Goal: Complete application form: Complete application form

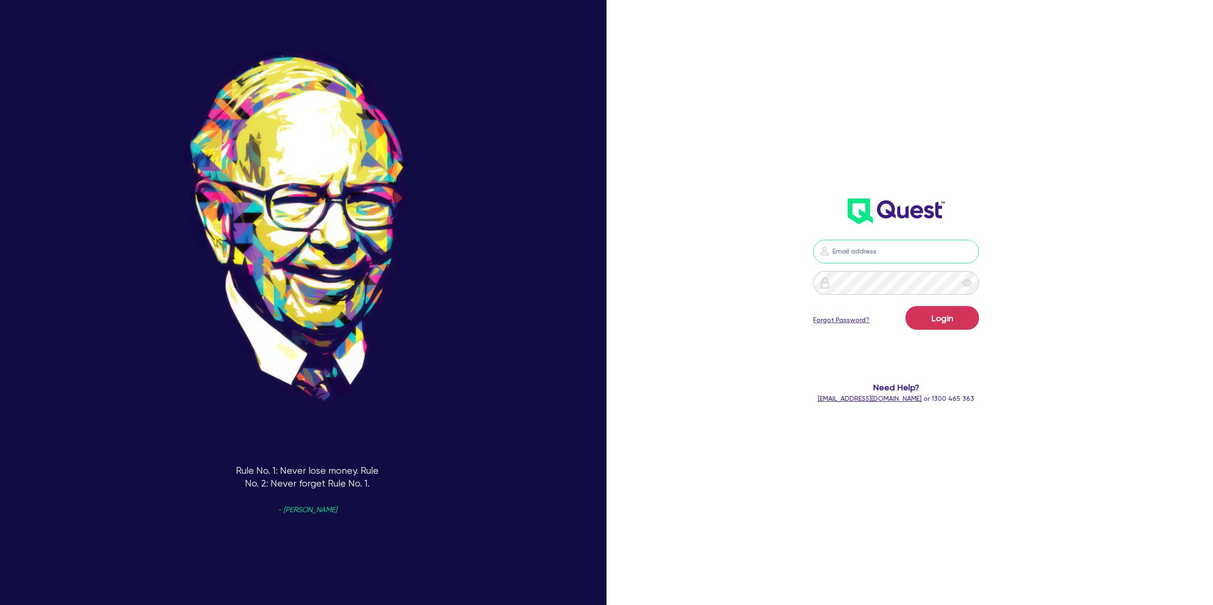
click at [882, 258] on input "email" at bounding box center [896, 252] width 166 height 24
type input "[PERSON_NAME][EMAIL_ADDRESS][DOMAIN_NAME]"
click at [931, 319] on button "Login" at bounding box center [942, 318] width 73 height 24
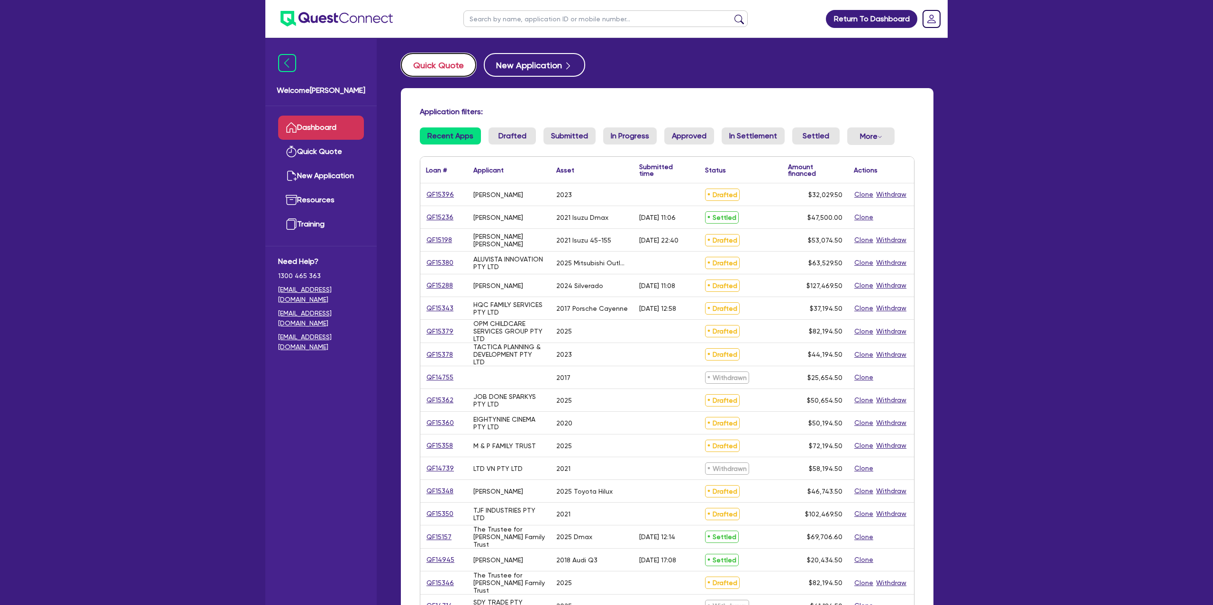
click at [448, 72] on button "Quick Quote" at bounding box center [438, 65] width 75 height 24
select select "Other"
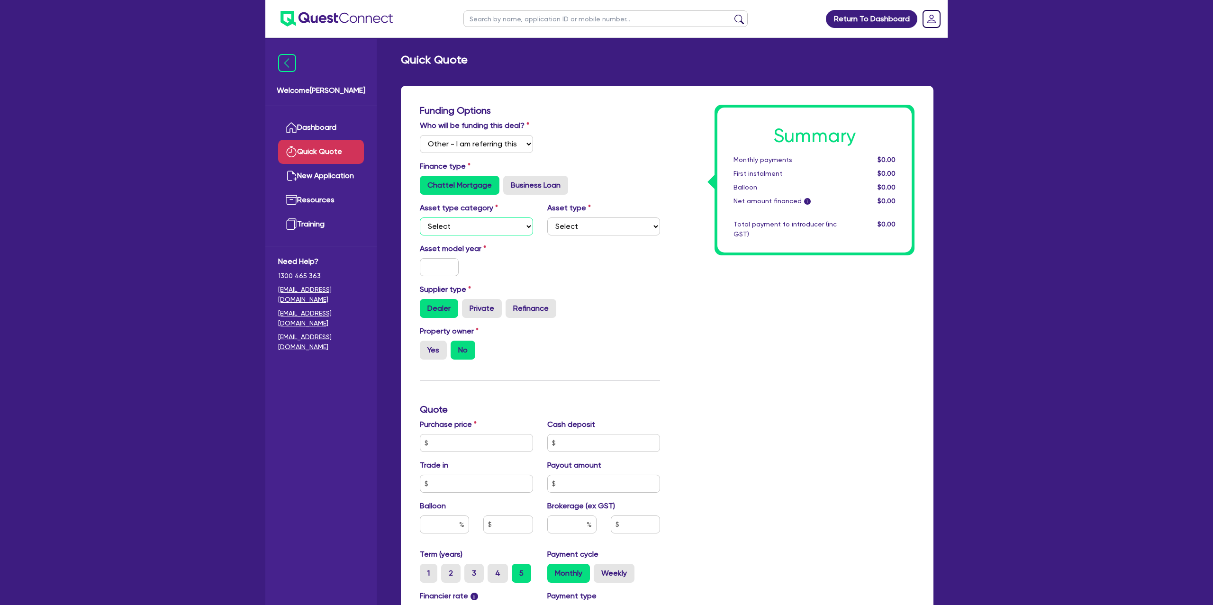
click at [454, 224] on select "Select Cars and light trucks Primary assets Secondary assets Tertiary assets" at bounding box center [476, 227] width 113 height 18
select select "CARS_AND_LIGHT_TRUCKS"
click at [420, 218] on select "Select Cars and light trucks Primary assets Secondary assets Tertiary assets" at bounding box center [476, 227] width 113 height 18
click at [589, 230] on select "Select" at bounding box center [603, 227] width 113 height 18
select select "PASSENGER_VEHICLES"
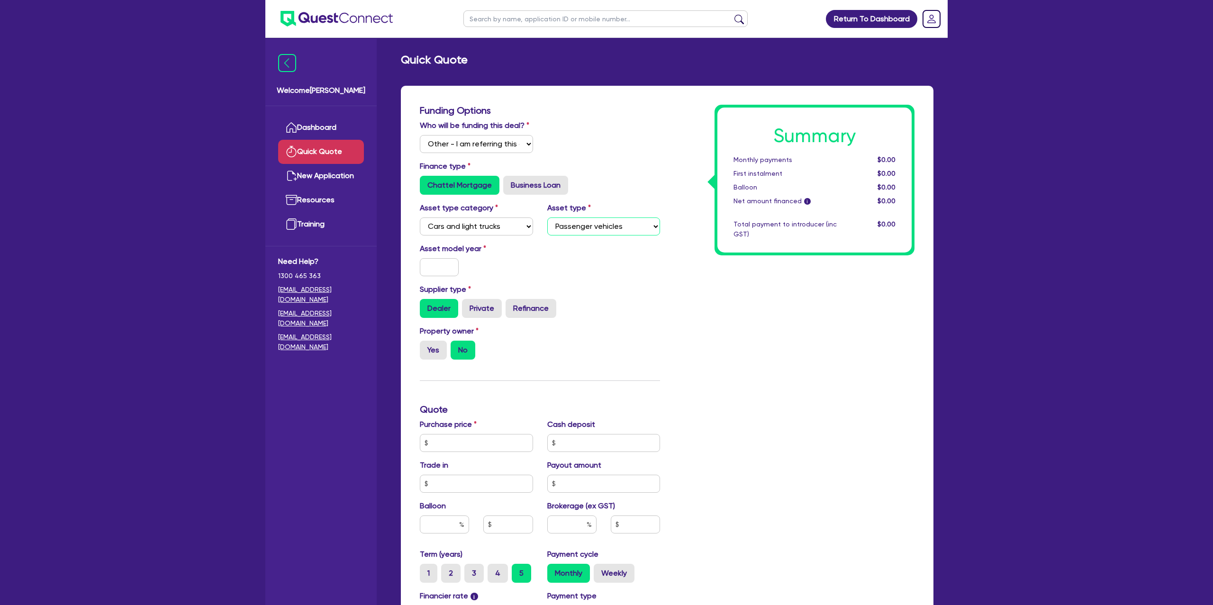
click at [547, 218] on select "Select Passenger vehicles Vans and utes Light trucks up to 4.5 tonne" at bounding box center [603, 227] width 113 height 18
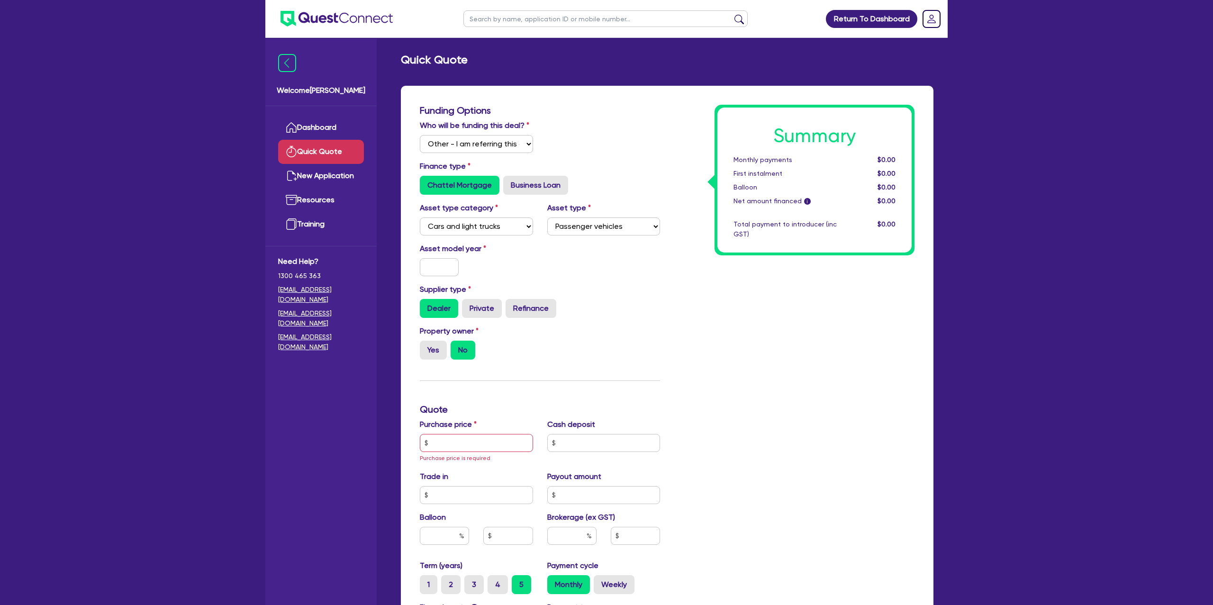
click at [459, 266] on div at bounding box center [439, 267] width 53 height 18
click at [449, 267] on input "text" at bounding box center [439, 267] width 39 height 18
type input "2016"
click at [442, 349] on label "Yes" at bounding box center [433, 350] width 27 height 19
click at [426, 347] on input "Yes" at bounding box center [423, 344] width 6 height 6
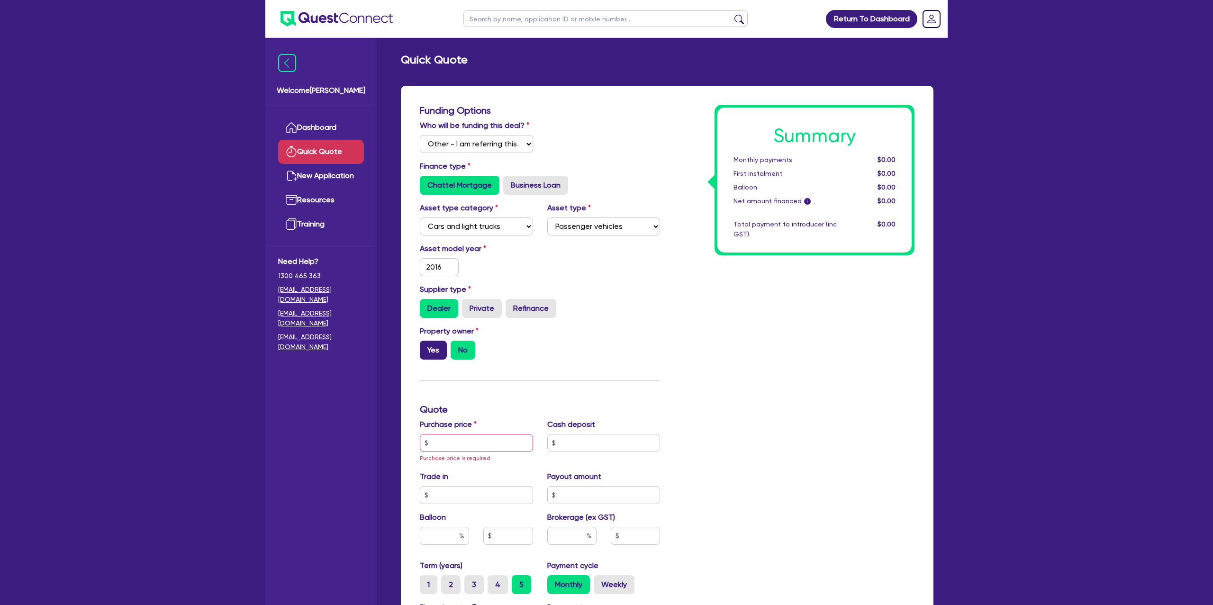
radio input "true"
click at [470, 445] on input "text" at bounding box center [476, 443] width 113 height 18
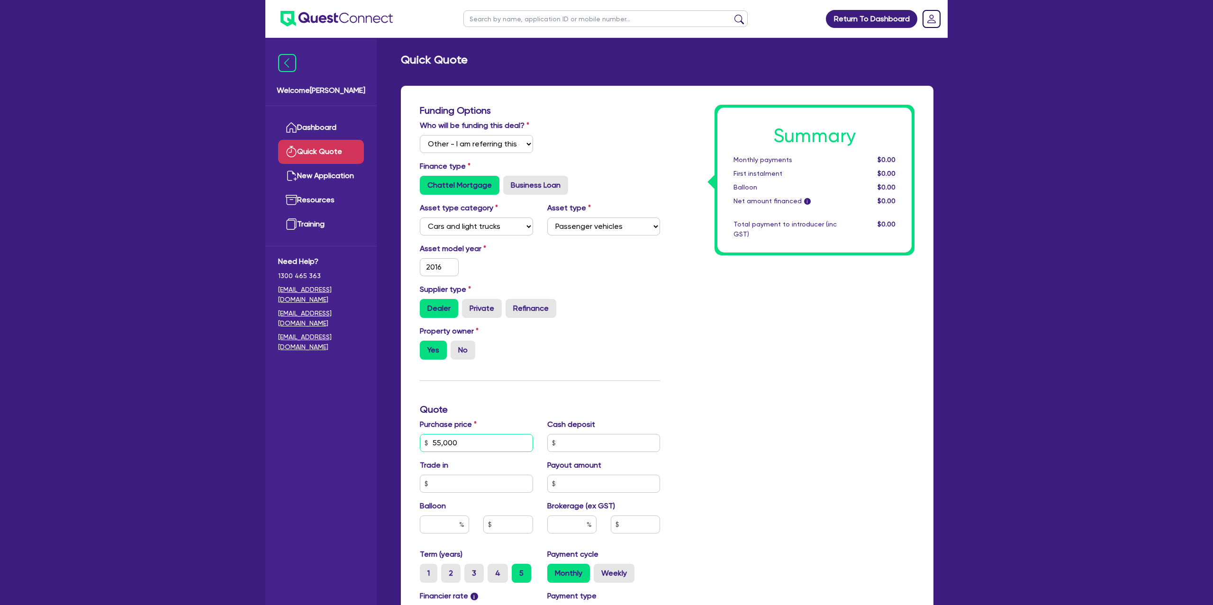
type input "55,000"
click at [954, 376] on div "Return To Dashboard Edit Profile Logout Welcome [PERSON_NAME] Quick Quote New A…" at bounding box center [606, 415] width 697 height 831
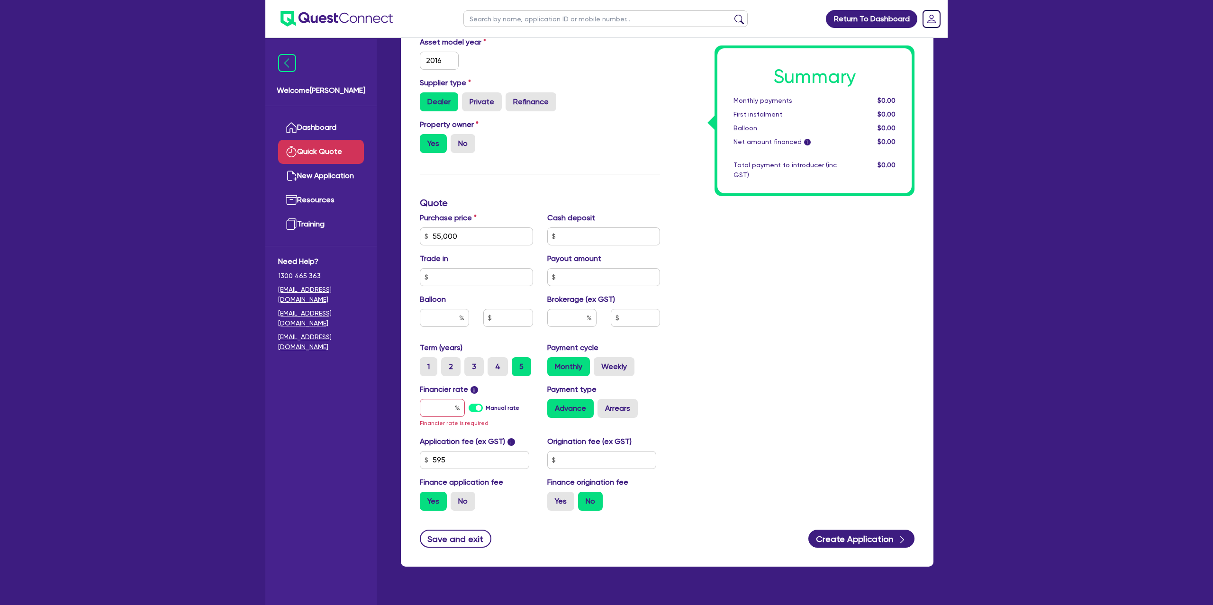
scroll to position [226, 0]
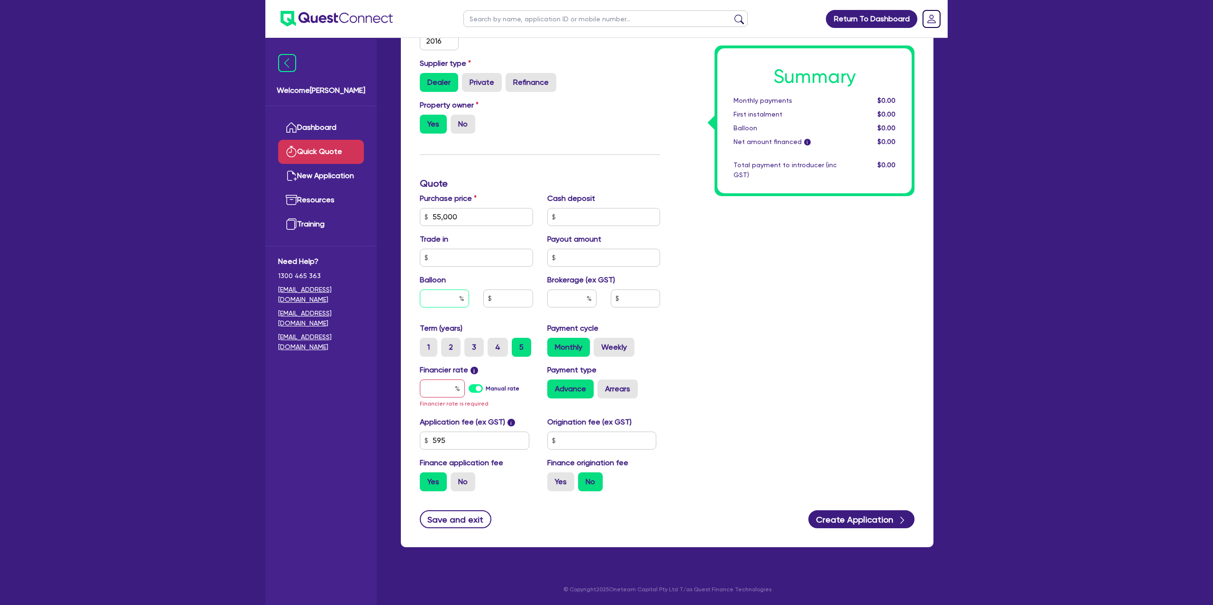
click at [445, 297] on input "text" at bounding box center [444, 299] width 49 height 18
click at [454, 392] on input "text" at bounding box center [442, 389] width 45 height 18
type input "7"
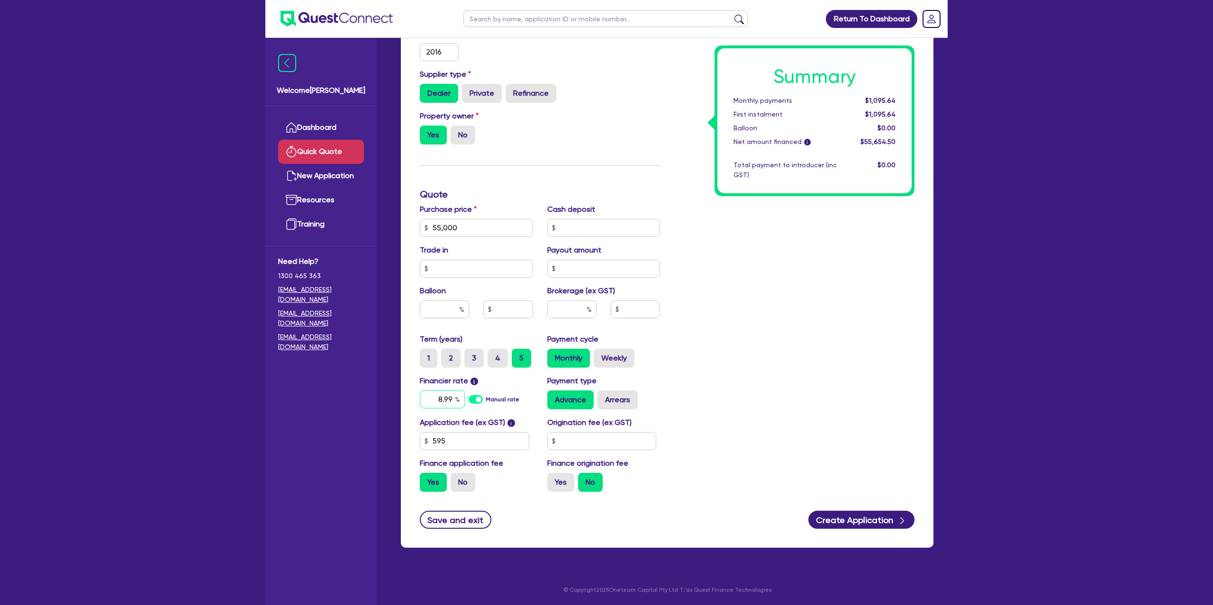
type input "8.99"
click at [576, 441] on input "text" at bounding box center [601, 441] width 109 height 18
type input "1,650"
drag, startPoint x: 560, startPoint y: 478, endPoint x: 521, endPoint y: 411, distance: 77.3
click at [561, 478] on label "Yes" at bounding box center [560, 482] width 27 height 19
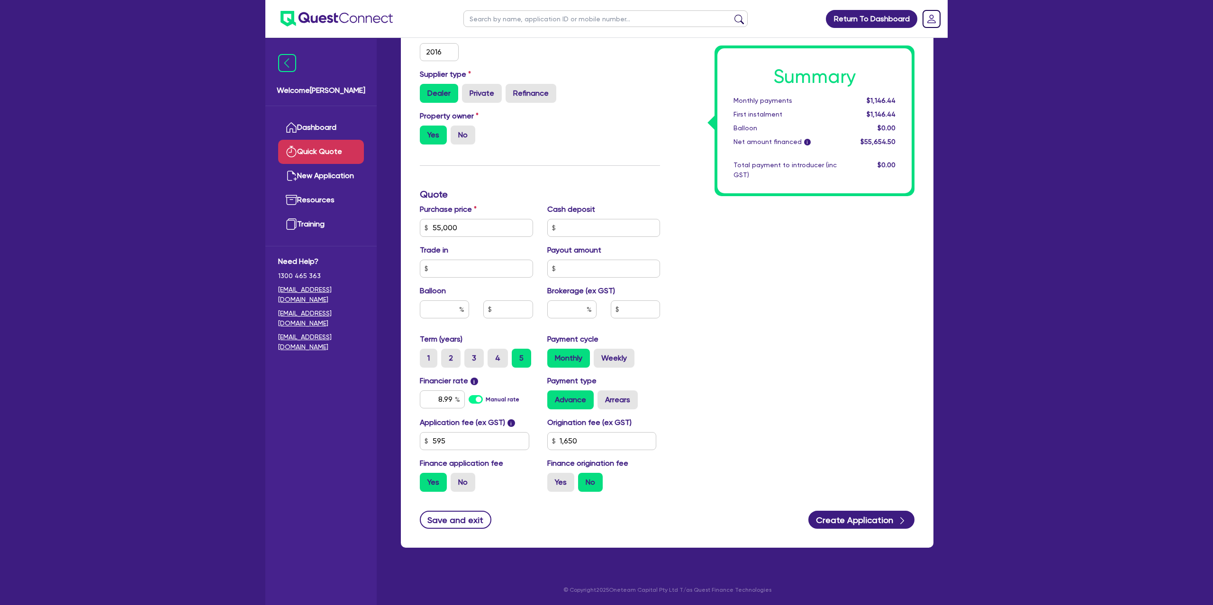
click at [554, 478] on input "Yes" at bounding box center [550, 476] width 6 height 6
radio input "true"
click at [587, 298] on div "Brokerage (ex GST)" at bounding box center [603, 305] width 127 height 41
click at [585, 303] on input "text" at bounding box center [571, 309] width 49 height 18
type input "4"
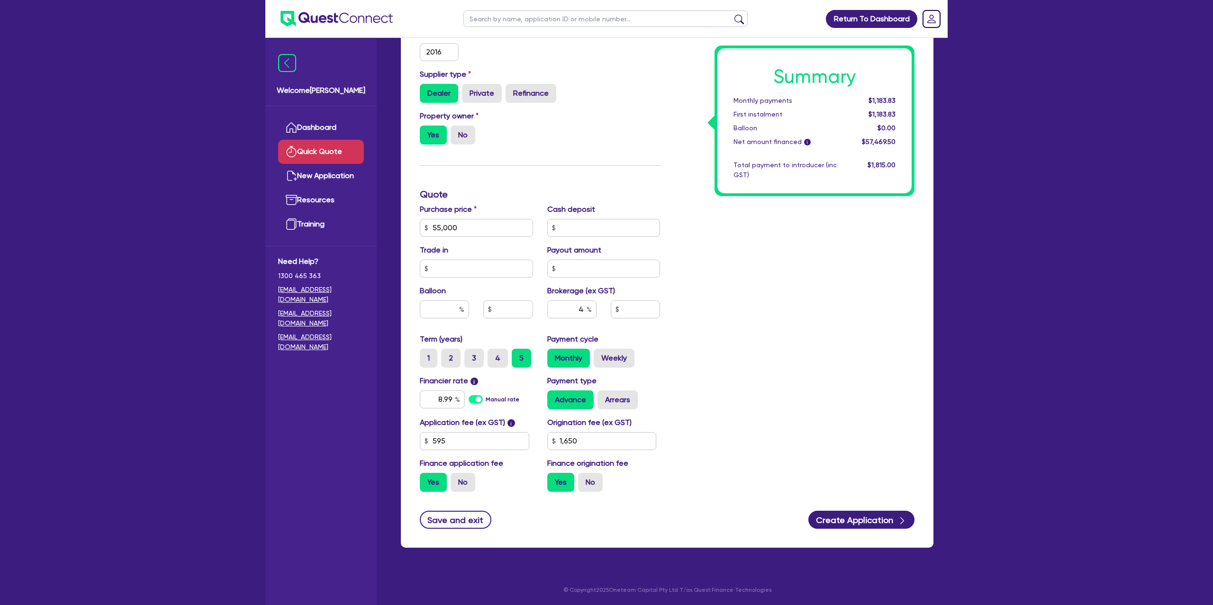
click at [784, 283] on div "Summary Monthly payments $1,183.83 First instalment $1,183.83 Balloon $0.00 Net…" at bounding box center [794, 195] width 254 height 610
type input "2,298.78"
click at [626, 349] on label "Weekly" at bounding box center [614, 358] width 41 height 19
click at [600, 349] on input "Weekly" at bounding box center [597, 352] width 6 height 6
radio input "true"
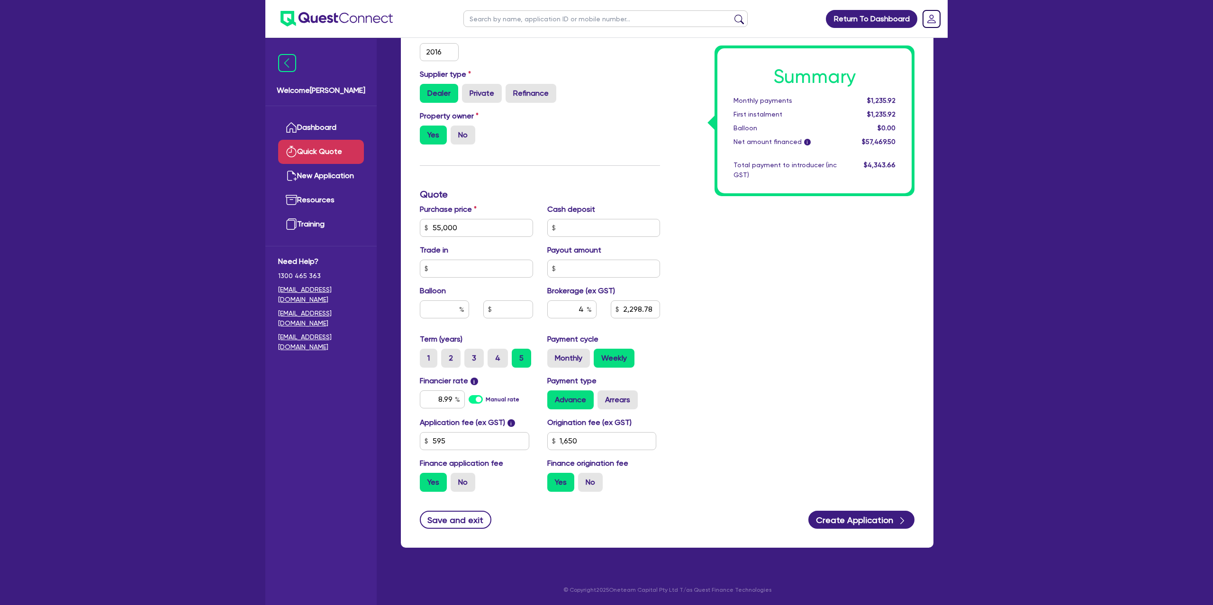
type input "2,298.78"
click at [619, 395] on label "Arrears" at bounding box center [618, 400] width 40 height 19
click at [604, 395] on input "Arrears" at bounding box center [601, 394] width 6 height 6
radio input "true"
type input "2,298.78"
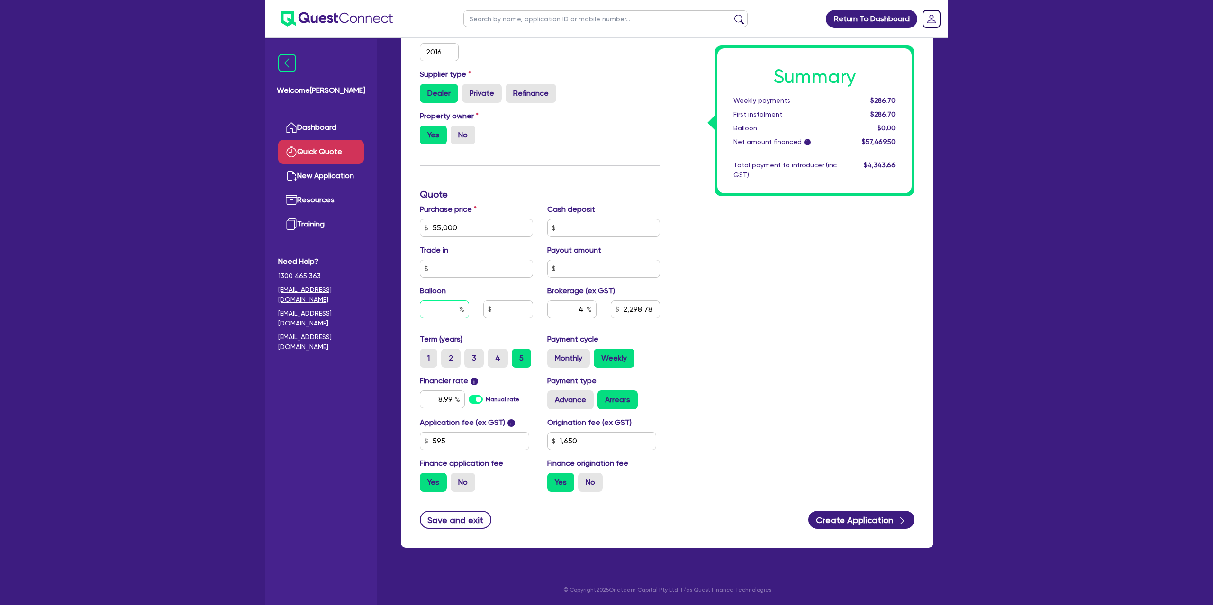
click at [455, 308] on input "text" at bounding box center [444, 309] width 49 height 18
type input "3"
type input "2,298.78"
type input "30"
type input "2,298.78"
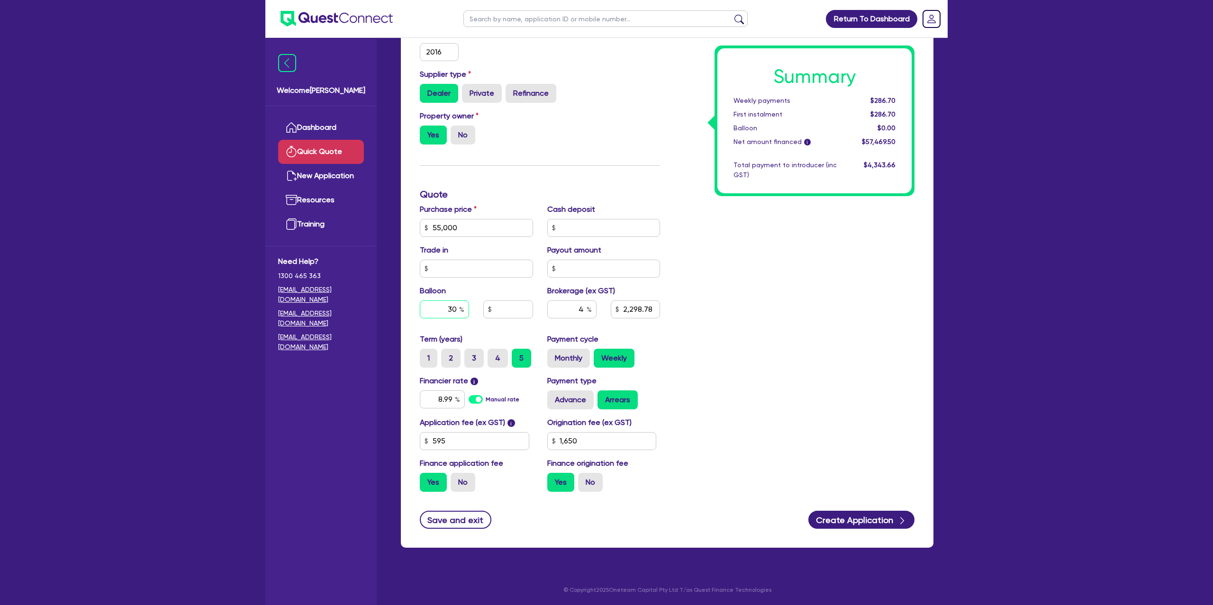
type input "30"
type input "2,298.78"
type input "16,500"
type input "2,298.78"
click at [706, 160] on div "Summary Weekly payments $286.70 First instalment $286.70 Balloon $0.00 Net amou…" at bounding box center [794, 195] width 254 height 610
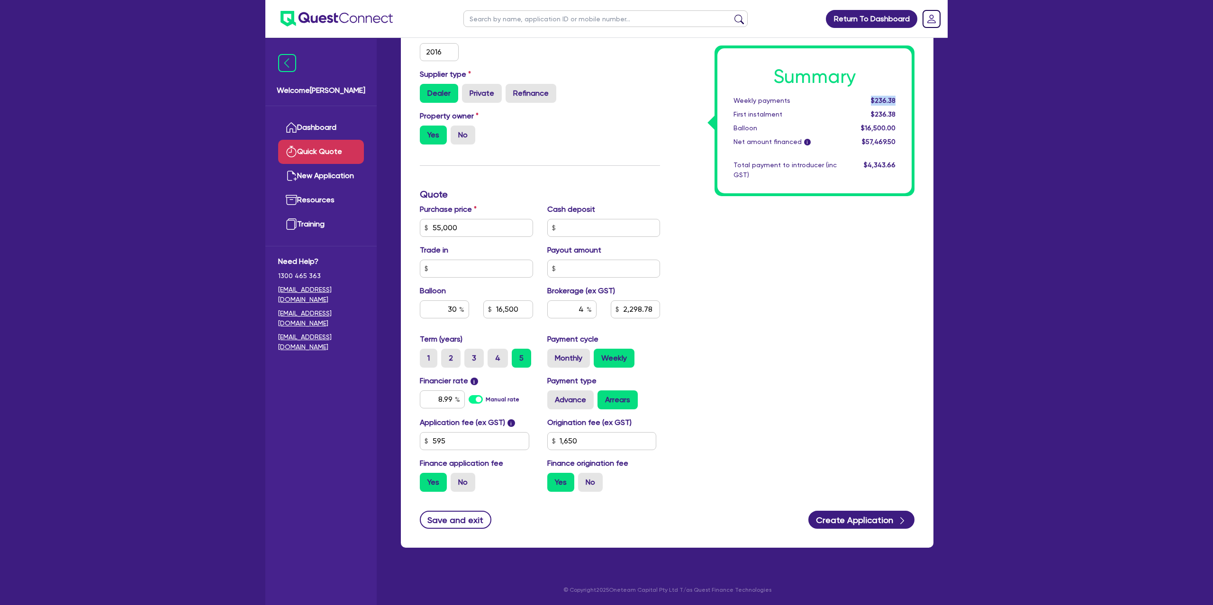
drag, startPoint x: 872, startPoint y: 98, endPoint x: 900, endPoint y: 98, distance: 27.5
click at [900, 98] on div "$236.38" at bounding box center [873, 101] width 59 height 10
drag, startPoint x: 900, startPoint y: 98, endPoint x: 855, endPoint y: 102, distance: 44.8
click at [855, 102] on div "$236.38" at bounding box center [873, 101] width 59 height 10
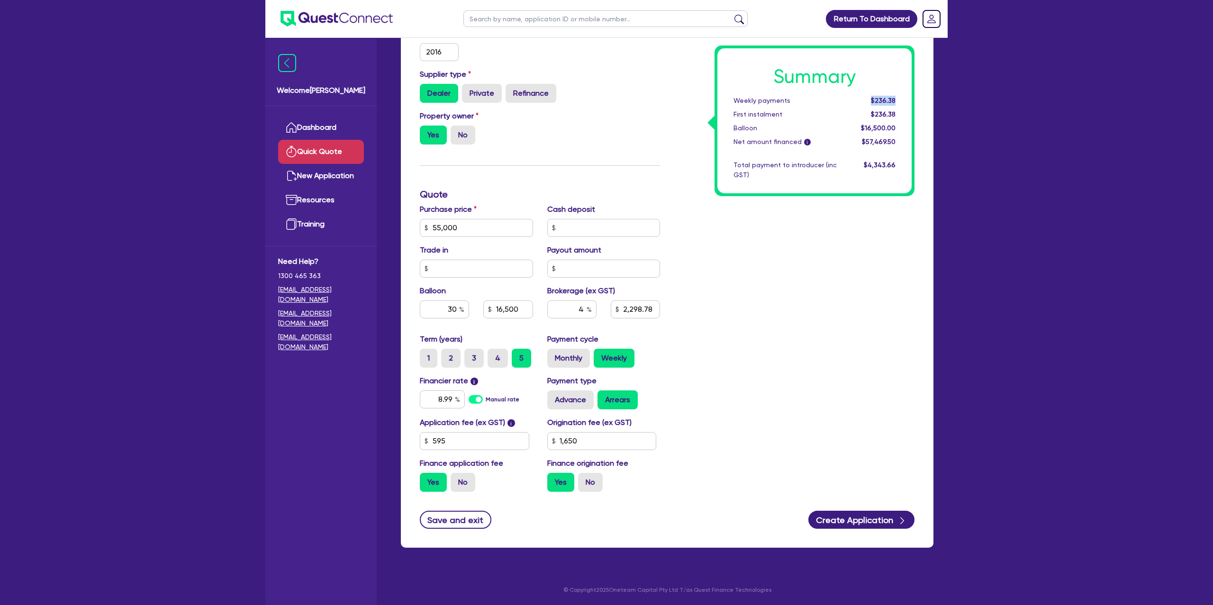
scroll to position [214, 0]
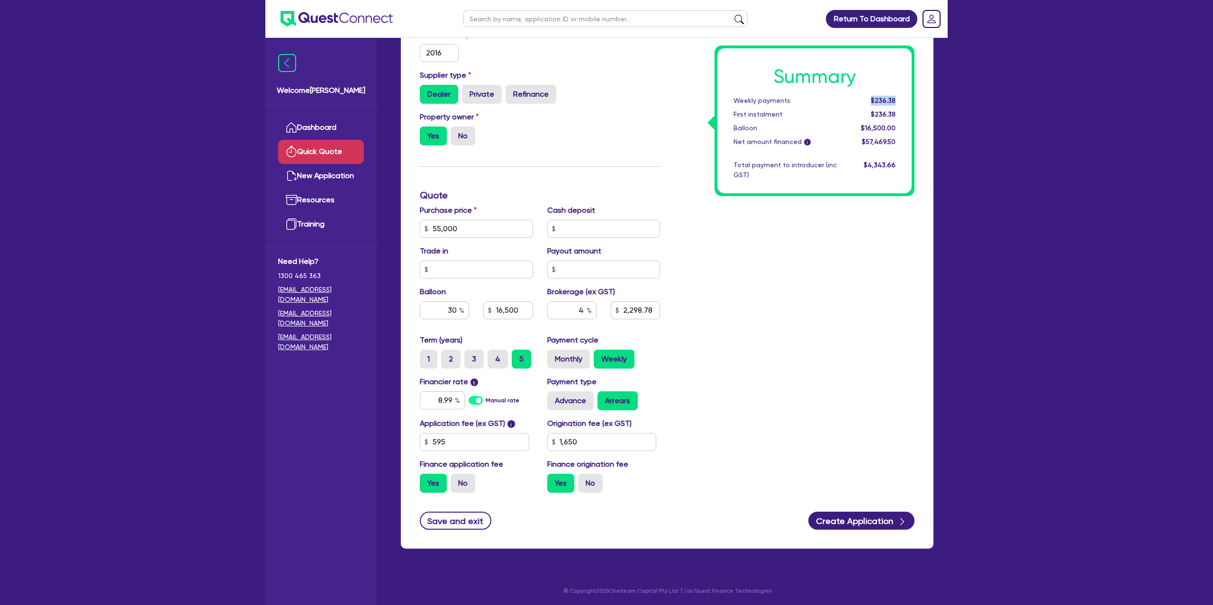
drag, startPoint x: 874, startPoint y: 99, endPoint x: 912, endPoint y: 99, distance: 38.4
click at [912, 99] on div "Summary Weekly payments $236.38 First instalment $236.38 Balloon $16,500.00 Net…" at bounding box center [815, 120] width 200 height 151
click at [913, 97] on div "Summary Weekly payments $236.38 First instalment $236.38 Balloon $16,500.00 Net…" at bounding box center [815, 120] width 200 height 151
click at [909, 97] on div "Summary Weekly payments $236.38 First instalment $236.38 Balloon $16,500.00 Net…" at bounding box center [815, 120] width 194 height 145
drag, startPoint x: 444, startPoint y: 311, endPoint x: 468, endPoint y: 309, distance: 24.2
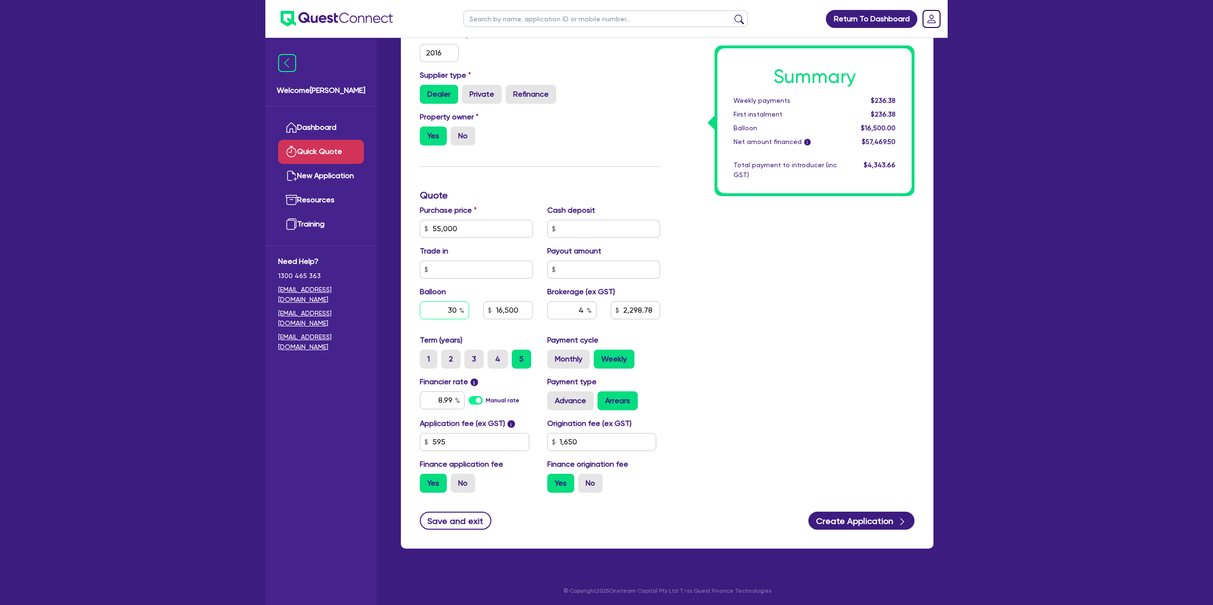
click at [468, 309] on input "30" at bounding box center [444, 310] width 49 height 18
type input "16,500"
type input "2,298.78"
type input "16,500"
type input "2,298.78"
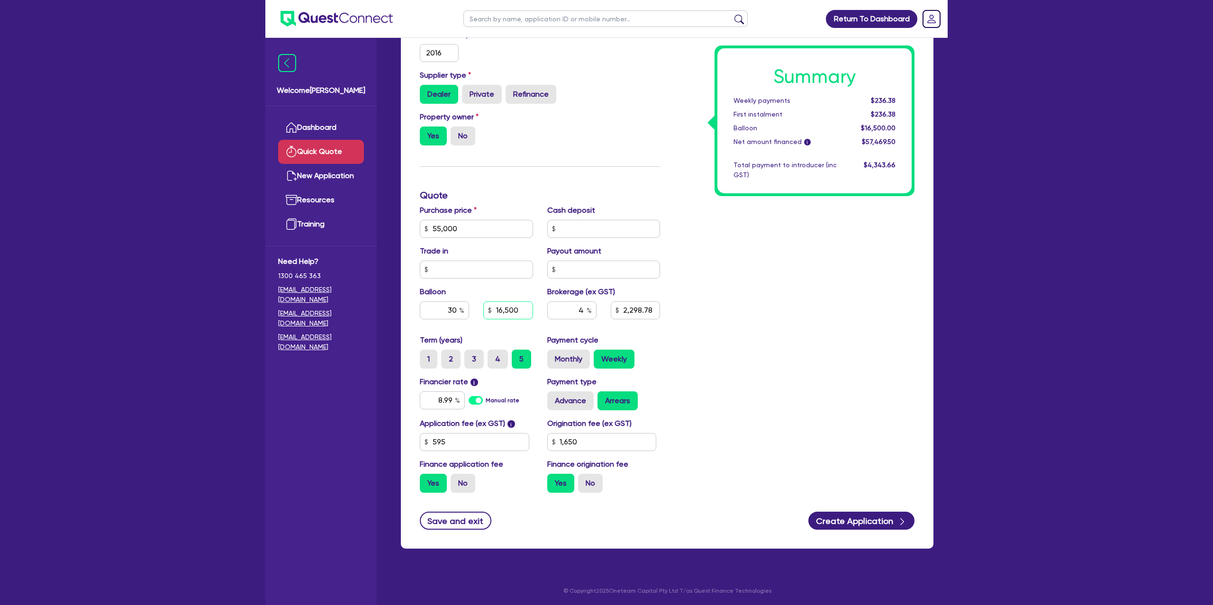
drag, startPoint x: 492, startPoint y: 309, endPoint x: 529, endPoint y: 308, distance: 37.0
click at [529, 308] on input "16,500" at bounding box center [507, 310] width 49 height 18
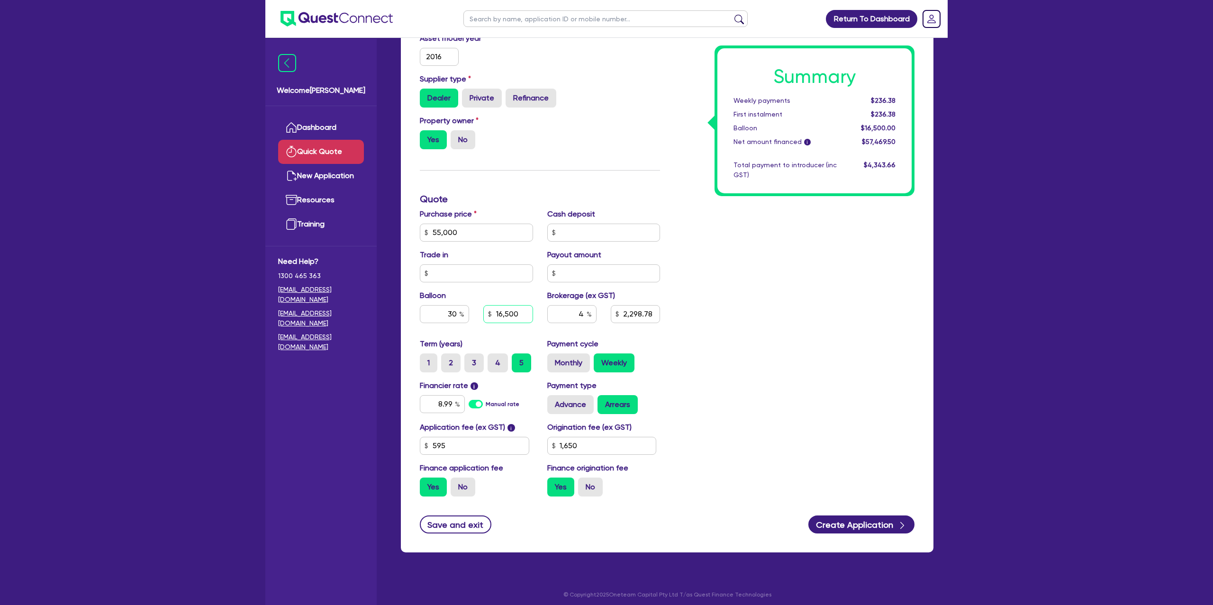
drag, startPoint x: 526, startPoint y: 308, endPoint x: 490, endPoint y: 313, distance: 35.9
click at [490, 313] on div "16,500" at bounding box center [507, 314] width 49 height 18
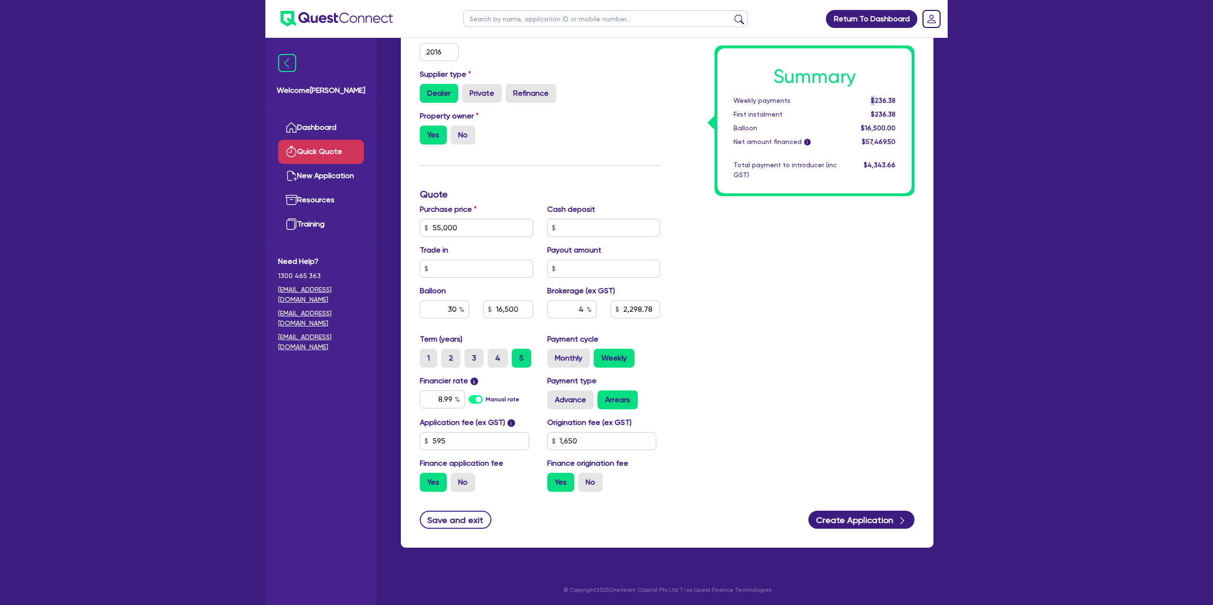
drag, startPoint x: 875, startPoint y: 98, endPoint x: 898, endPoint y: 94, distance: 23.1
click at [898, 94] on div "Summary Weekly payments $236.38 First instalment $236.38 Balloon $16,500.00 Net…" at bounding box center [815, 120] width 194 height 145
drag, startPoint x: 898, startPoint y: 98, endPoint x: 826, endPoint y: 105, distance: 72.8
click at [826, 103] on div "Weekly payments $236.38" at bounding box center [815, 101] width 176 height 10
click at [789, 316] on div "Summary Weekly payments $236.38 First instalment $236.38 Balloon $16,500.00 Net…" at bounding box center [794, 195] width 254 height 610
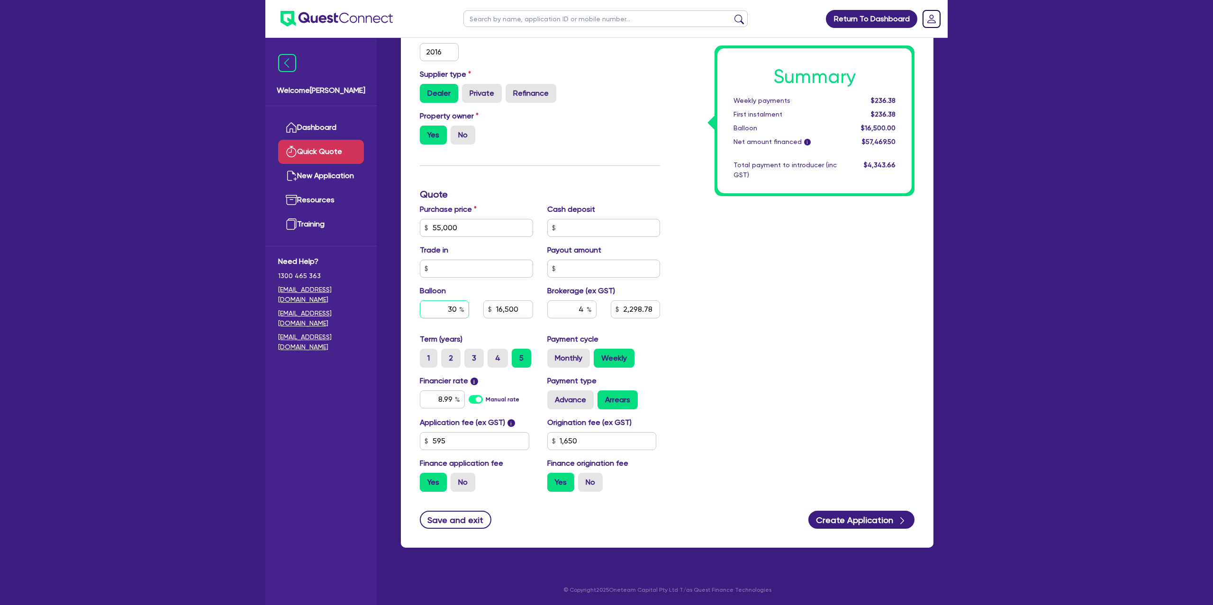
click at [458, 309] on input "30" at bounding box center [444, 309] width 49 height 18
type input "3"
type input "16,500"
type input "2,298.78"
type input "1,650"
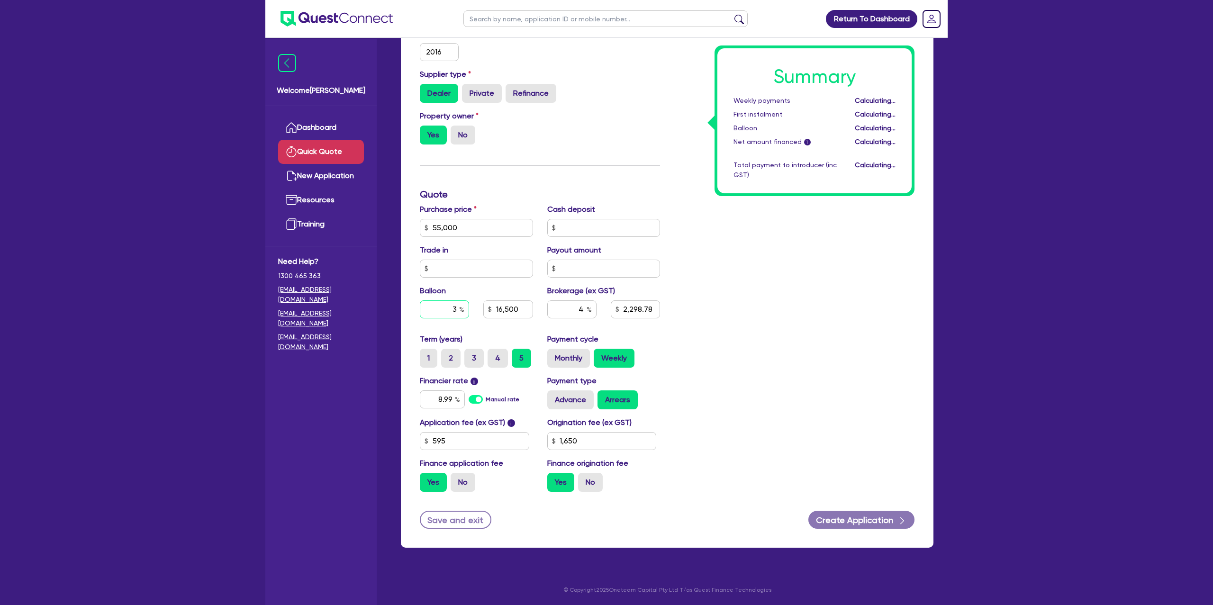
type input "2,298.78"
type input "1,650"
type input "2,298.78"
type input "0"
type input "1,650"
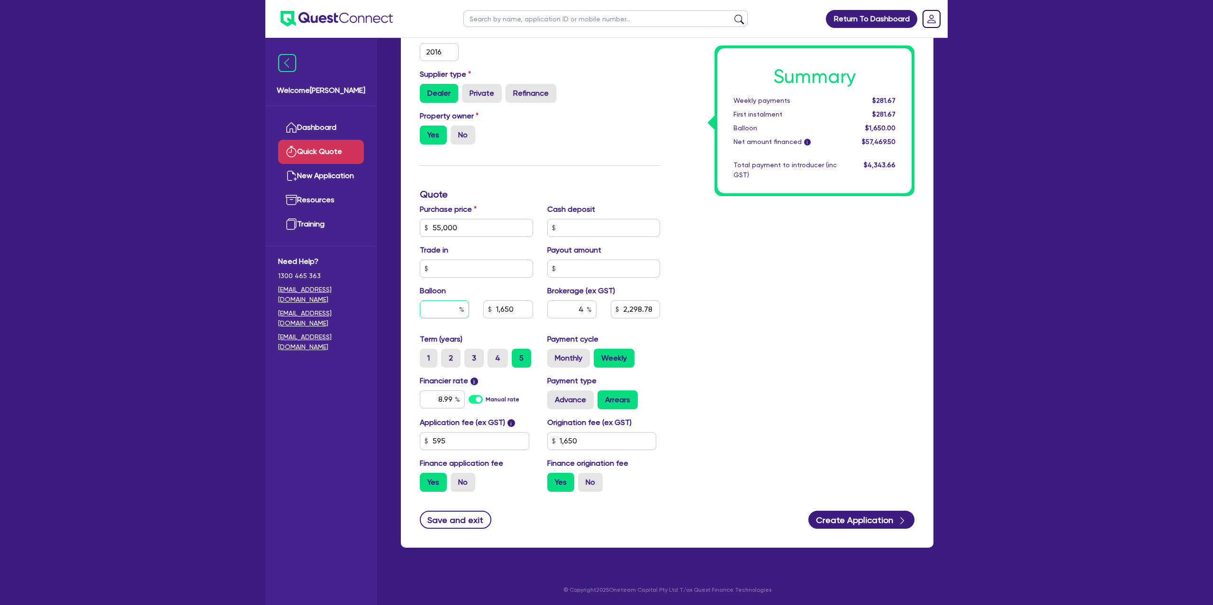
type input "2,298.78"
type input "0."
type input "1,650"
type input "2,298.78"
type input "0.0"
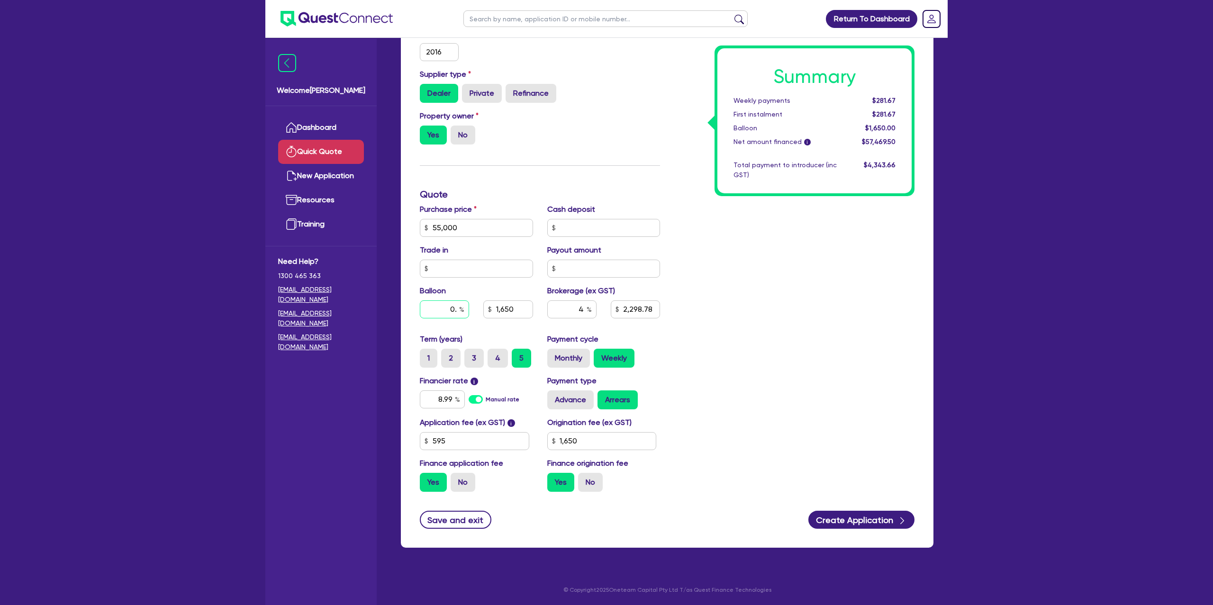
type input "1,650"
type input "2,298.78"
type input "0.00"
type input "1,650"
type input "2,298.78"
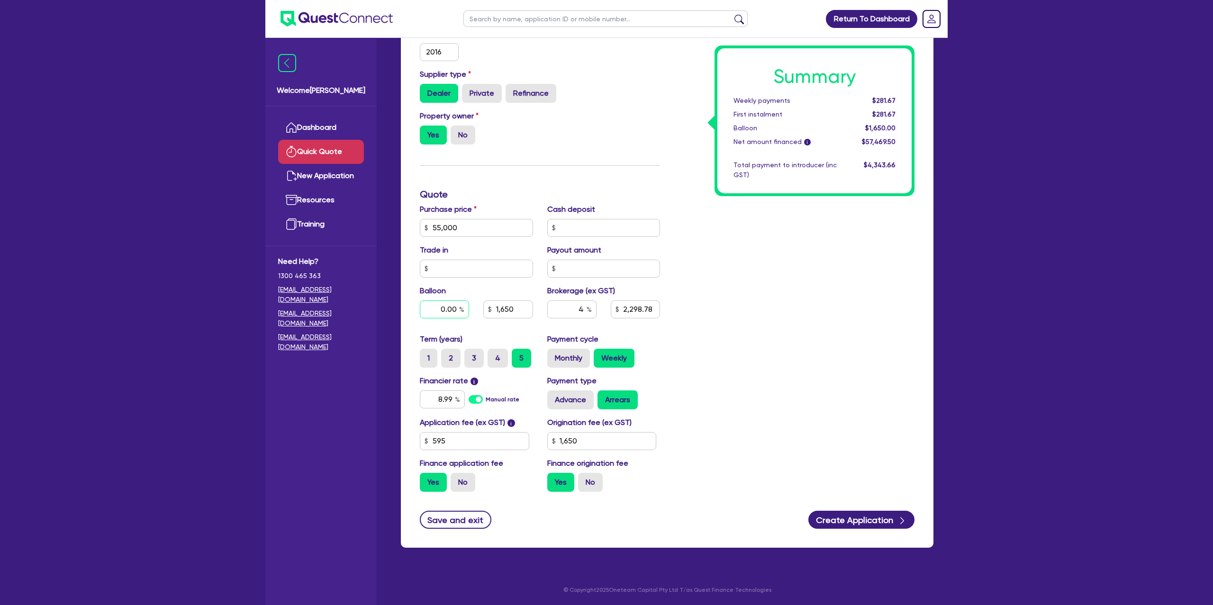
type input "0.00"
type input "1,650"
type input "2,298.78"
click at [829, 241] on div "Summary Weekly payments $281.67 First instalment $281.67 Balloon $1,650.00 Net …" at bounding box center [794, 195] width 254 height 610
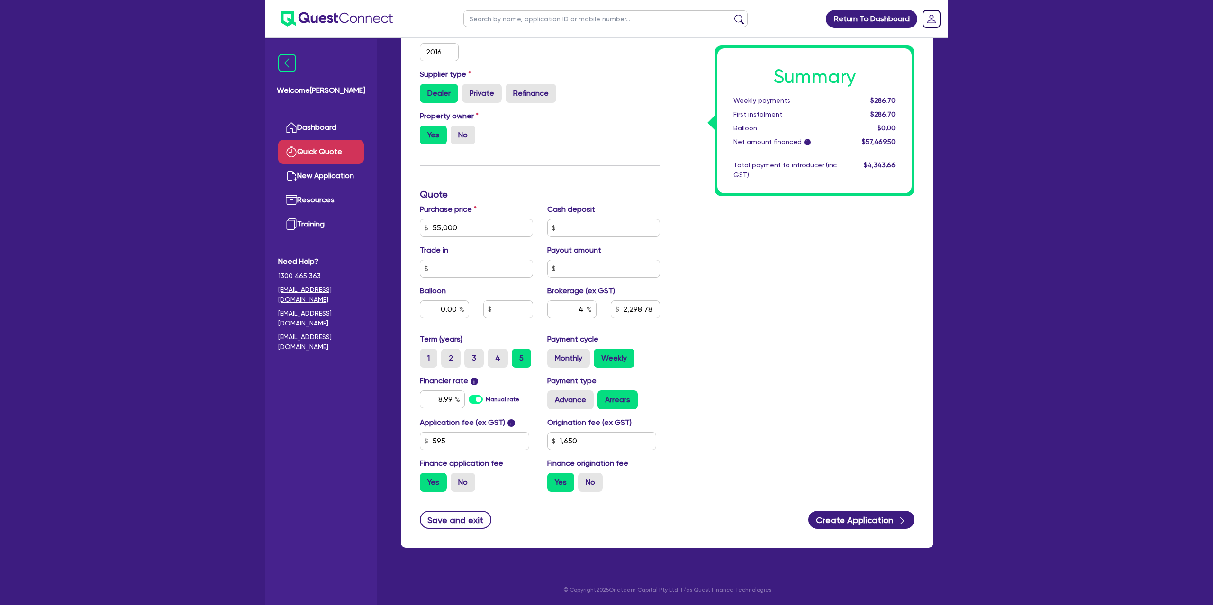
scroll to position [0, 0]
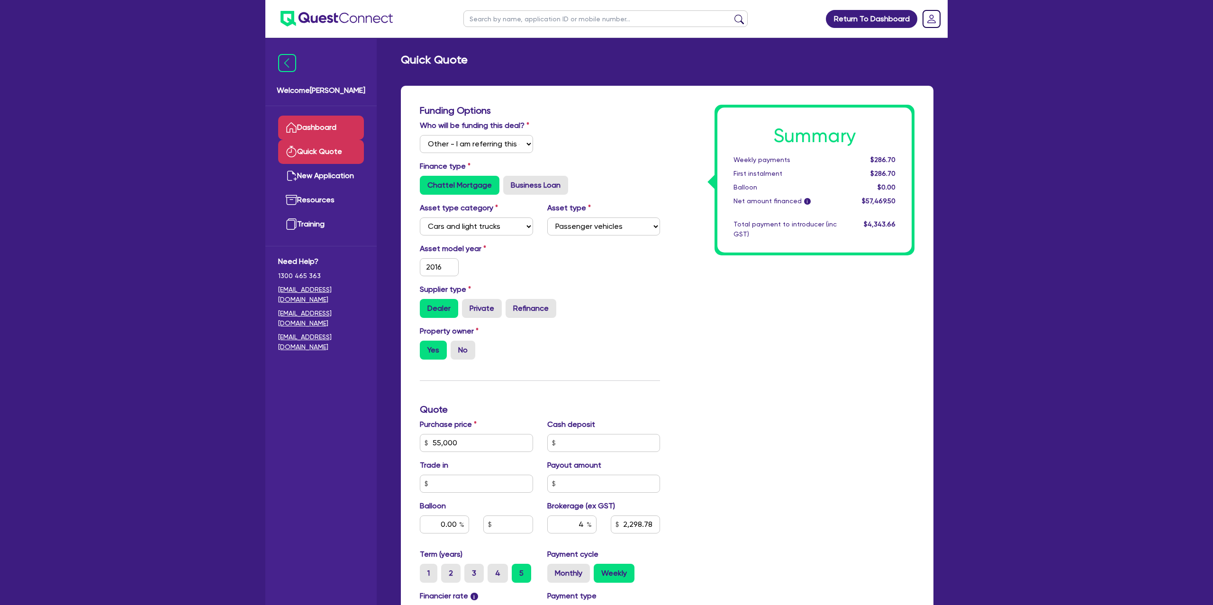
click at [341, 130] on link "Dashboard" at bounding box center [321, 128] width 86 height 24
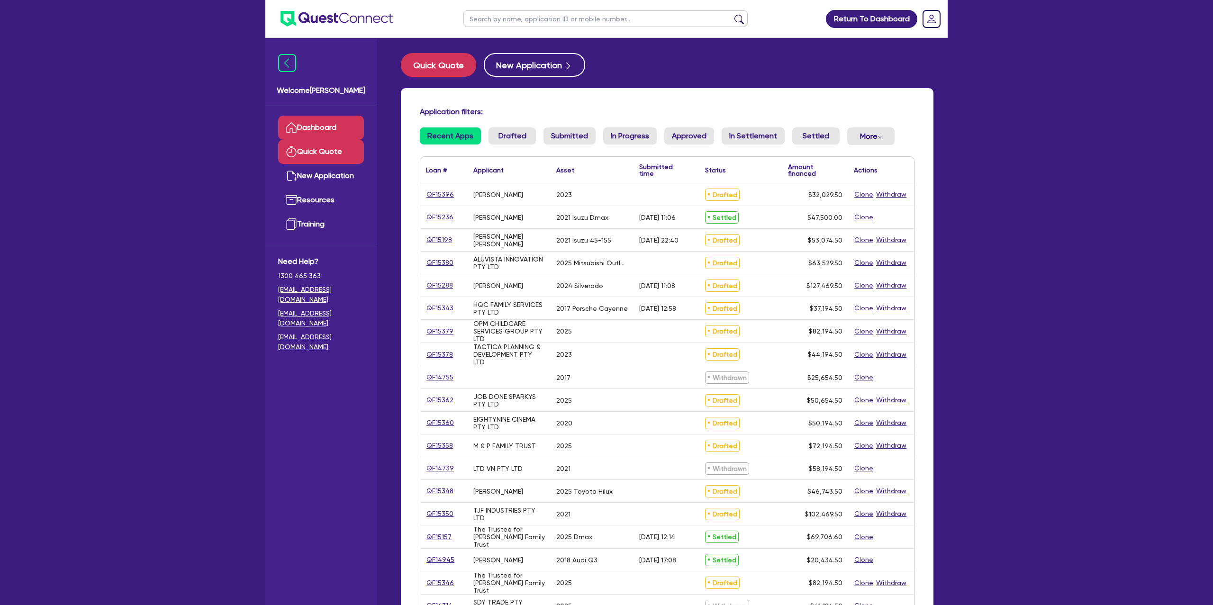
click at [328, 145] on link "Quick Quote" at bounding box center [321, 152] width 86 height 24
select select "Other"
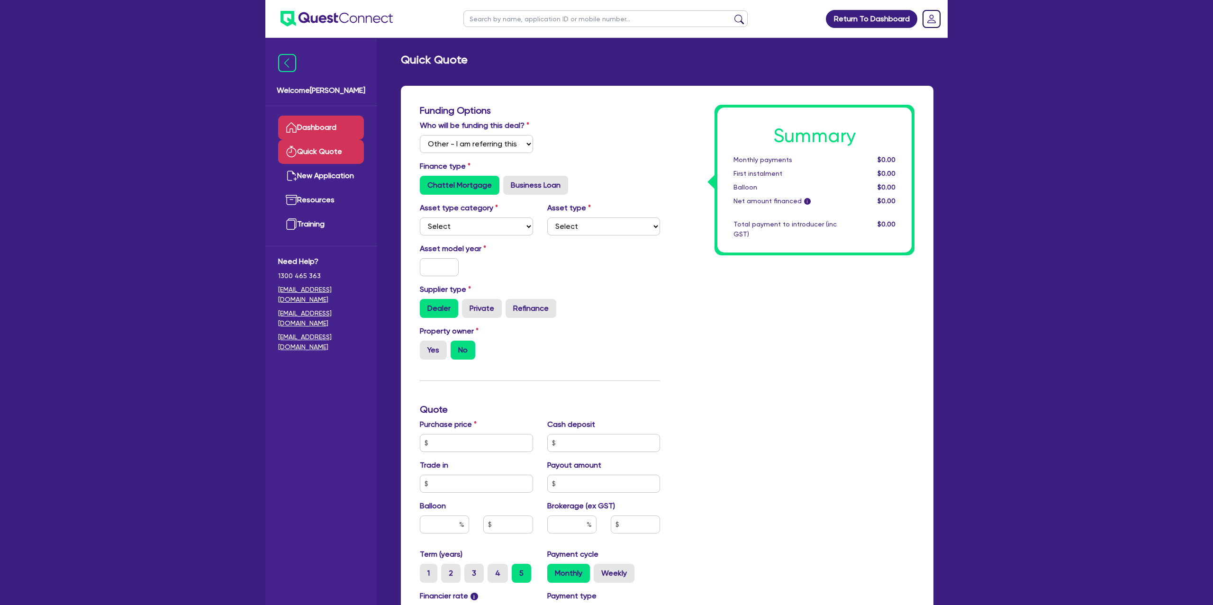
click at [323, 130] on link "Dashboard" at bounding box center [321, 128] width 86 height 24
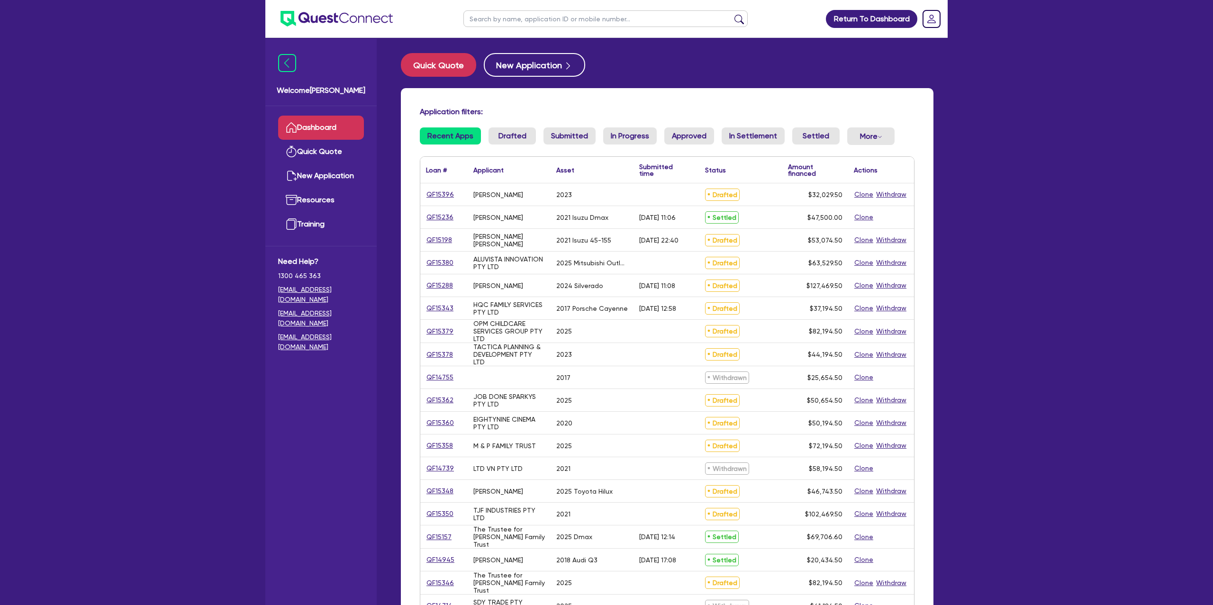
click at [531, 20] on input "text" at bounding box center [606, 18] width 284 height 17
type input "[PERSON_NAME]"
click at [732, 14] on button "submit" at bounding box center [739, 20] width 15 height 13
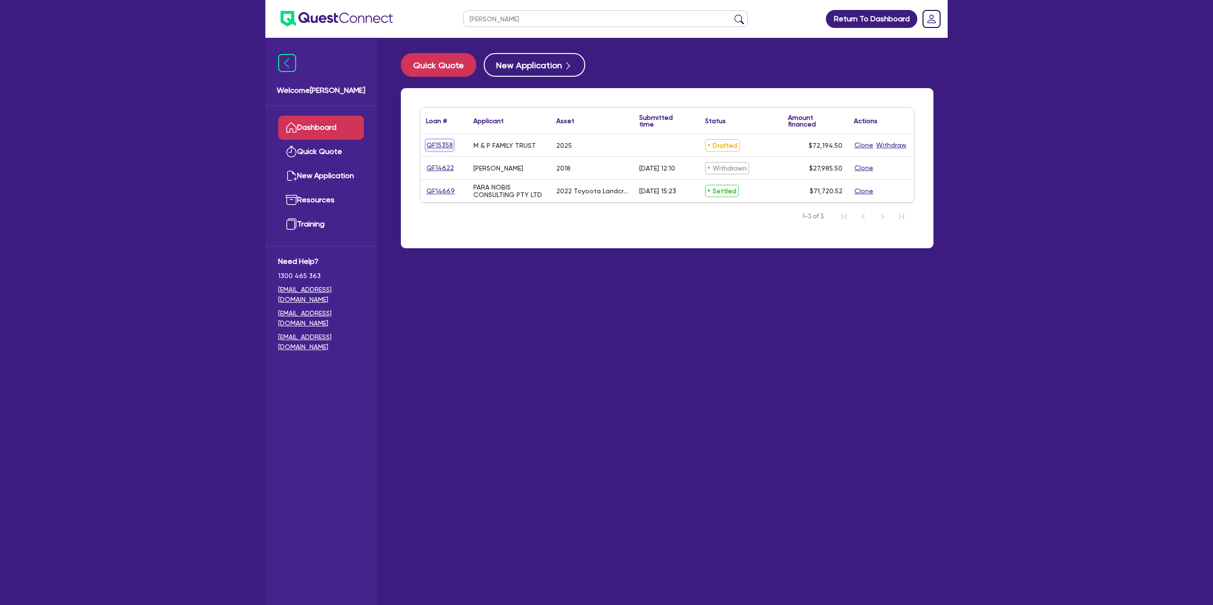
click at [452, 144] on link "QF15358" at bounding box center [439, 145] width 27 height 11
select select "Other"
select select "CARS_AND_LIGHT_TRUCKS"
select select "PASSENGER_VEHICLES"
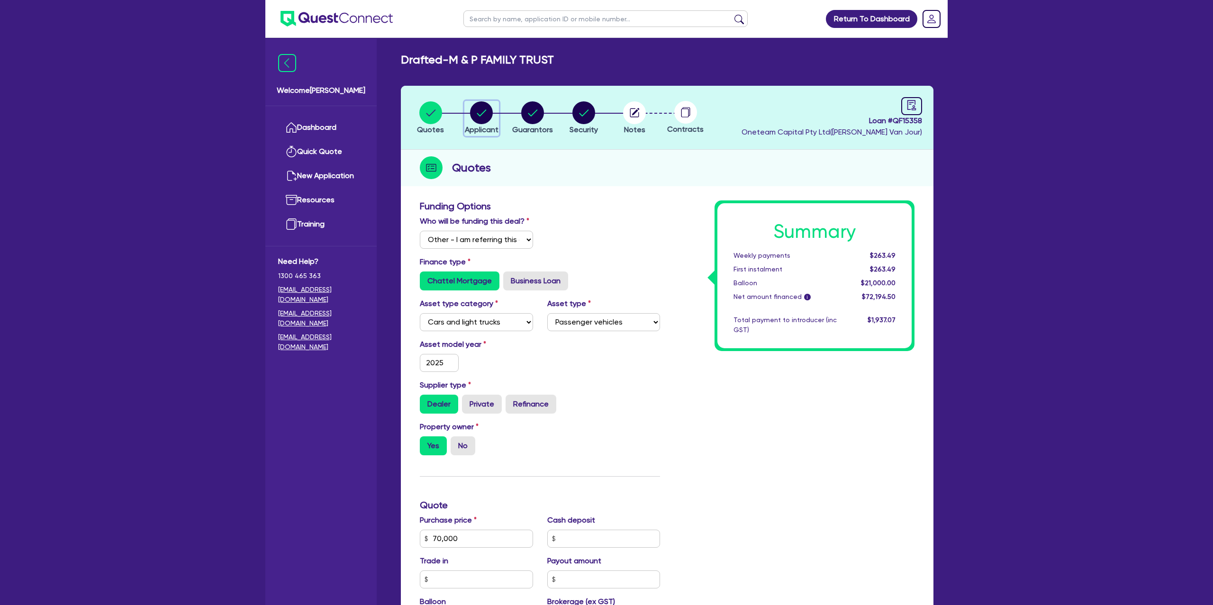
click at [485, 117] on circle "button" at bounding box center [481, 112] width 23 height 23
select select "TRUST"
select select "INDIVIDUAL"
select select "BUILDING_CONSTRUCTION"
select select "TRADES_SERVICES_BUSINESSES_GOVERNMENT"
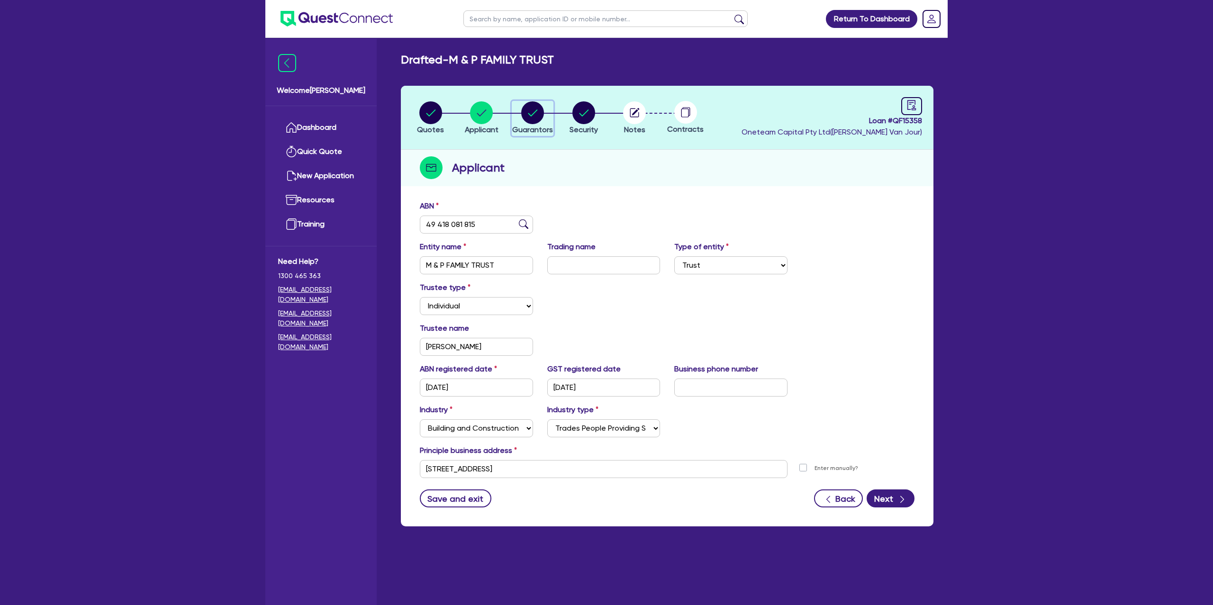
click at [539, 112] on circle "button" at bounding box center [532, 112] width 23 height 23
select select "MR"
select select "VIC"
select select "SINGLE"
select select "PROPERTY"
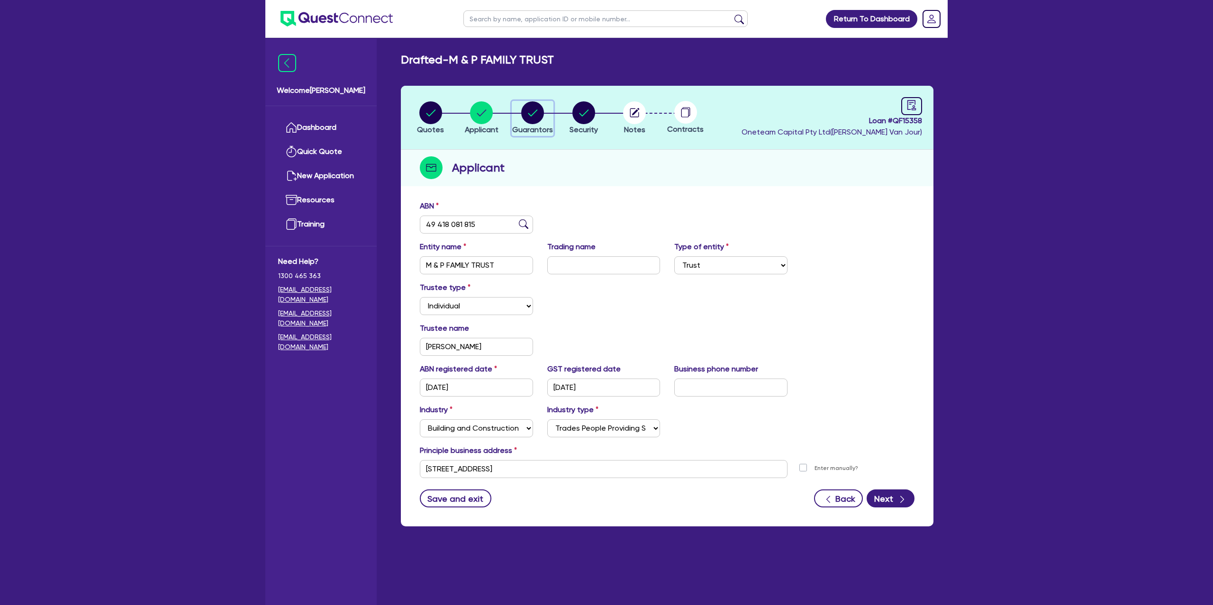
select select "CASH"
select select "MORTGAGE"
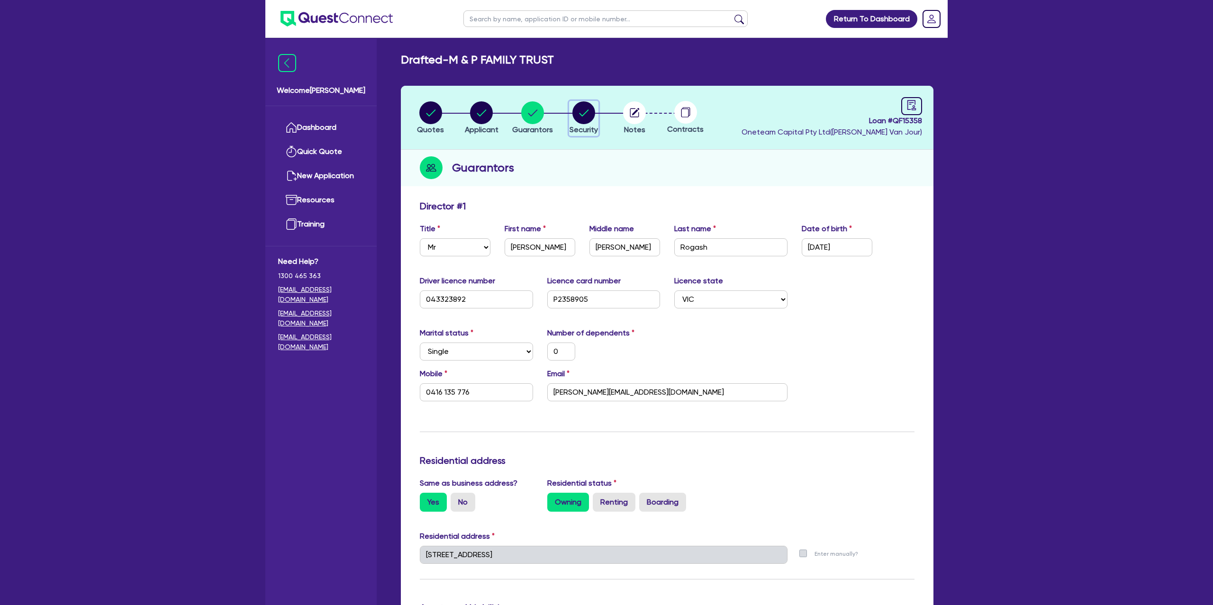
click at [578, 111] on circle "button" at bounding box center [584, 112] width 23 height 23
select select "CARS_AND_LIGHT_TRUCKS"
select select "PASSENGER_VEHICLES"
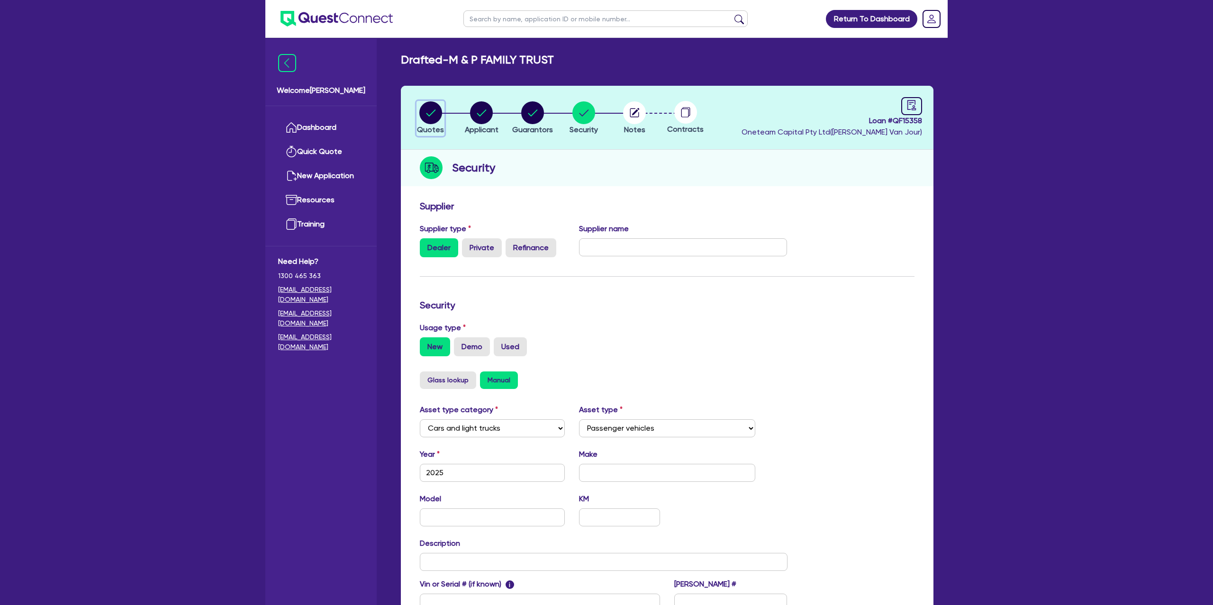
click at [433, 116] on circle "button" at bounding box center [430, 112] width 23 height 23
select select "Other"
select select "CARS_AND_LIGHT_TRUCKS"
select select "PASSENGER_VEHICLES"
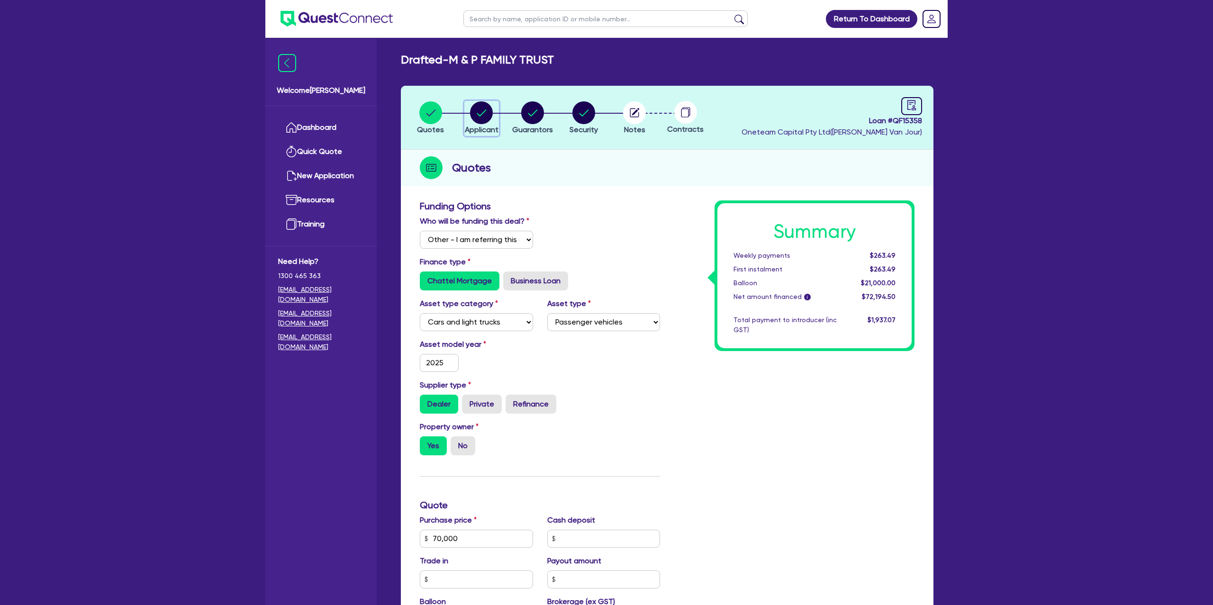
click at [482, 111] on circle "button" at bounding box center [481, 112] width 23 height 23
select select "TRUST"
select select "INDIVIDUAL"
select select "BUILDING_CONSTRUCTION"
select select "TRADES_SERVICES_BUSINESSES_GOVERNMENT"
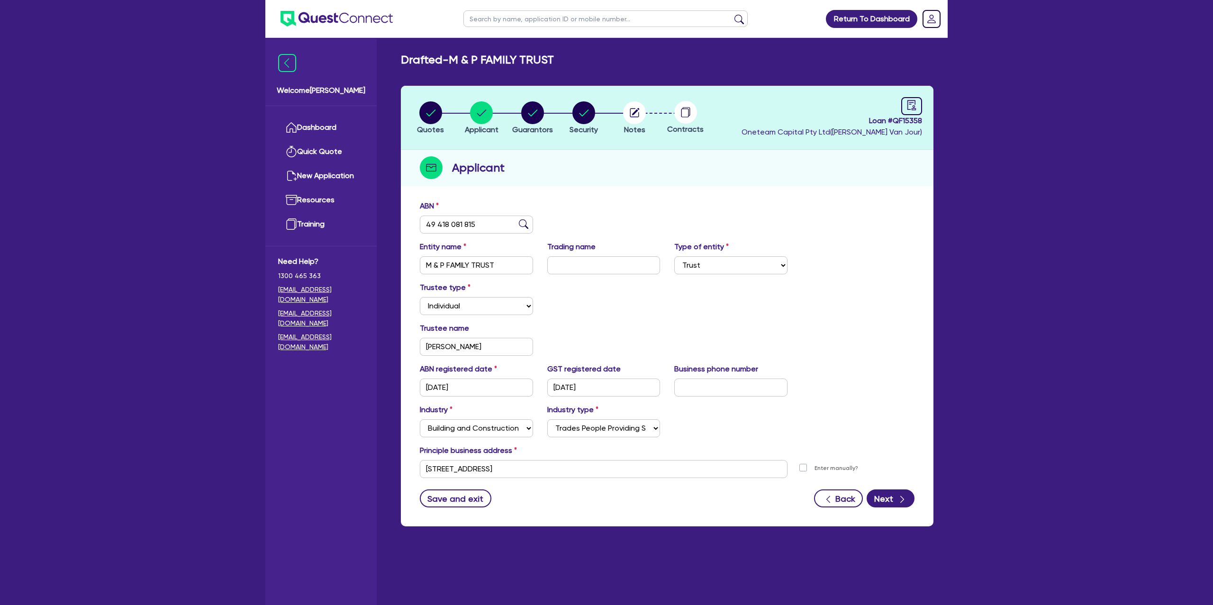
click at [503, 119] on li "Applicant" at bounding box center [481, 117] width 51 height 33
click at [545, 114] on div "button" at bounding box center [532, 112] width 41 height 23
select select "MR"
select select "VIC"
select select "SINGLE"
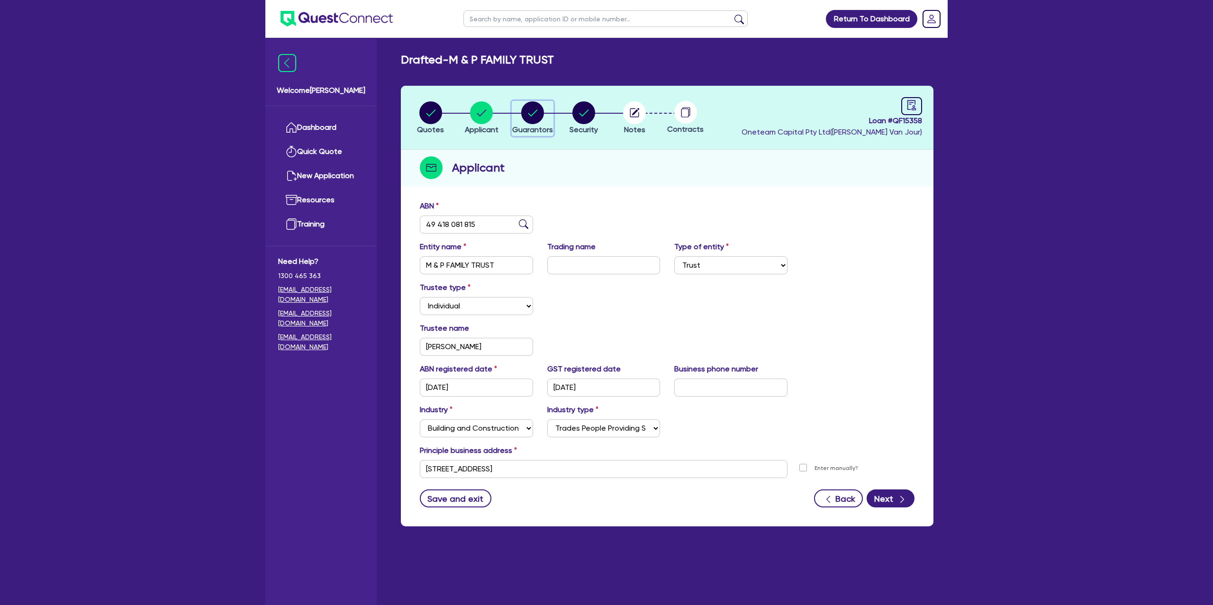
select select "PROPERTY"
select select "CASH"
select select "MORTGAGE"
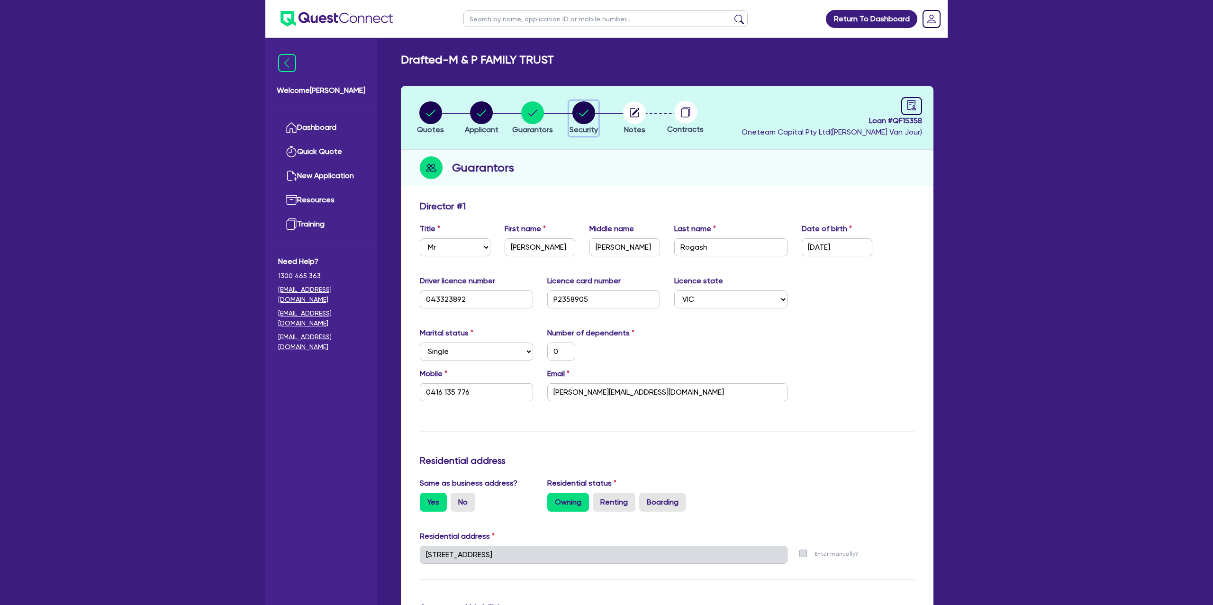
click at [578, 109] on circle "button" at bounding box center [584, 112] width 23 height 23
select select "CARS_AND_LIGHT_TRUCKS"
select select "PASSENGER_VEHICLES"
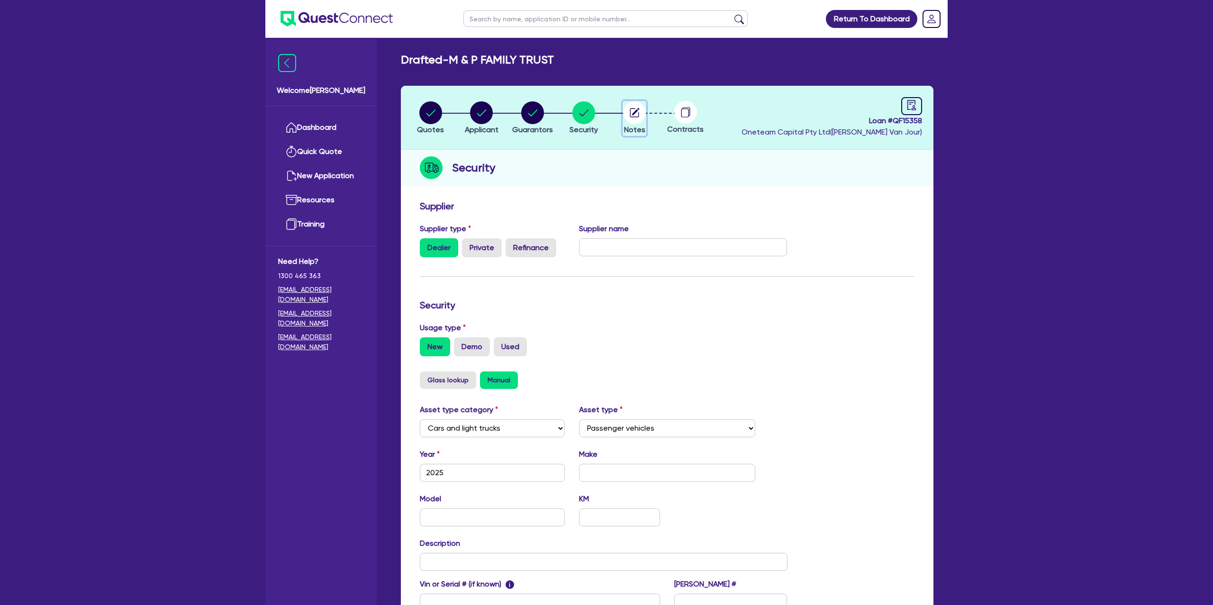
click at [638, 113] on circle "button" at bounding box center [634, 112] width 23 height 23
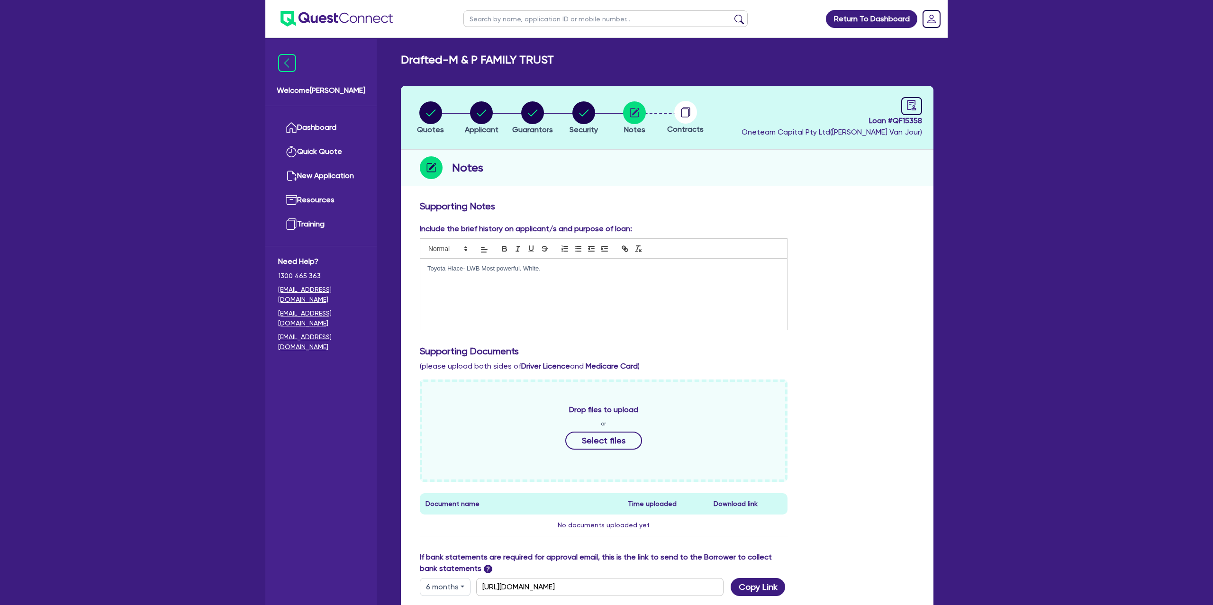
click at [680, 114] on circle at bounding box center [685, 112] width 23 height 23
click at [907, 107] on icon "audit" at bounding box center [912, 105] width 10 height 10
select select "DRAFTED_NEW"
select select "Other"
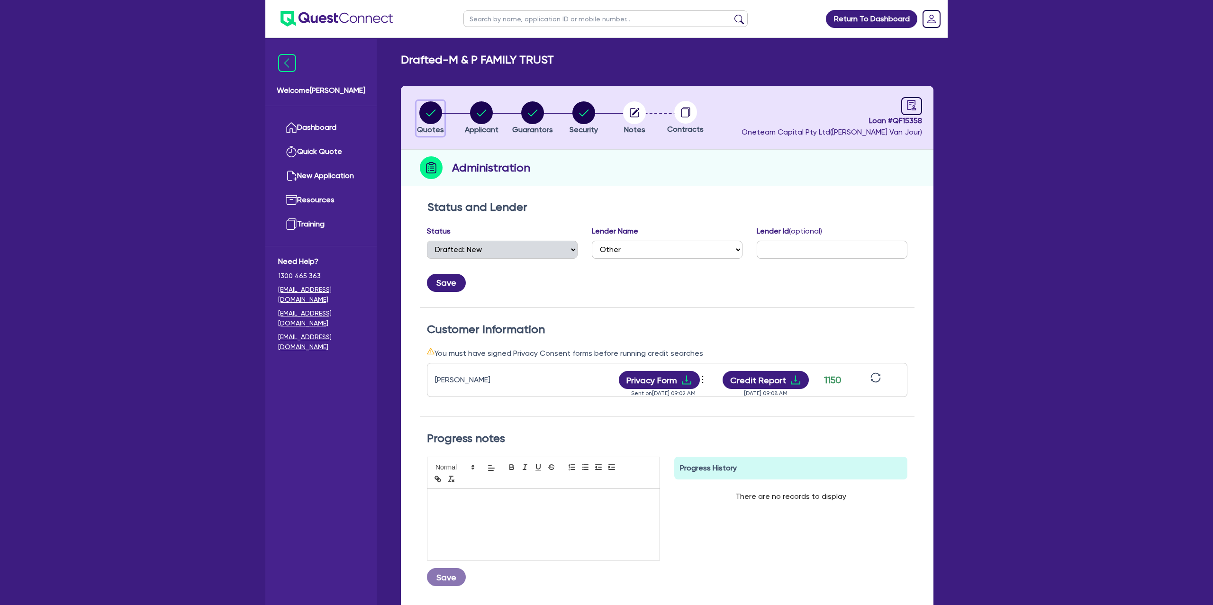
click at [435, 108] on circle "button" at bounding box center [430, 112] width 23 height 23
select select "Other"
select select "CARS_AND_LIGHT_TRUCKS"
select select "PASSENGER_VEHICLES"
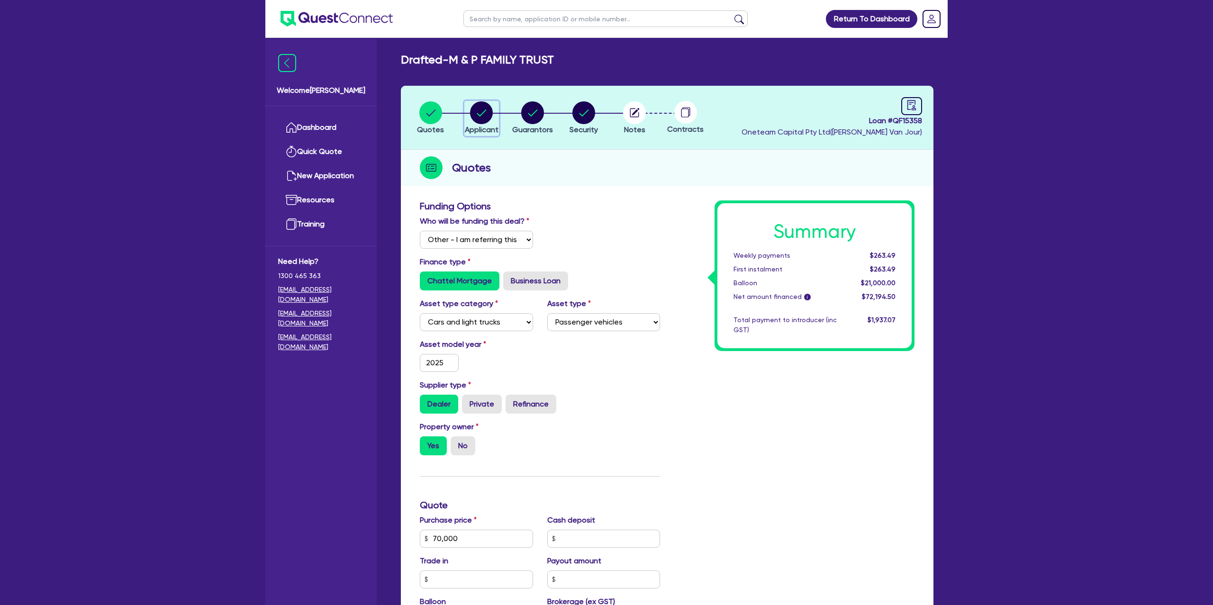
click at [481, 117] on circle "button" at bounding box center [481, 112] width 23 height 23
select select "TRUST"
select select "INDIVIDUAL"
select select "BUILDING_CONSTRUCTION"
select select "TRADES_SERVICES_BUSINESSES_GOVERNMENT"
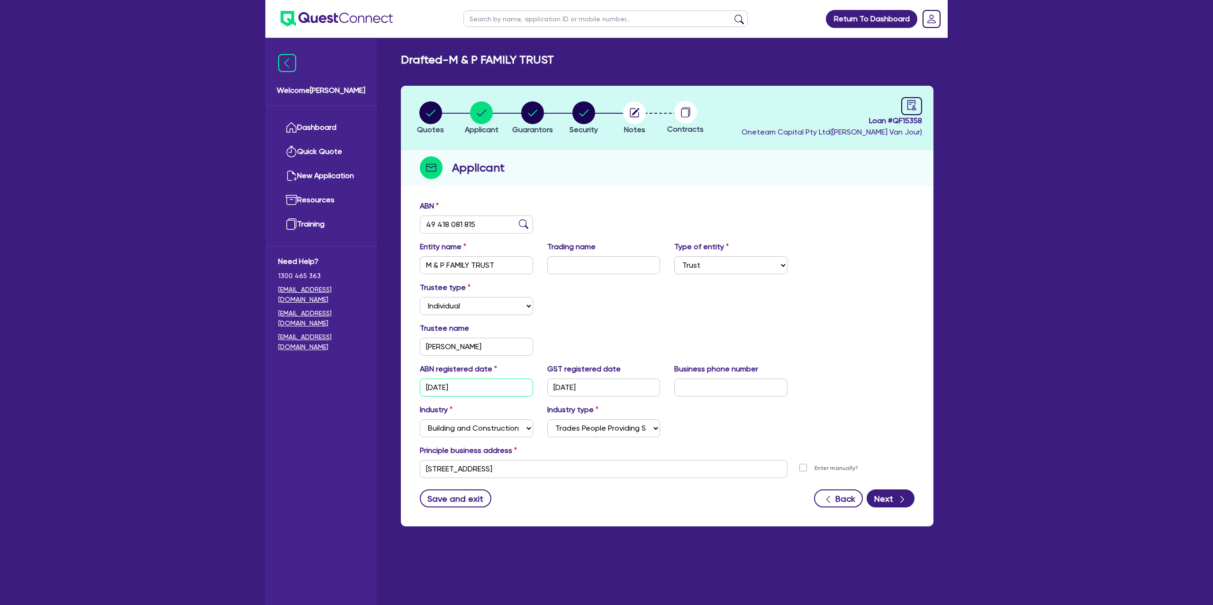
drag, startPoint x: 426, startPoint y: 384, endPoint x: 512, endPoint y: 381, distance: 86.3
click at [512, 381] on input "[DATE]" at bounding box center [476, 388] width 113 height 18
click at [529, 117] on circle "button" at bounding box center [532, 112] width 23 height 23
select select "MR"
select select "VIC"
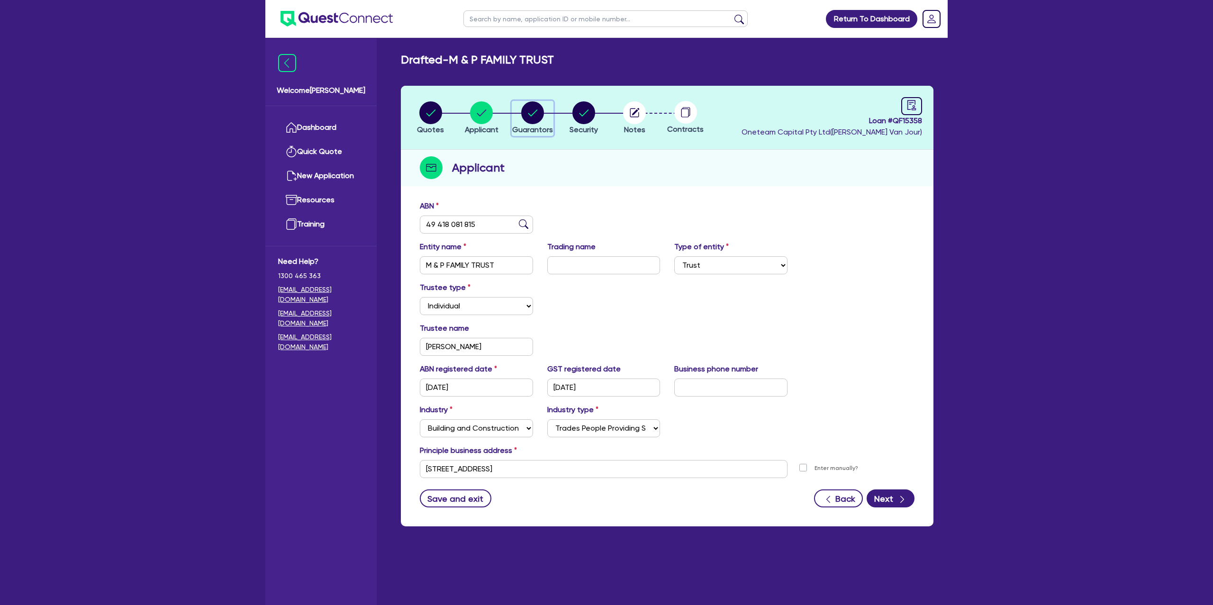
select select "SINGLE"
select select "PROPERTY"
select select "CASH"
select select "MORTGAGE"
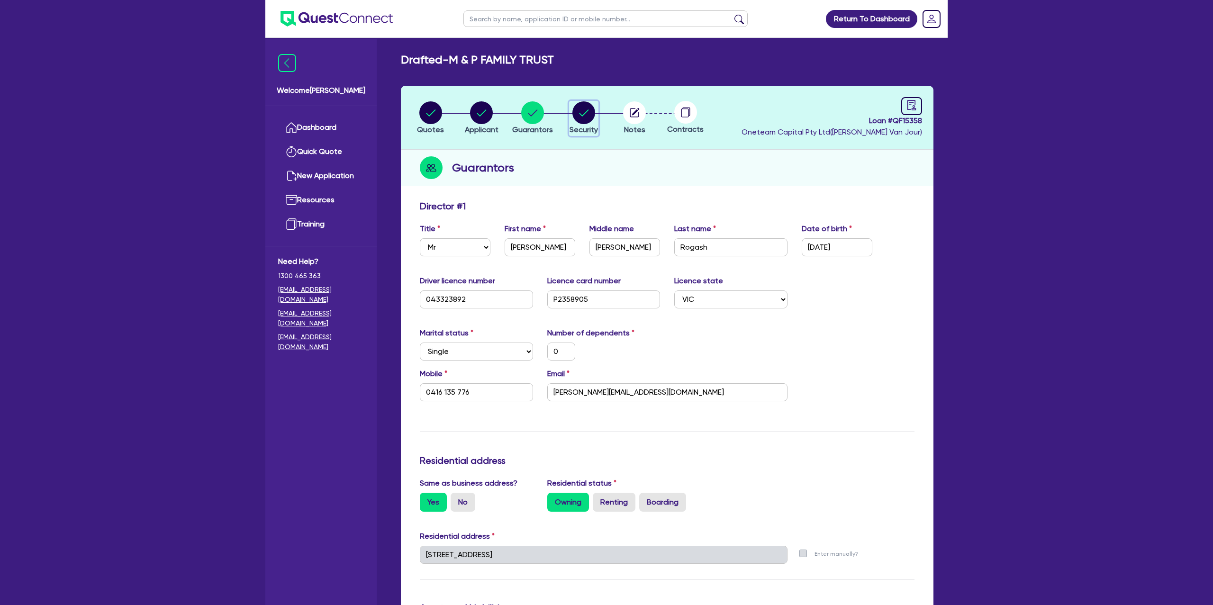
click at [573, 114] on icon "button" at bounding box center [584, 112] width 23 height 23
select select "CARS_AND_LIGHT_TRUCKS"
select select "PASSENGER_VEHICLES"
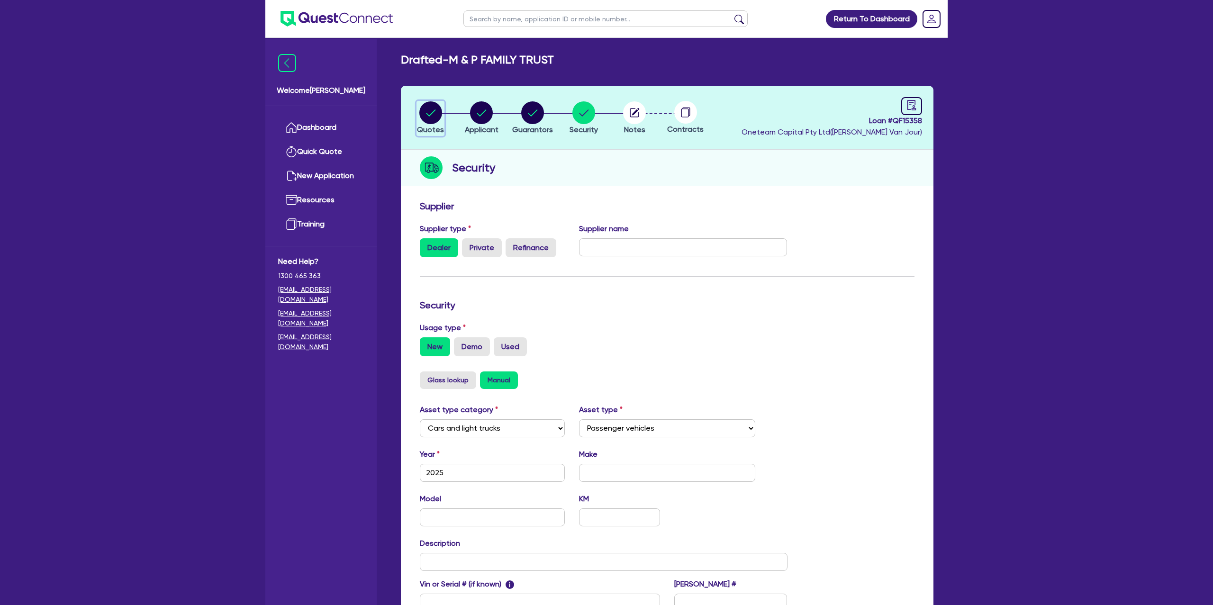
click at [434, 111] on icon "button" at bounding box center [430, 112] width 9 height 7
select select "Other"
select select "CARS_AND_LIGHT_TRUCKS"
select select "PASSENGER_VEHICLES"
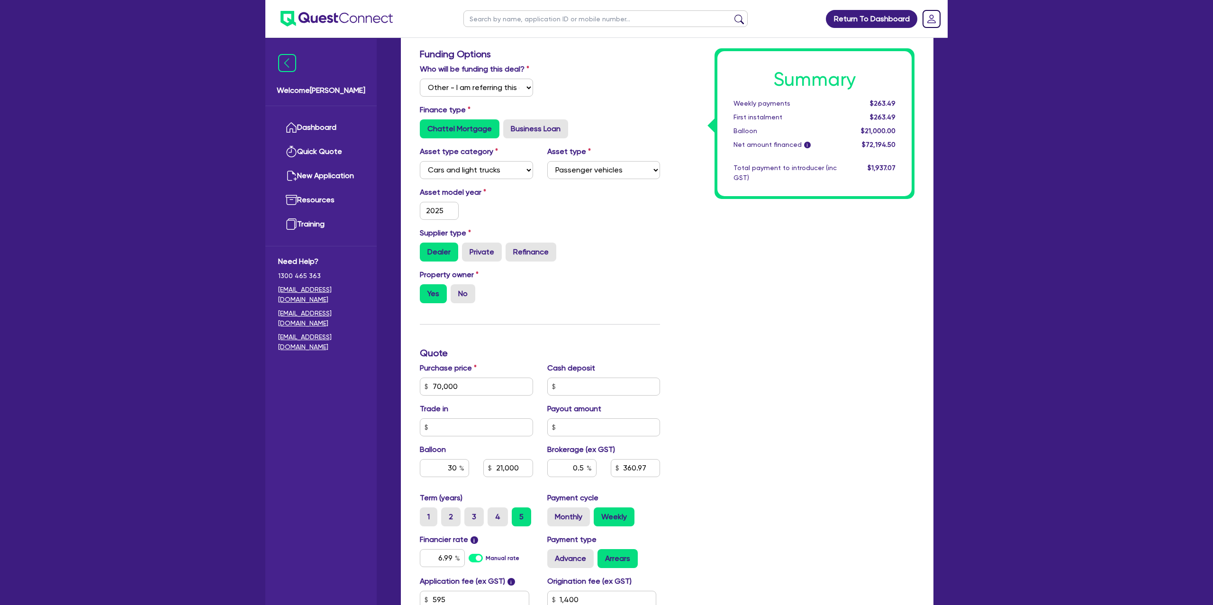
scroll to position [311, 0]
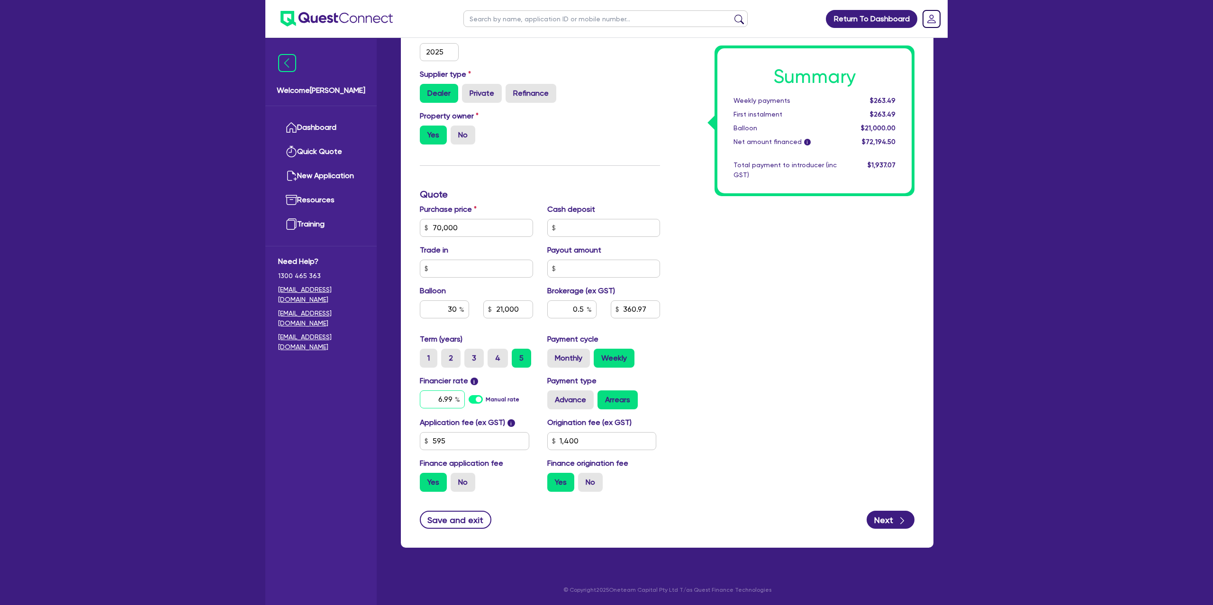
drag, startPoint x: 436, startPoint y: 400, endPoint x: 460, endPoint y: 402, distance: 23.8
click at [460, 402] on div "6.99" at bounding box center [442, 400] width 45 height 18
type input "70,000"
type input "21,000"
type input "1,400"
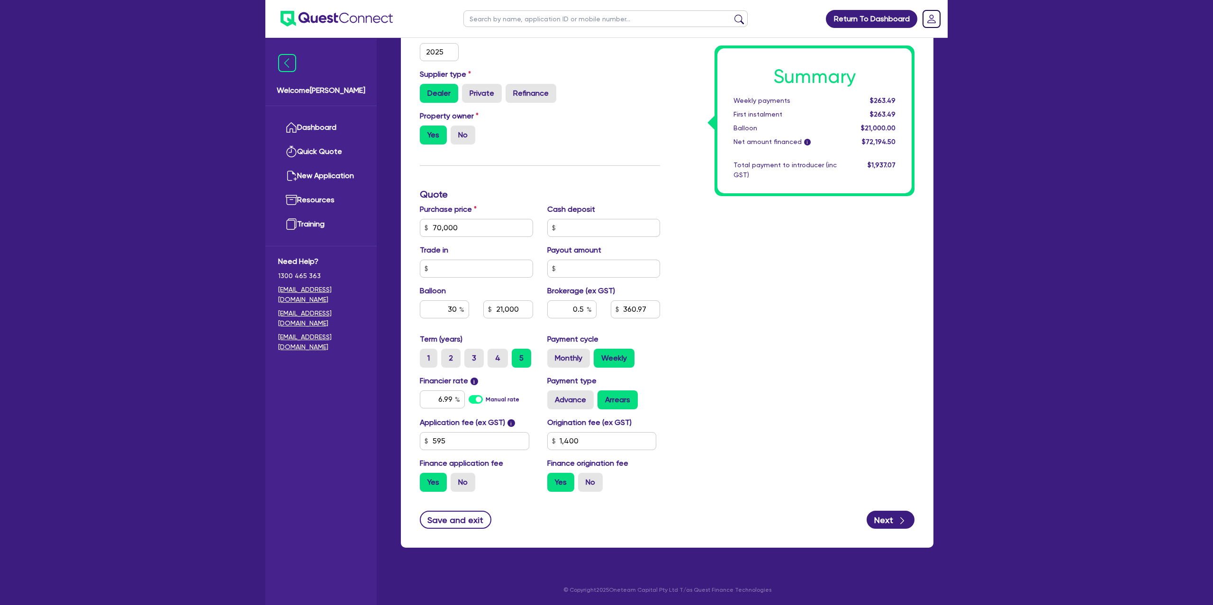
click at [682, 373] on div "Summary Weekly payments $263.49 First instalment $263.49 Balloon $21,000.00 Net…" at bounding box center [794, 195] width 254 height 610
type input "70,000"
type input "21,000"
type input "1,400"
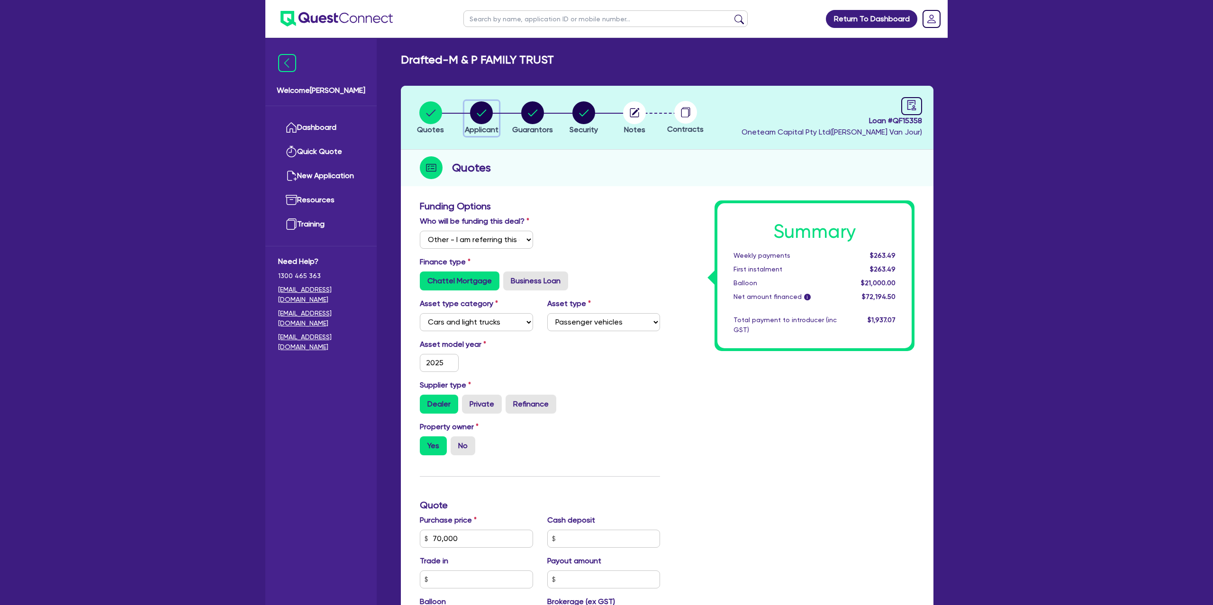
click at [482, 112] on circle "button" at bounding box center [481, 112] width 23 height 23
select select "TRUST"
select select "INDIVIDUAL"
select select "BUILDING_CONSTRUCTION"
select select "TRADES_SERVICES_BUSINESSES_GOVERNMENT"
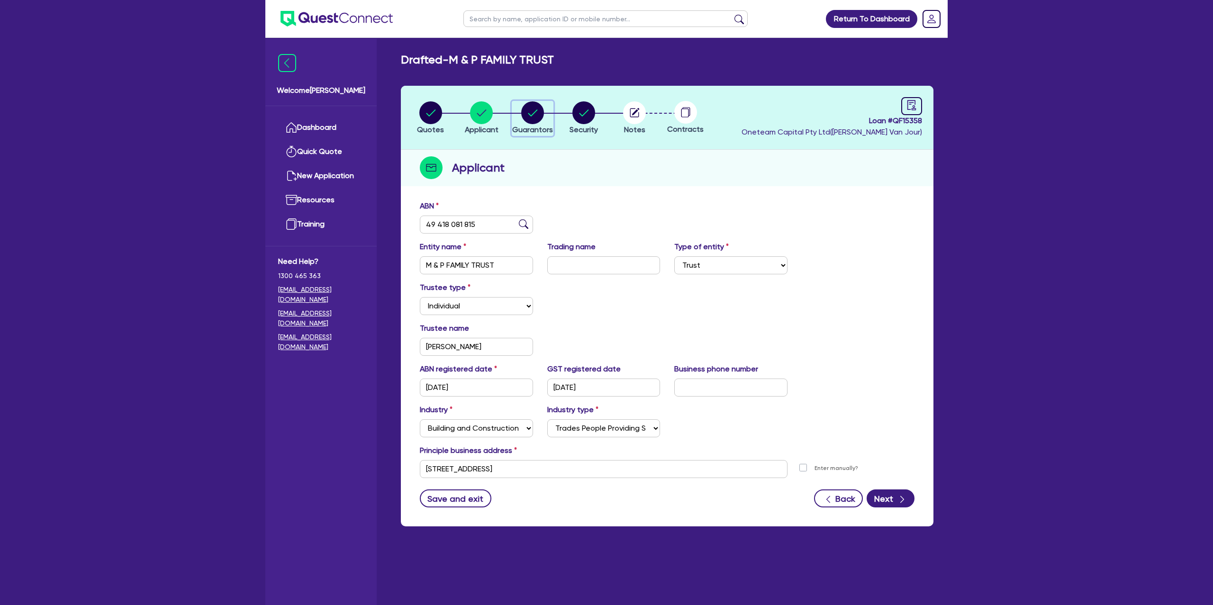
click at [525, 118] on circle "button" at bounding box center [532, 112] width 23 height 23
select select "MR"
select select "VIC"
select select "SINGLE"
select select "PROPERTY"
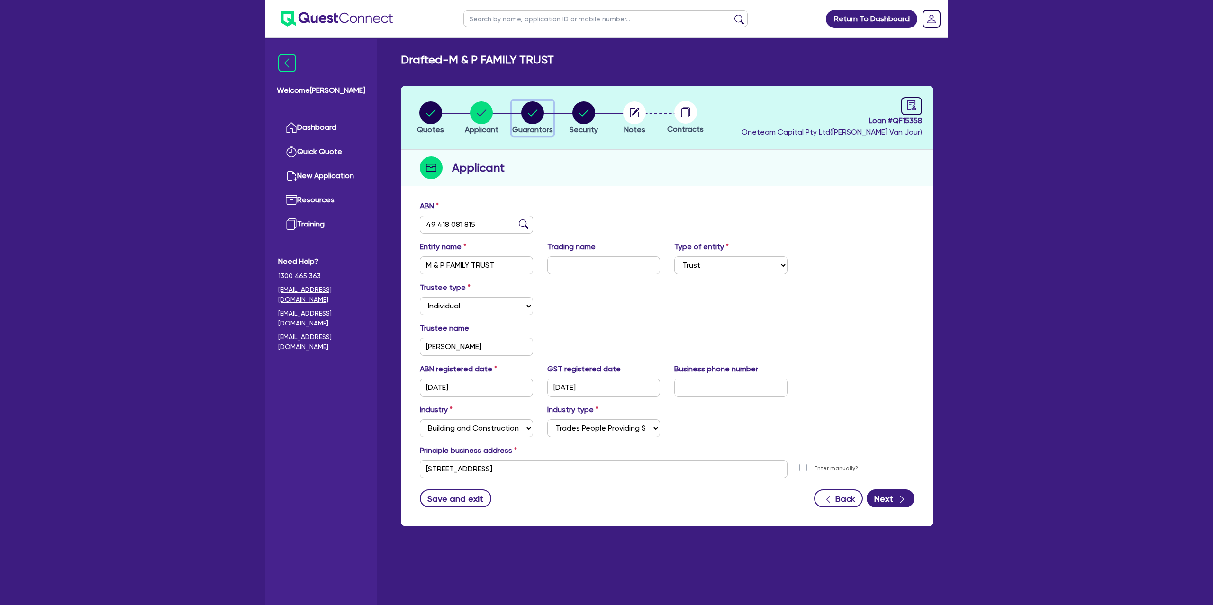
select select "CASH"
select select "MORTGAGE"
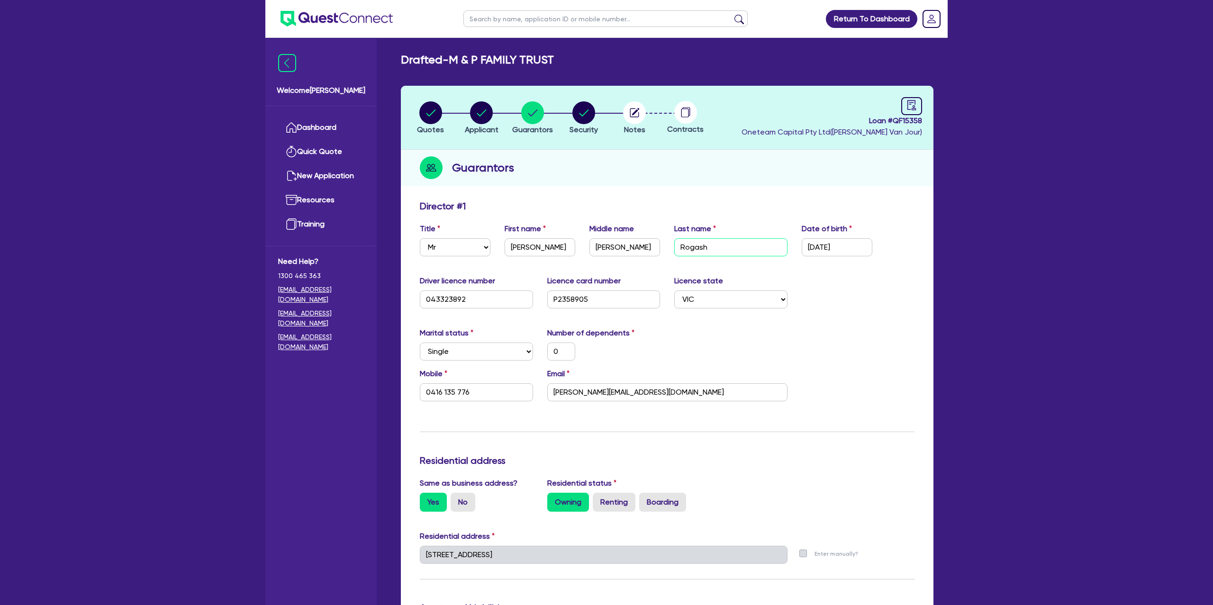
click at [683, 249] on input "Rogash" at bounding box center [730, 247] width 113 height 18
click at [678, 325] on div "Update residential status for Director #1 Boarding is only acceptable when the …" at bounding box center [667, 561] width 495 height 723
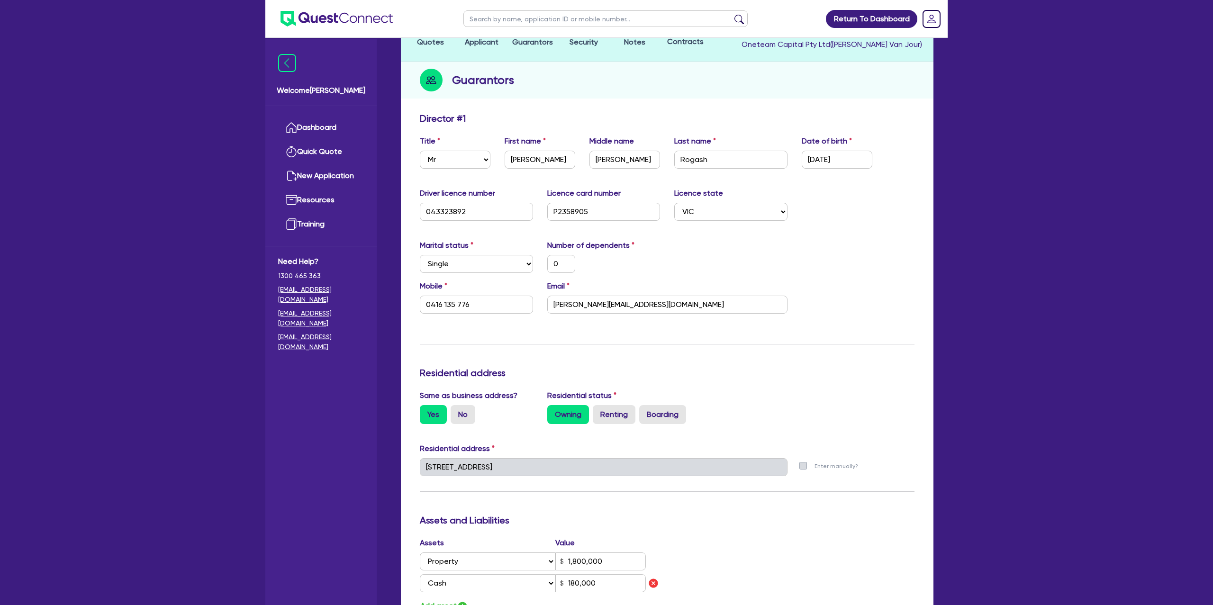
scroll to position [97, 0]
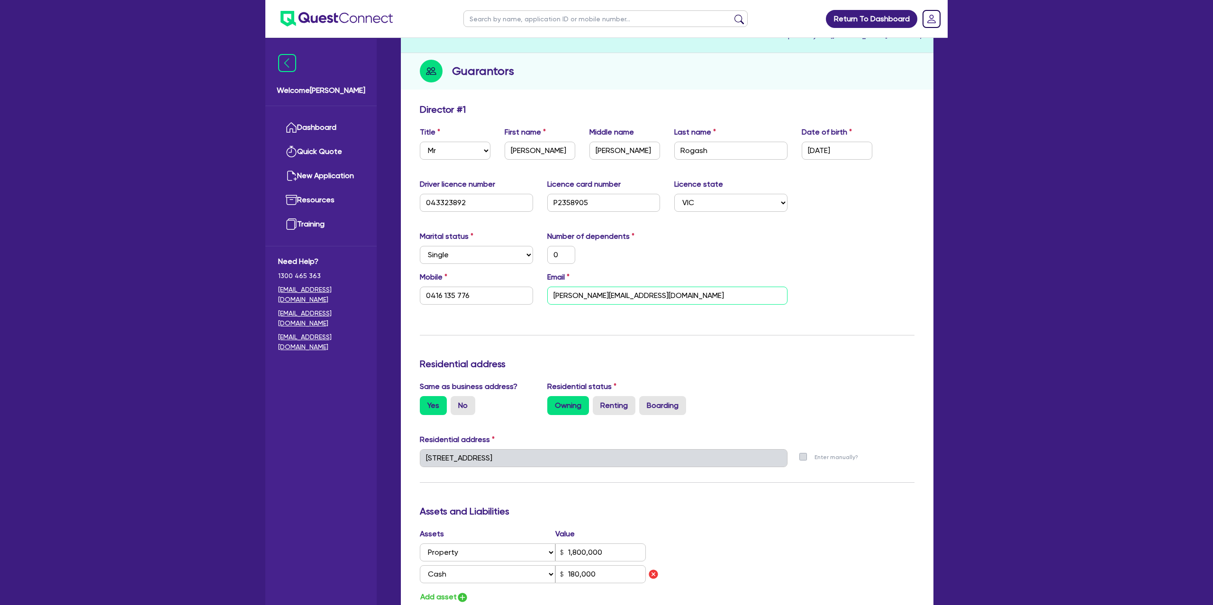
click at [589, 297] on input "[PERSON_NAME][EMAIL_ADDRESS][DOMAIN_NAME]" at bounding box center [667, 296] width 240 height 18
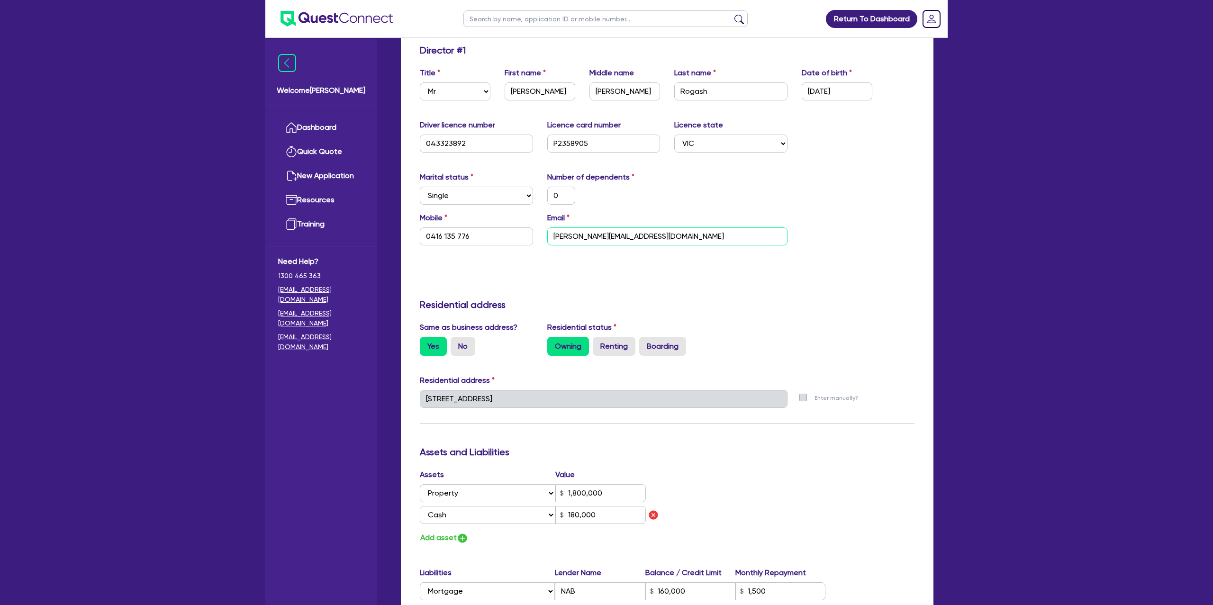
scroll to position [162, 0]
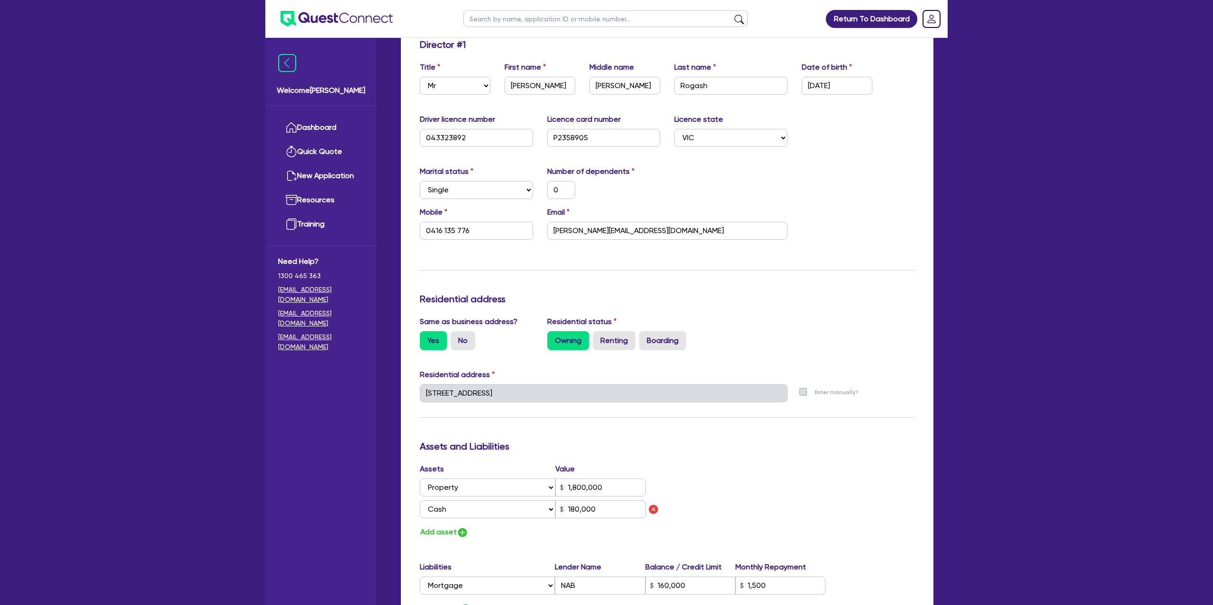
click at [673, 280] on div "Update residential status for Director #1 Boarding is only acceptable when the …" at bounding box center [667, 400] width 495 height 723
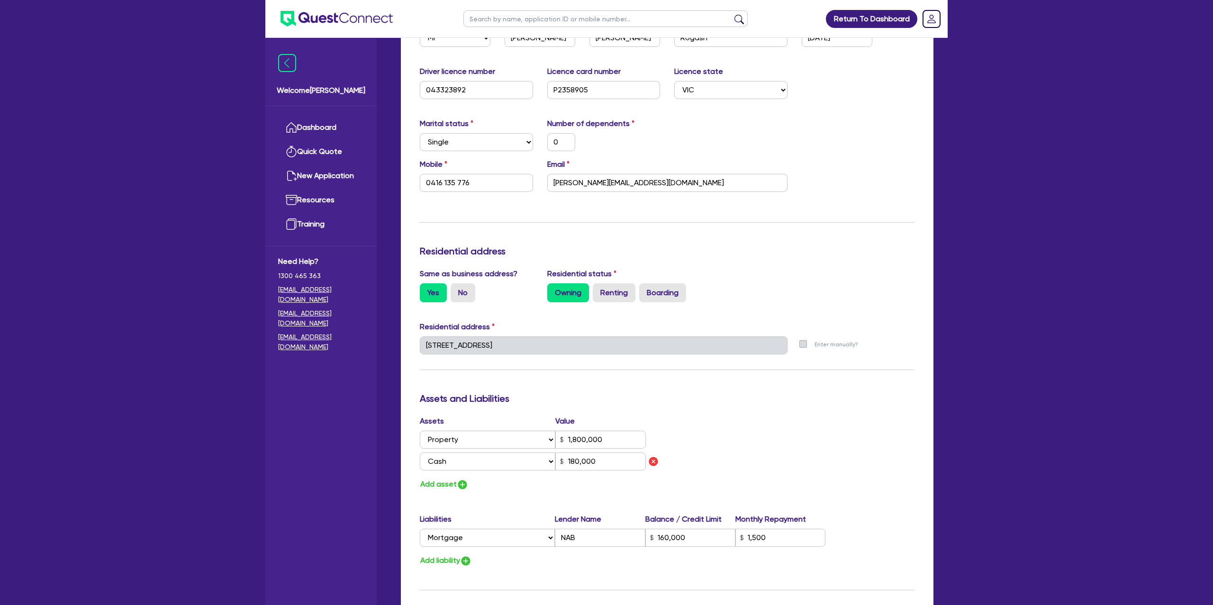
scroll to position [213, 0]
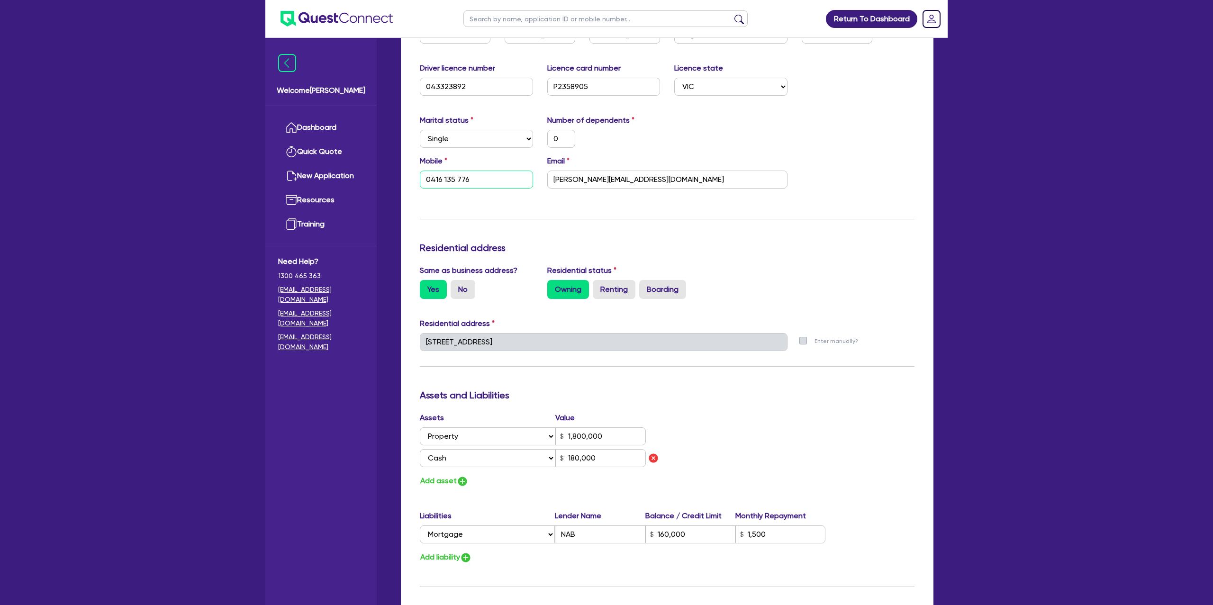
click at [458, 183] on input "0416 135 776" at bounding box center [476, 180] width 113 height 18
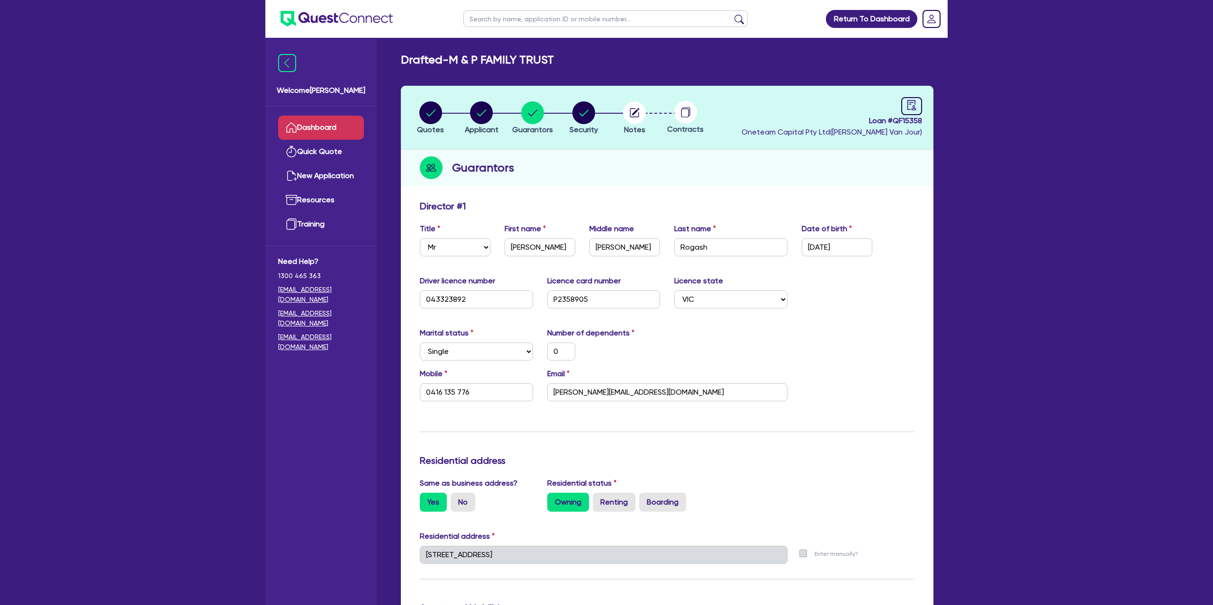
click at [345, 125] on link "Dashboard" at bounding box center [321, 128] width 86 height 24
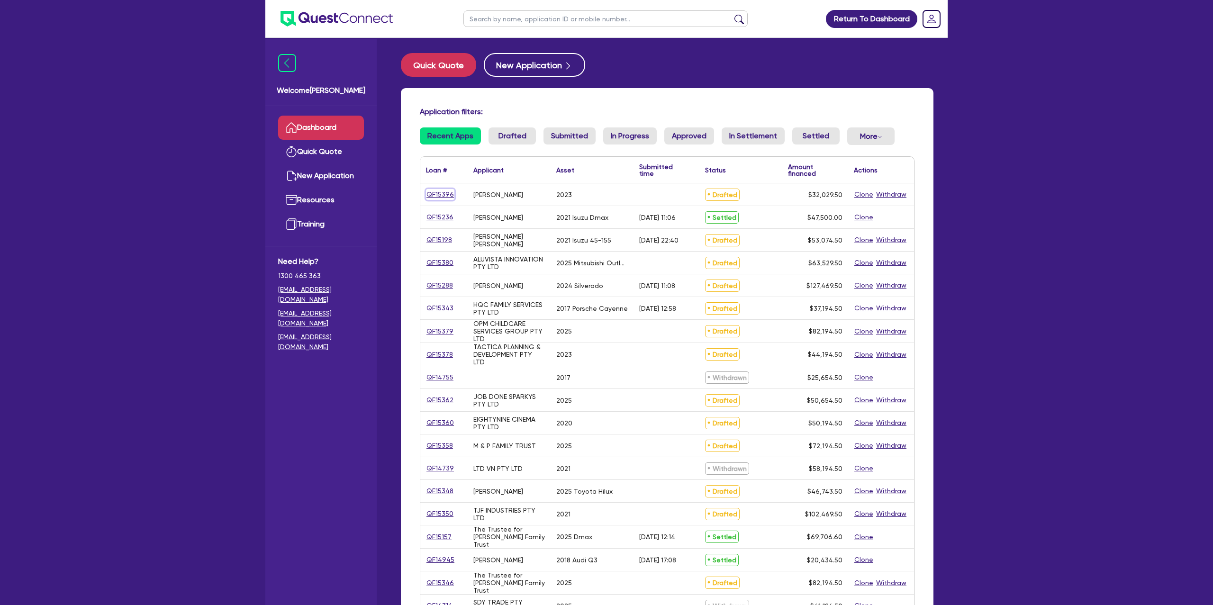
click at [444, 192] on link "QF15396" at bounding box center [440, 194] width 28 height 11
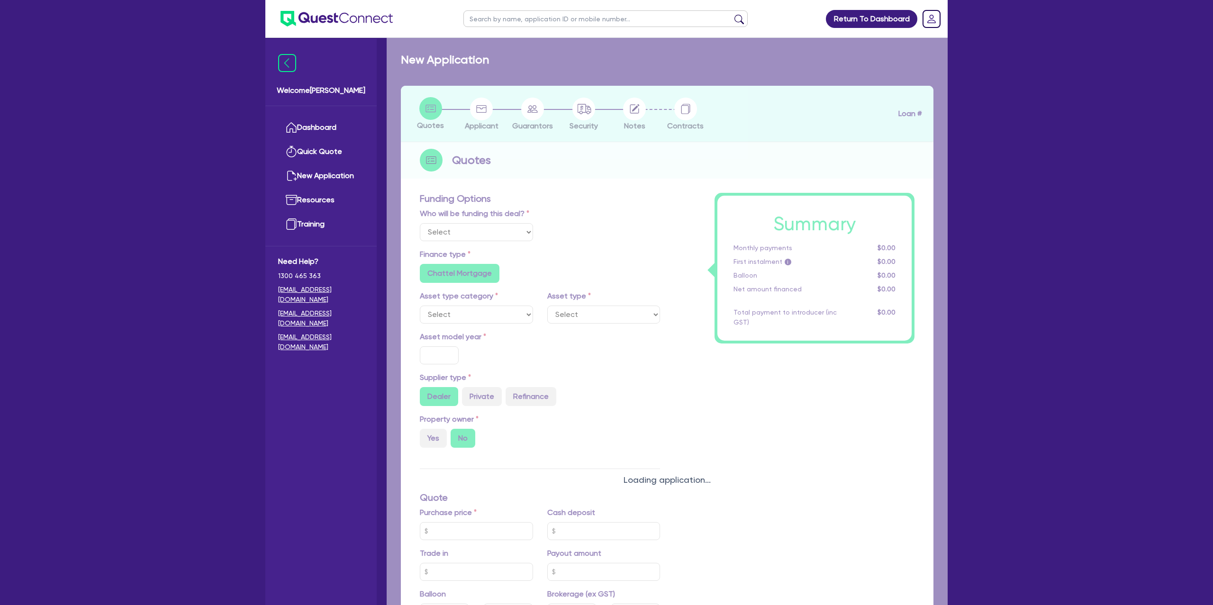
select select "Other"
select select "CARS_AND_LIGHT_TRUCKS"
type input "2023"
type input "30,000"
type input "35"
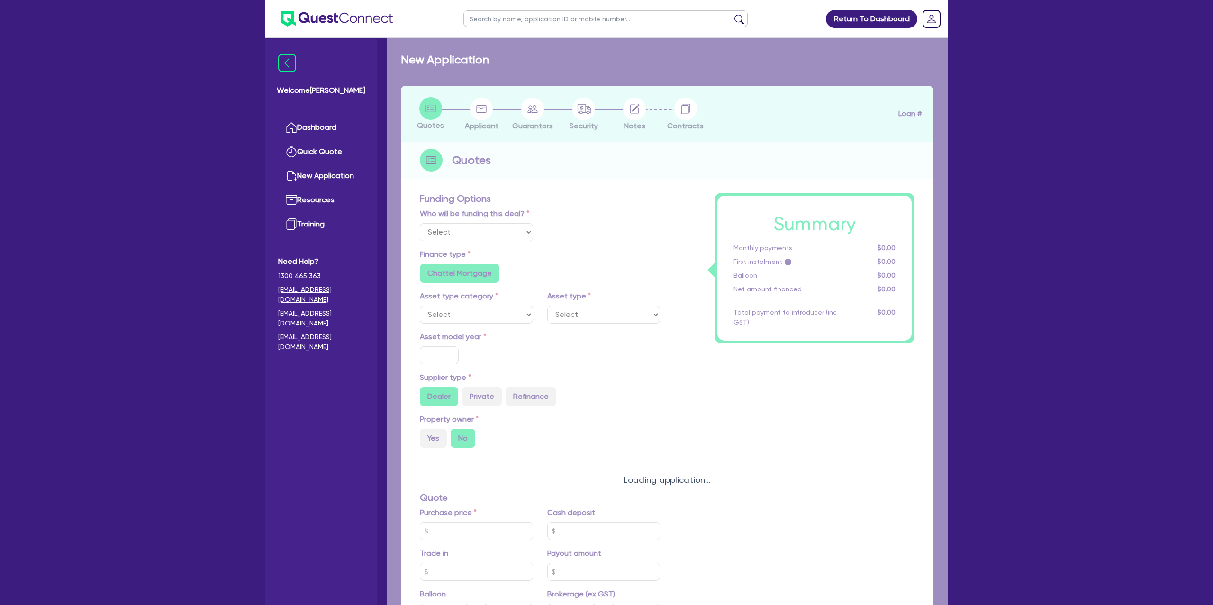
type input "10,500"
radio input "false"
type input "8.99"
radio input "false"
type input "1,250"
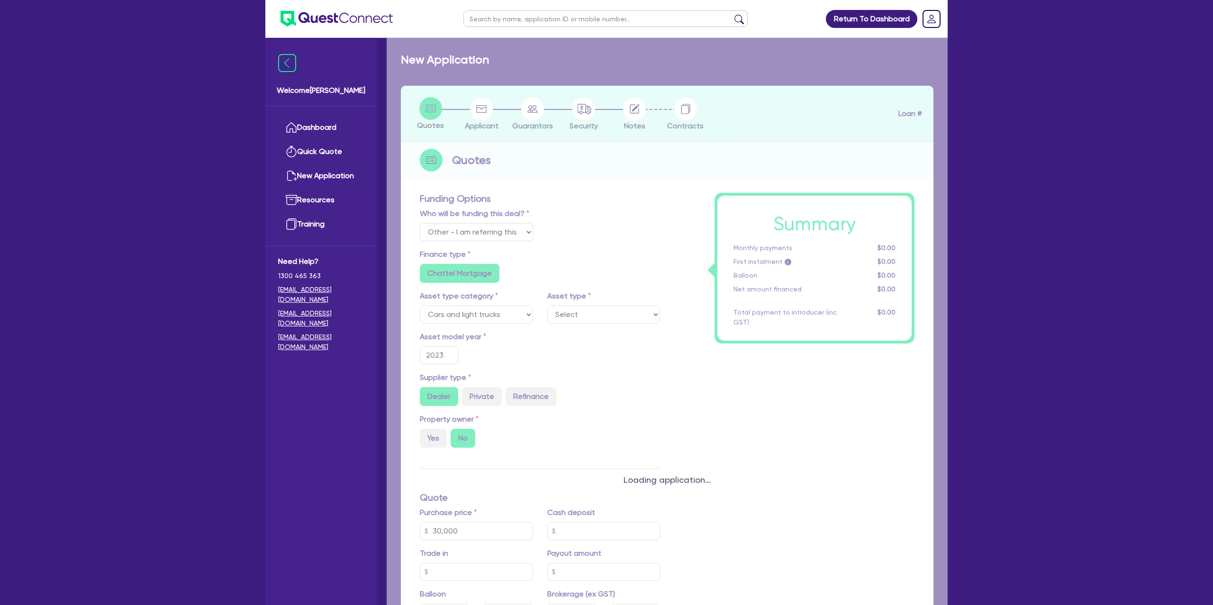
radio input "true"
select select "PASSENGER_VEHICLES"
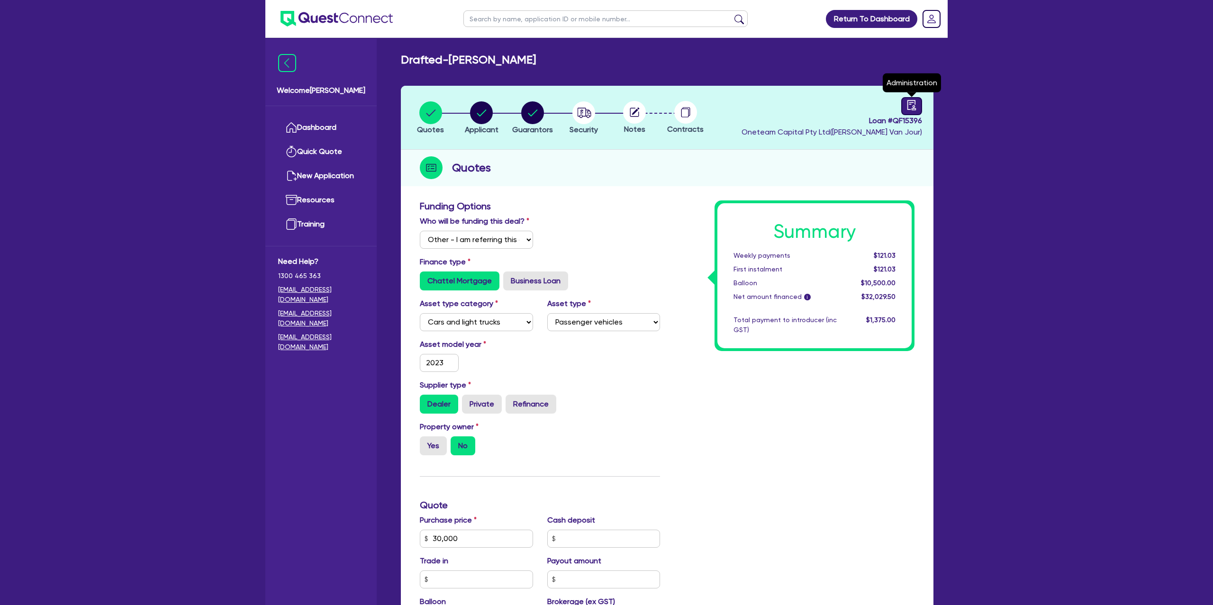
click at [911, 110] on div at bounding box center [911, 106] width 21 height 18
select select "DRAFTED_NEW"
select select "Other"
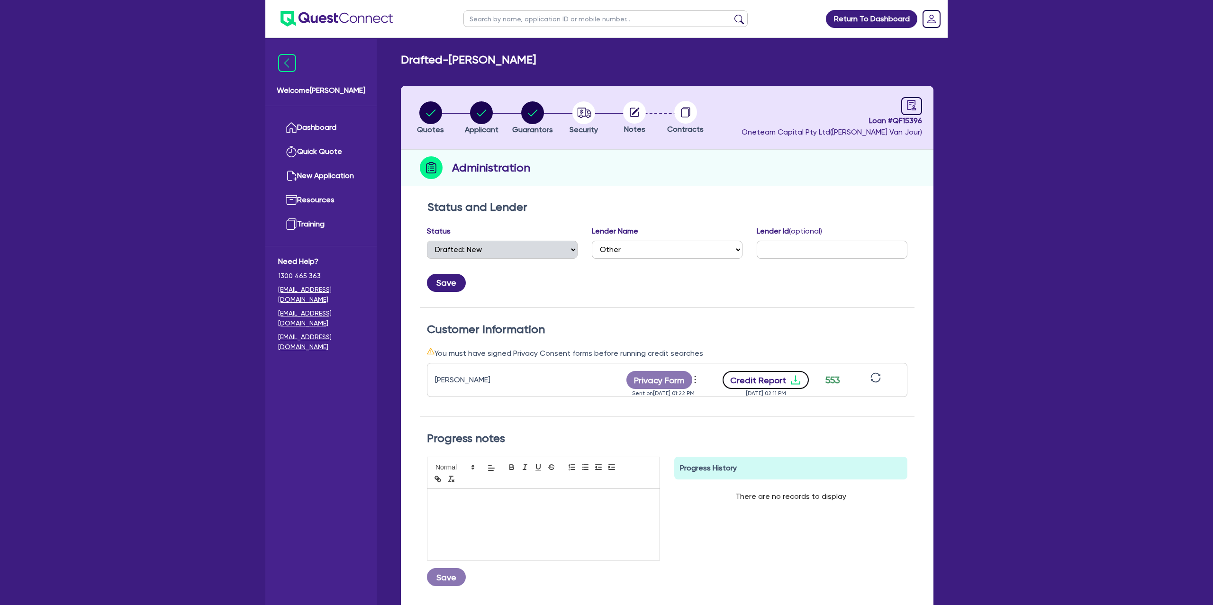
click at [794, 374] on icon "download" at bounding box center [795, 379] width 11 height 11
drag, startPoint x: 470, startPoint y: 110, endPoint x: 486, endPoint y: 112, distance: 16.7
click at [477, 110] on icon "button" at bounding box center [481, 112] width 23 height 23
select select "SOLE_TRADER"
select select "ADMINISTRATIVE_SUPPORT"
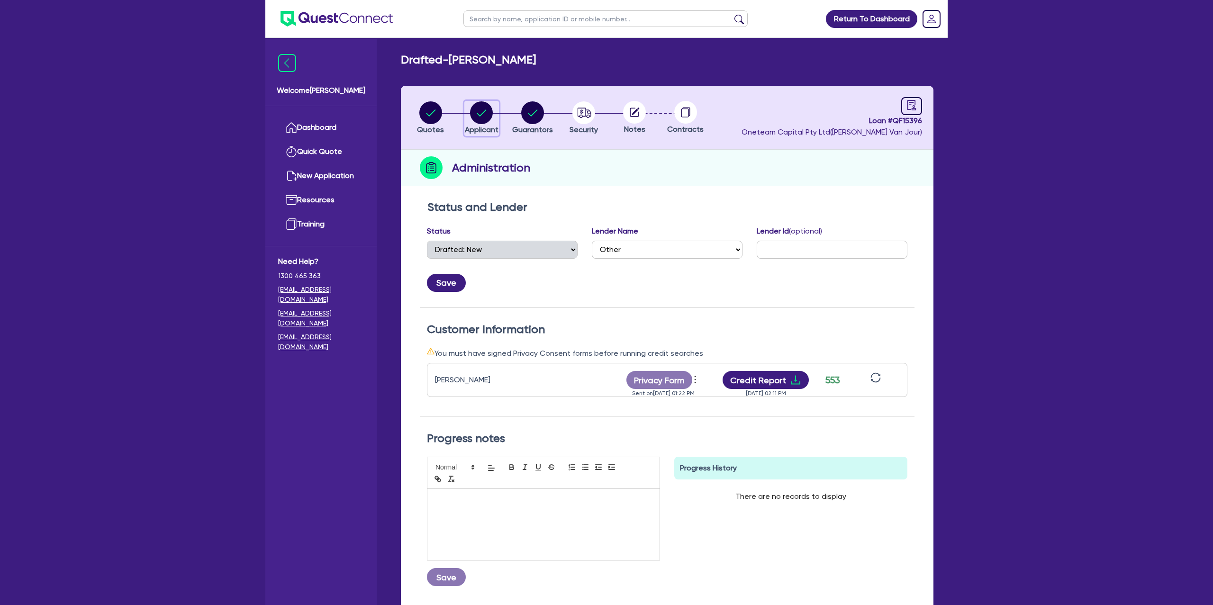
select select "ADMINISTRATIVE"
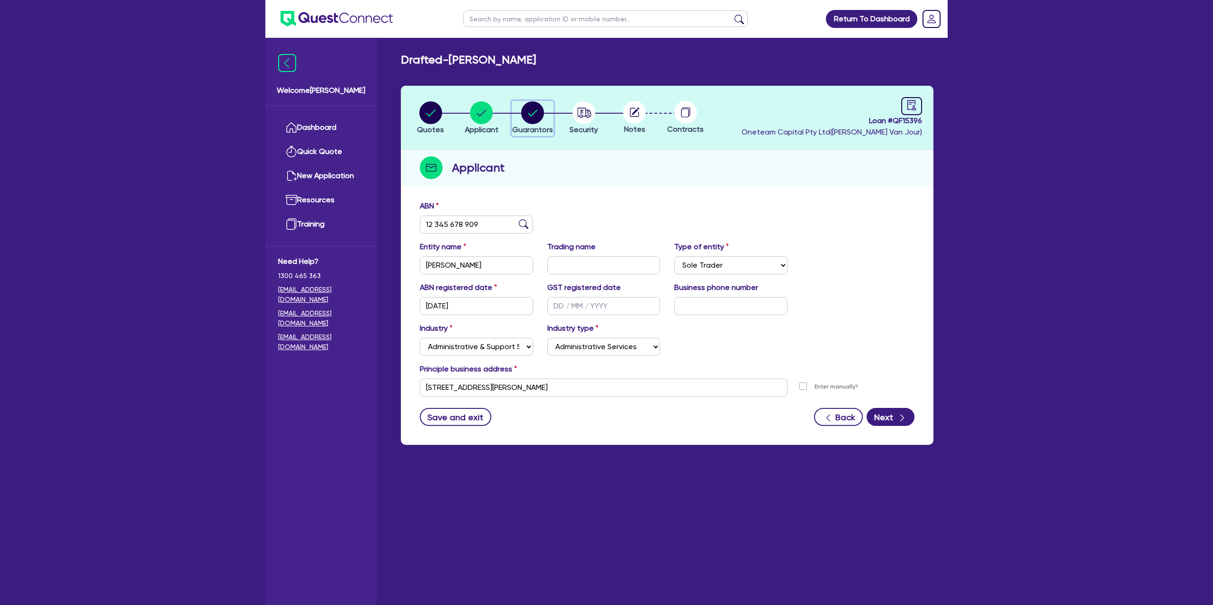
click at [528, 107] on circle "button" at bounding box center [532, 112] width 23 height 23
select select "MRS"
select select "VIC"
select select "MARRIED"
select select "CASH"
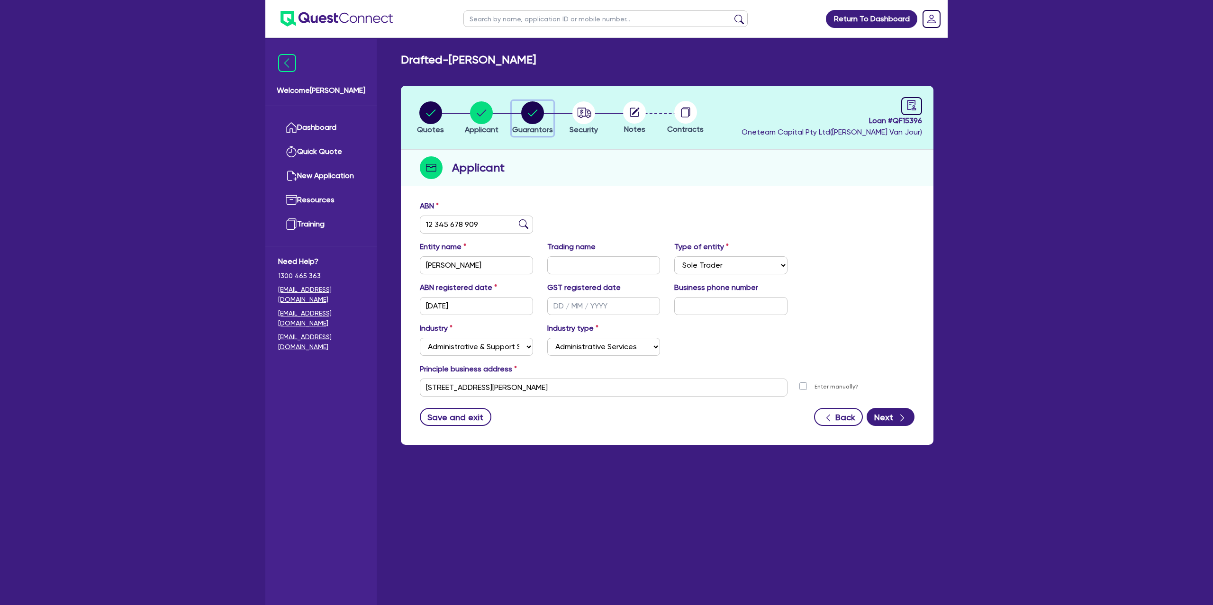
select select "PROPERTY"
select select "VEHICLE_LOAN"
select select "MORTGAGE"
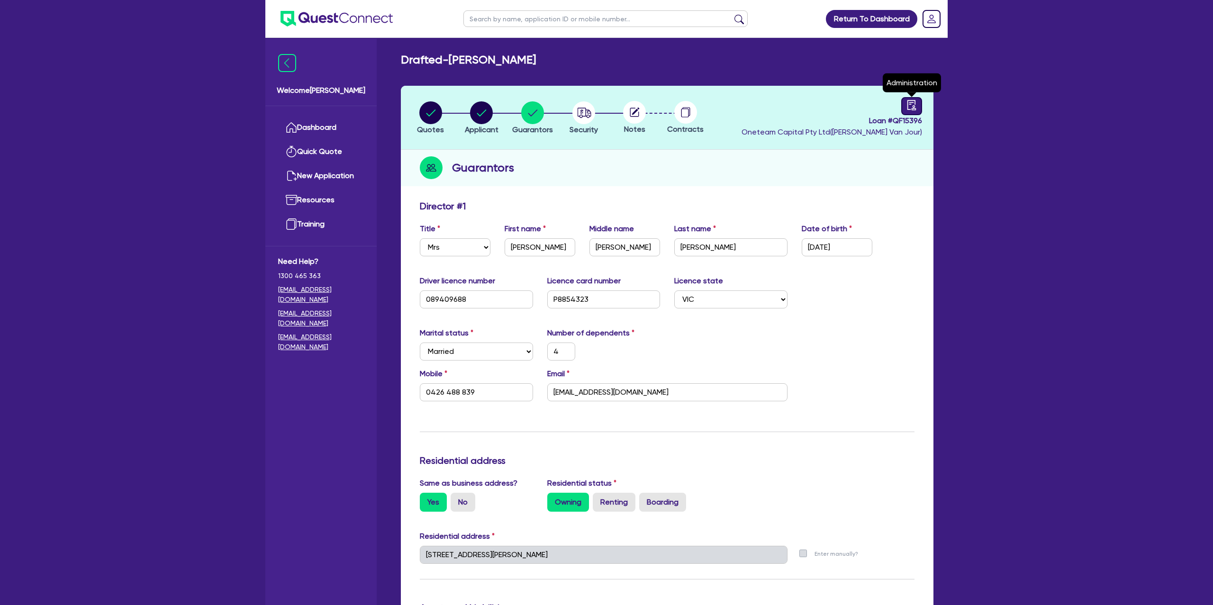
click at [904, 109] on div at bounding box center [911, 106] width 21 height 18
select select "DRAFTED_NEW"
select select "Other"
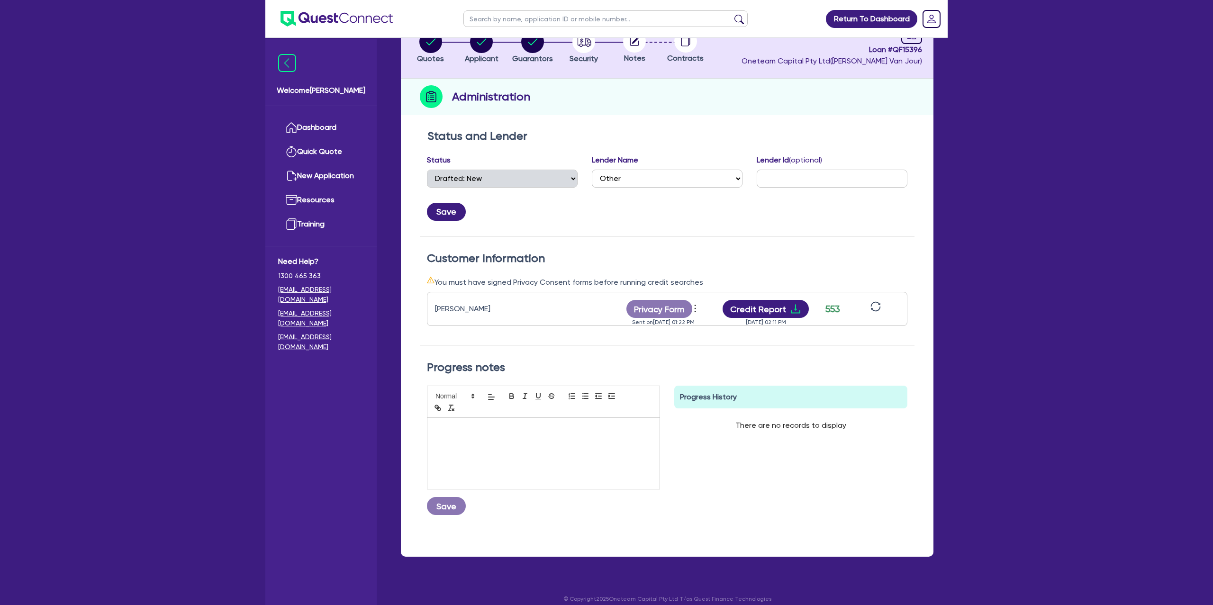
scroll to position [80, 0]
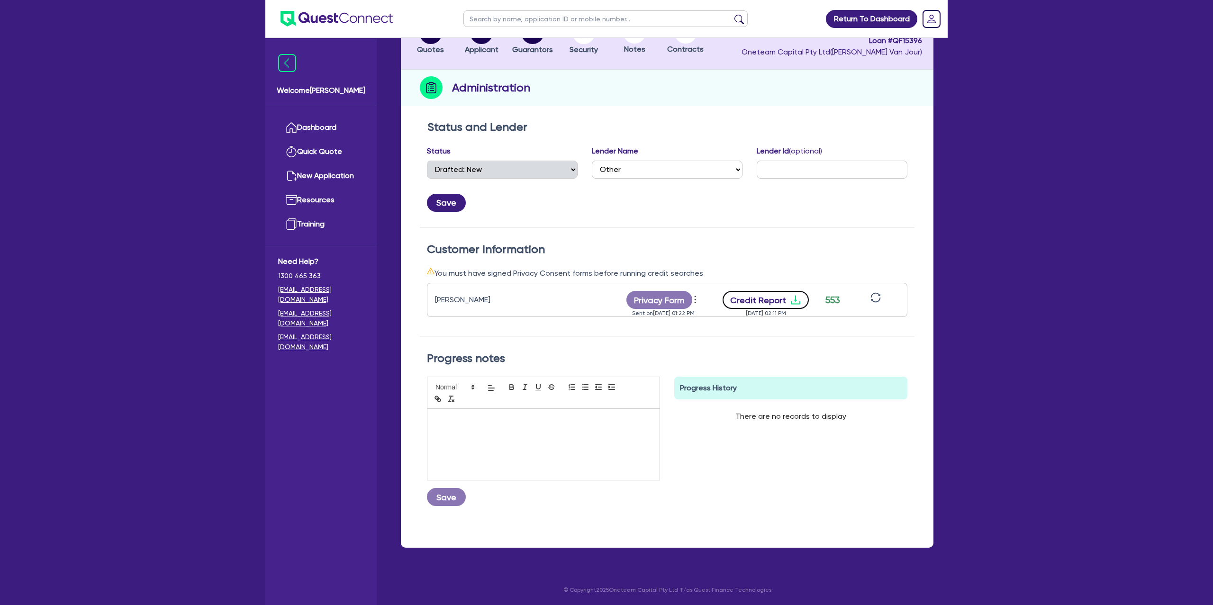
click at [793, 299] on icon "download" at bounding box center [795, 300] width 9 height 9
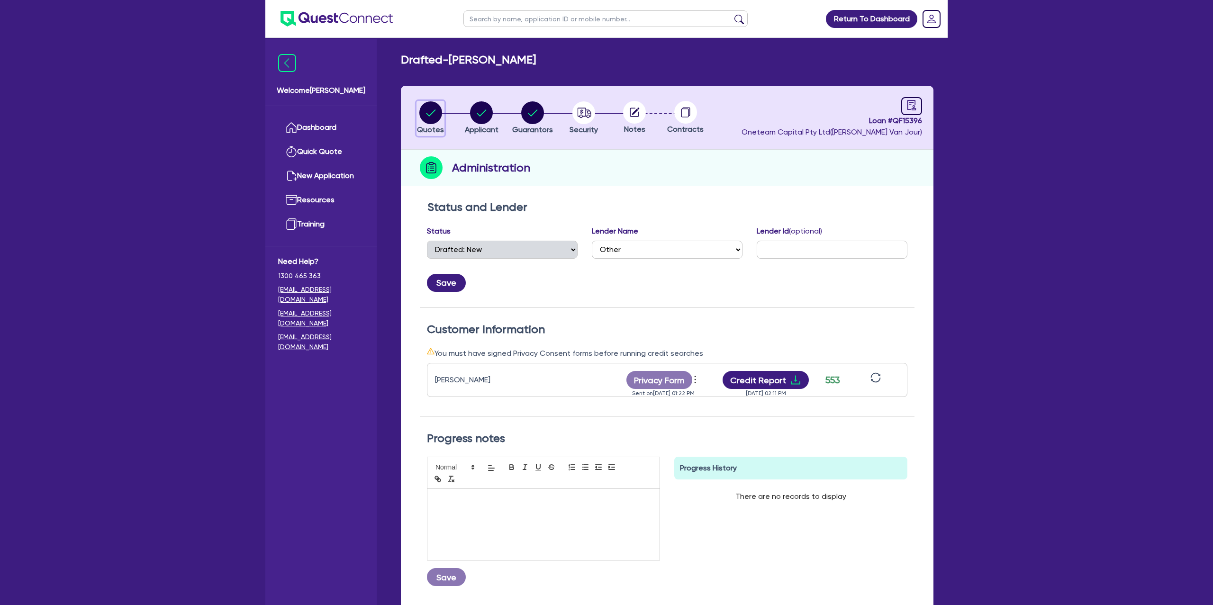
click at [439, 118] on circle "button" at bounding box center [430, 112] width 23 height 23
select select "Other"
select select "CARS_AND_LIGHT_TRUCKS"
select select "PASSENGER_VEHICLES"
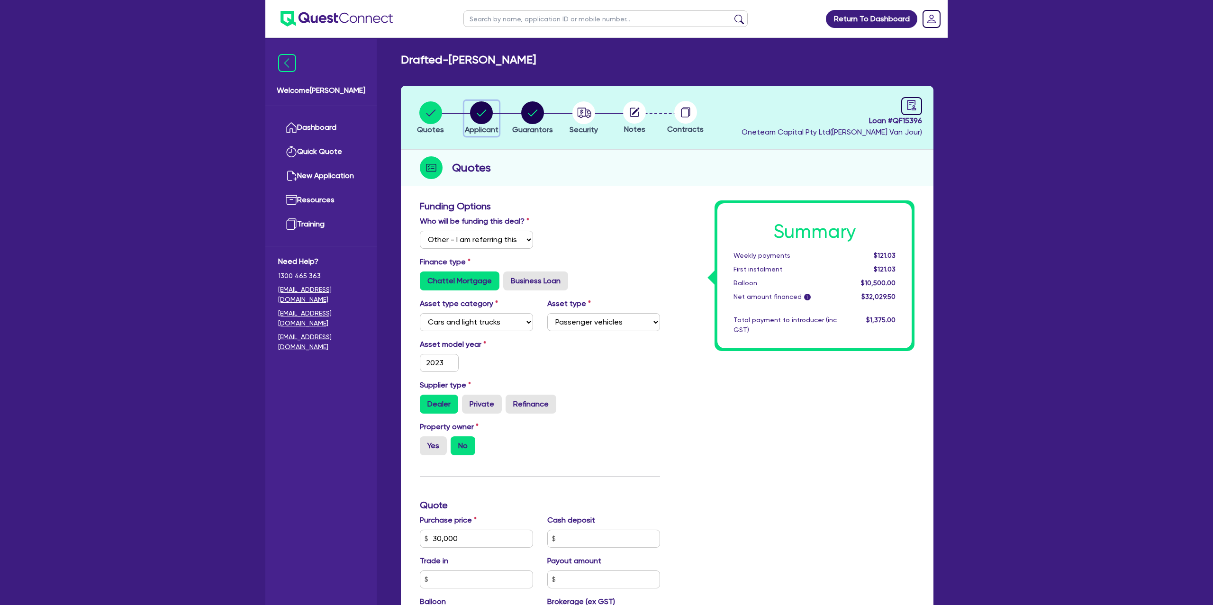
click at [490, 113] on circle "button" at bounding box center [481, 112] width 23 height 23
select select "SOLE_TRADER"
select select "ADMINISTRATIVE_SUPPORT"
select select "ADMINISTRATIVE"
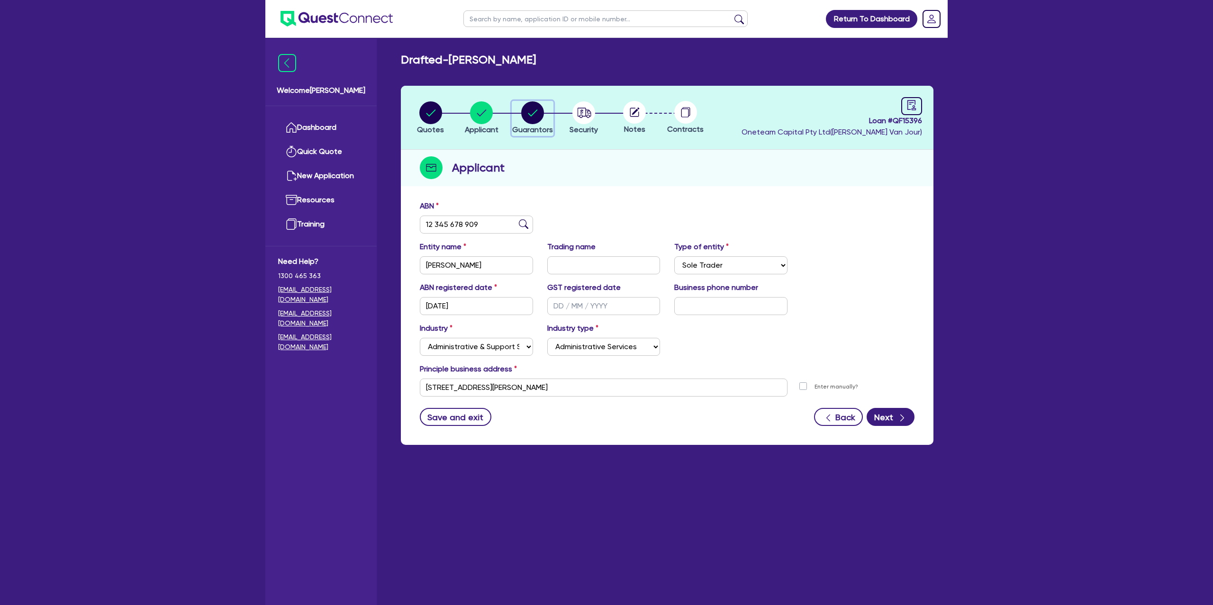
click at [533, 112] on circle "button" at bounding box center [532, 112] width 23 height 23
select select "MRS"
select select "VIC"
select select "MARRIED"
select select "CASH"
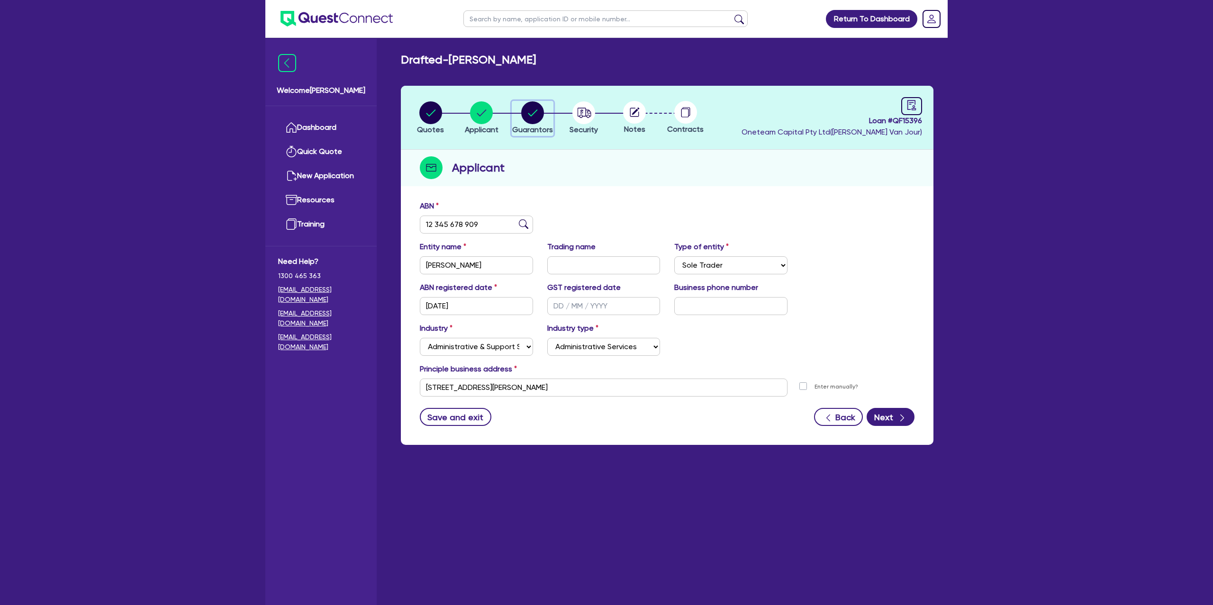
select select "PROPERTY"
select select "VEHICLE_LOAN"
select select "MORTGAGE"
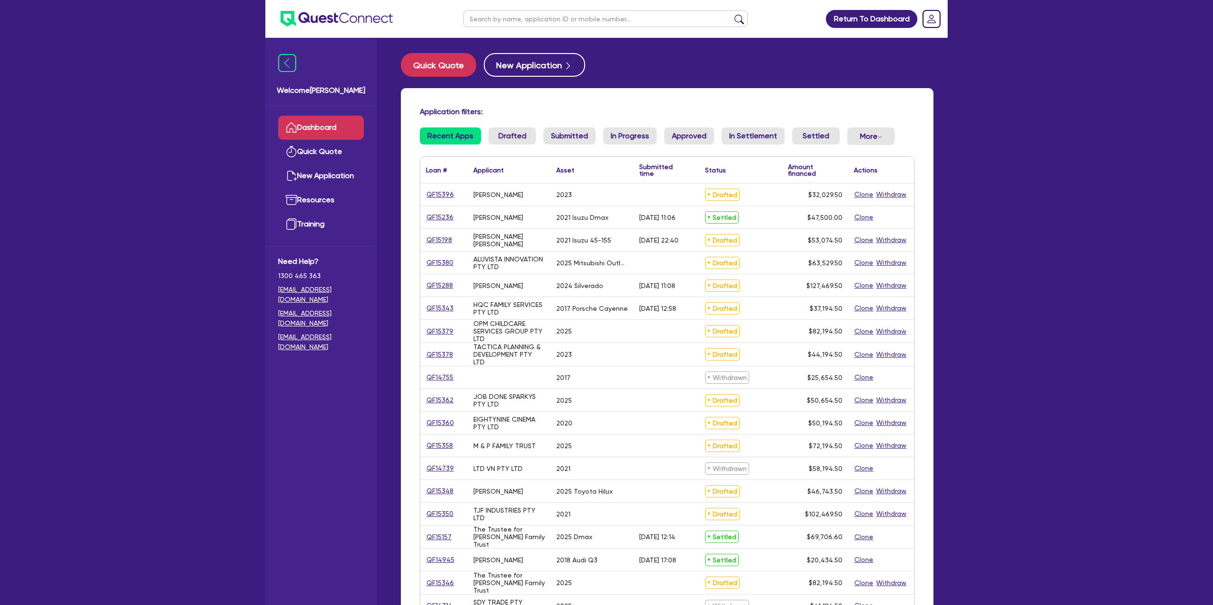
click at [536, 21] on input "text" at bounding box center [606, 18] width 284 height 17
type input "M"
click at [521, 18] on input "M" at bounding box center [606, 18] width 284 height 17
type input "rogash"
click at [732, 14] on button "submit" at bounding box center [739, 20] width 15 height 13
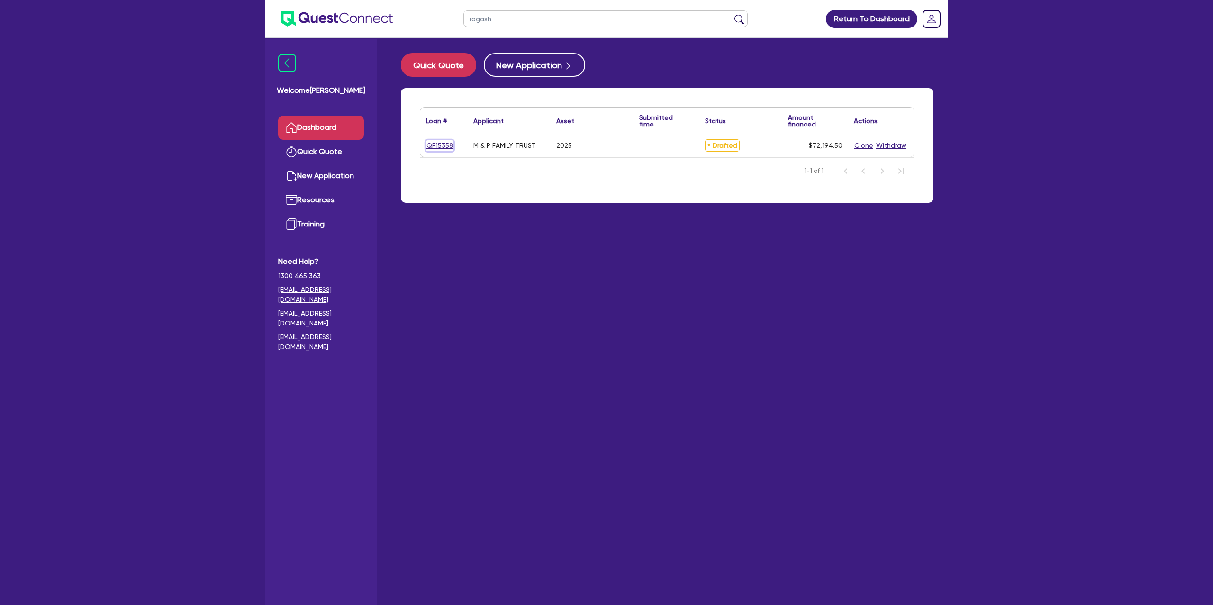
click at [436, 150] on link "QF15358" at bounding box center [439, 145] width 27 height 11
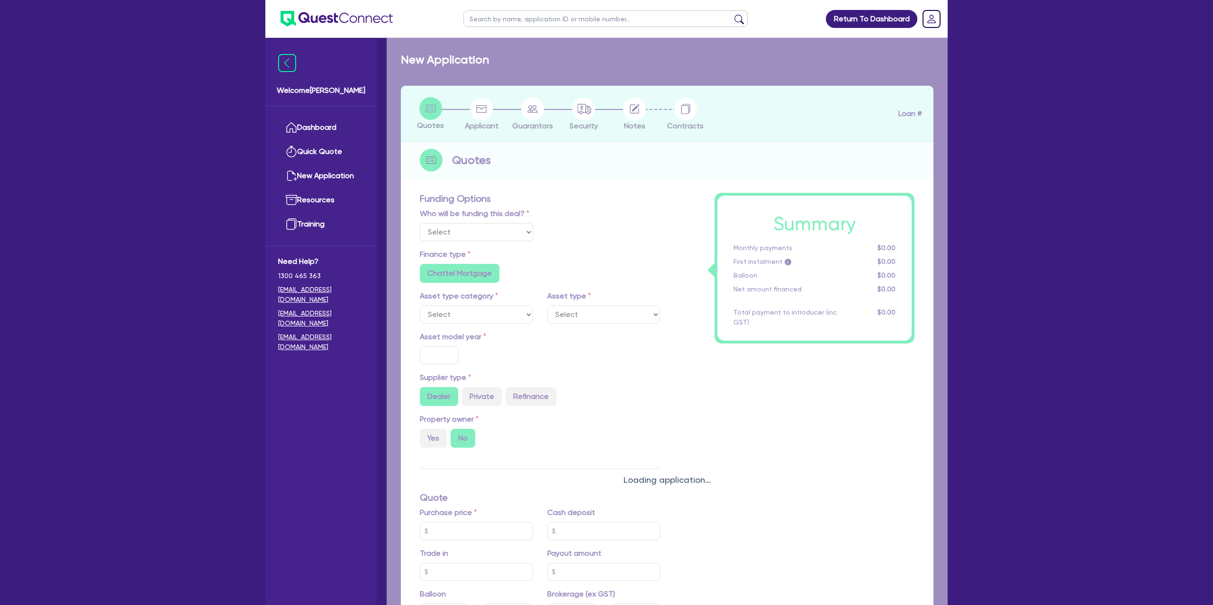
select select "Other"
select select "CARS_AND_LIGHT_TRUCKS"
type input "2025"
radio input "true"
type input "70,000"
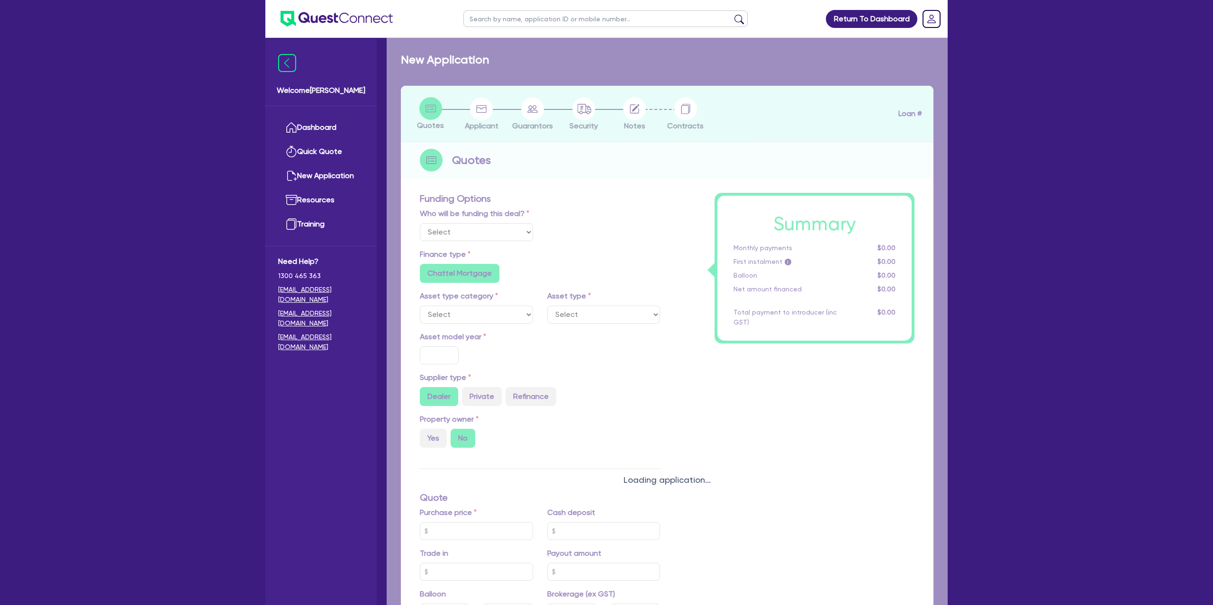
type input "30"
type input "21,000"
type input "0.5"
type input "360.97"
radio input "false"
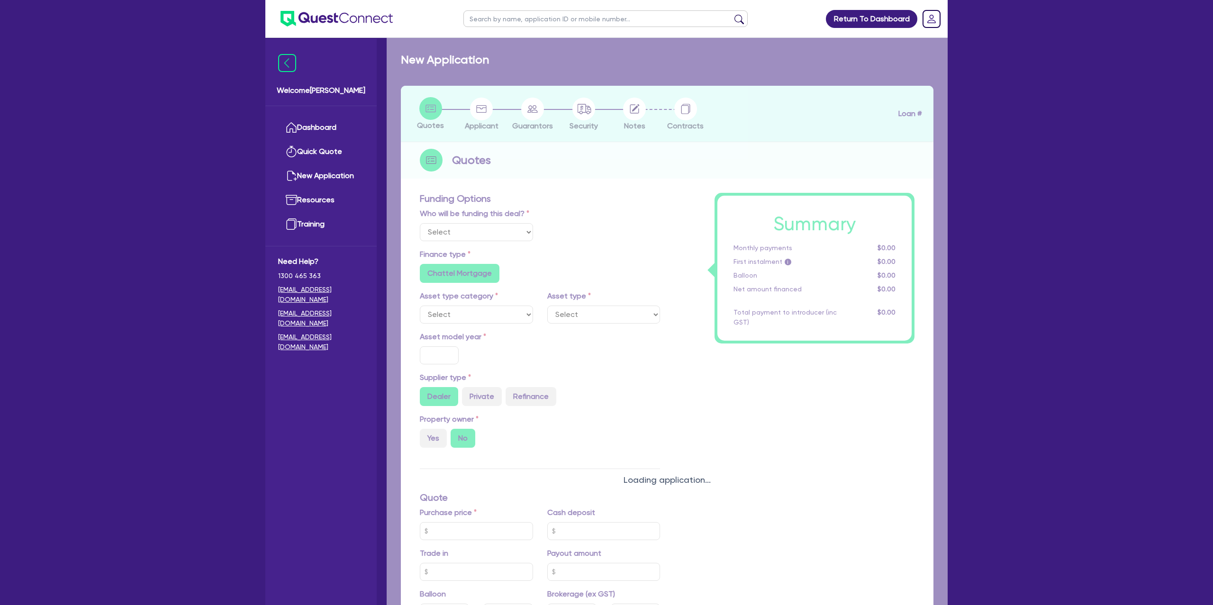
type input "6.99"
radio input "false"
type input "1,400"
radio input "true"
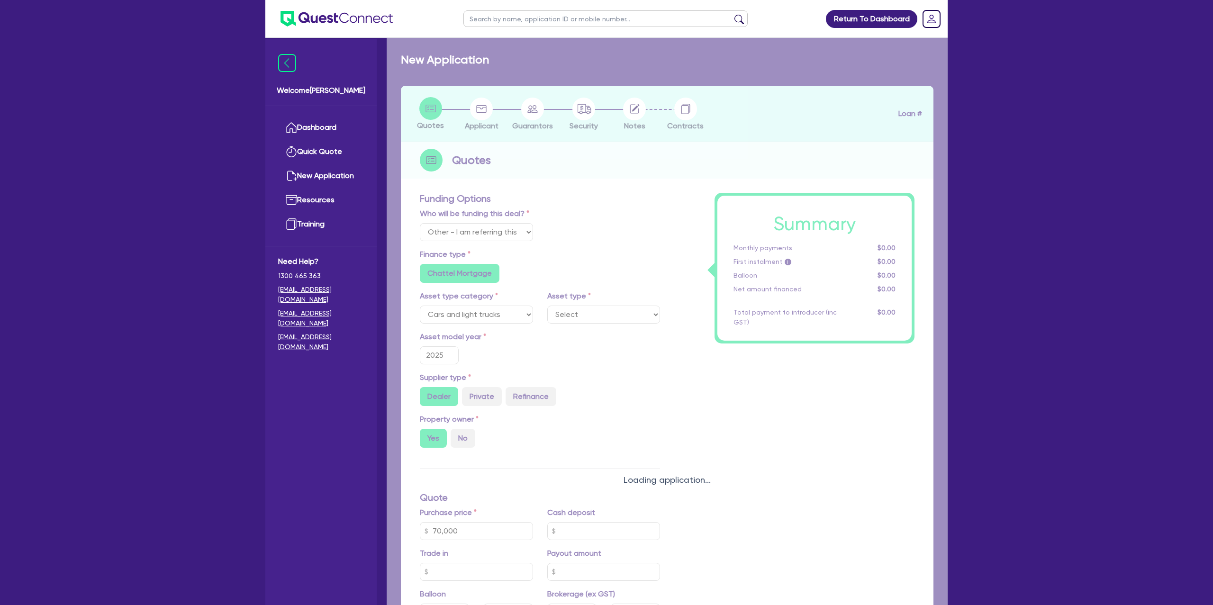
select select "PASSENGER_VEHICLES"
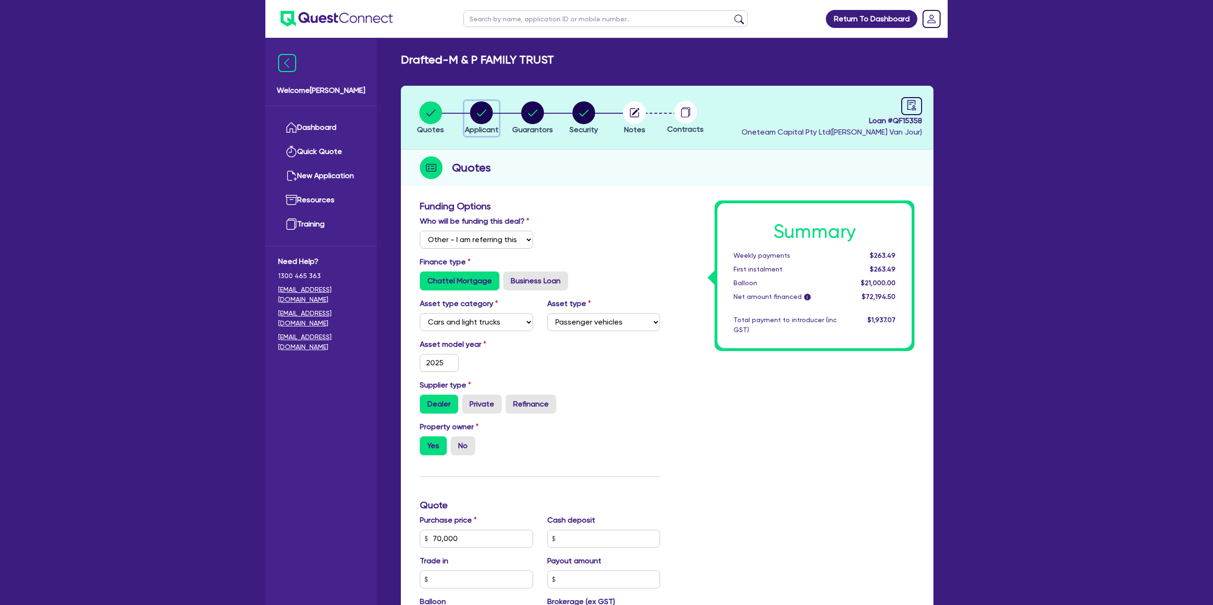
click at [486, 108] on circle "button" at bounding box center [481, 112] width 23 height 23
select select "TRUST"
select select "INDIVIDUAL"
select select "BUILDING_CONSTRUCTION"
select select "TRADES_SERVICES_BUSINESSES_GOVERNMENT"
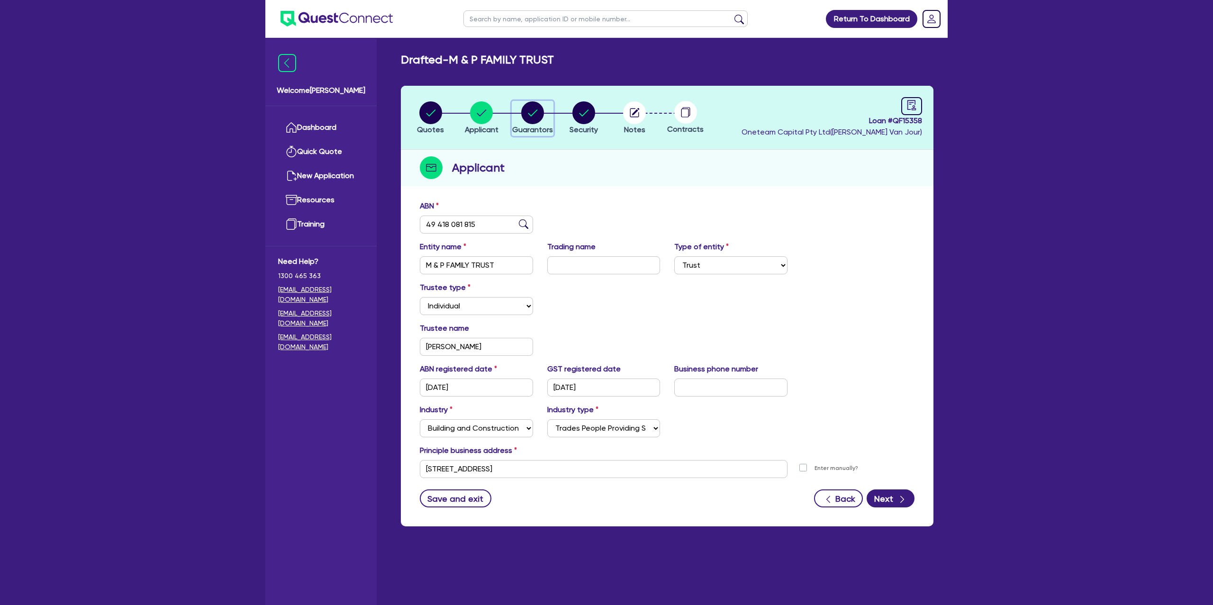
click at [531, 112] on circle "button" at bounding box center [532, 112] width 23 height 23
select select "MR"
select select "VIC"
select select "SINGLE"
select select "PROPERTY"
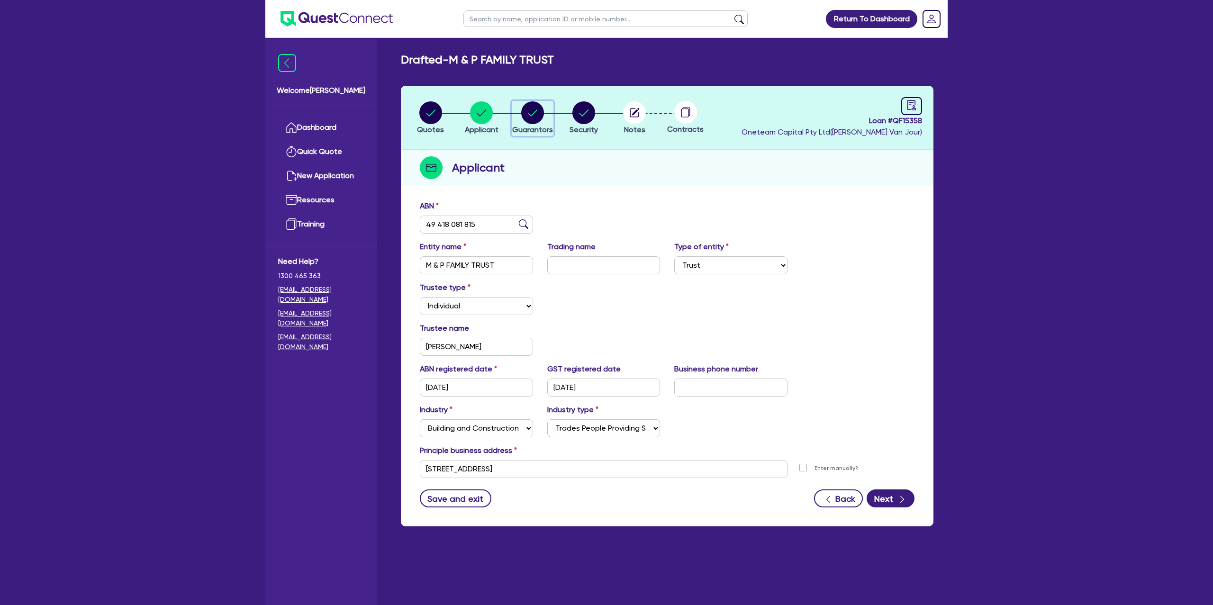
select select "CASH"
select select "MORTGAGE"
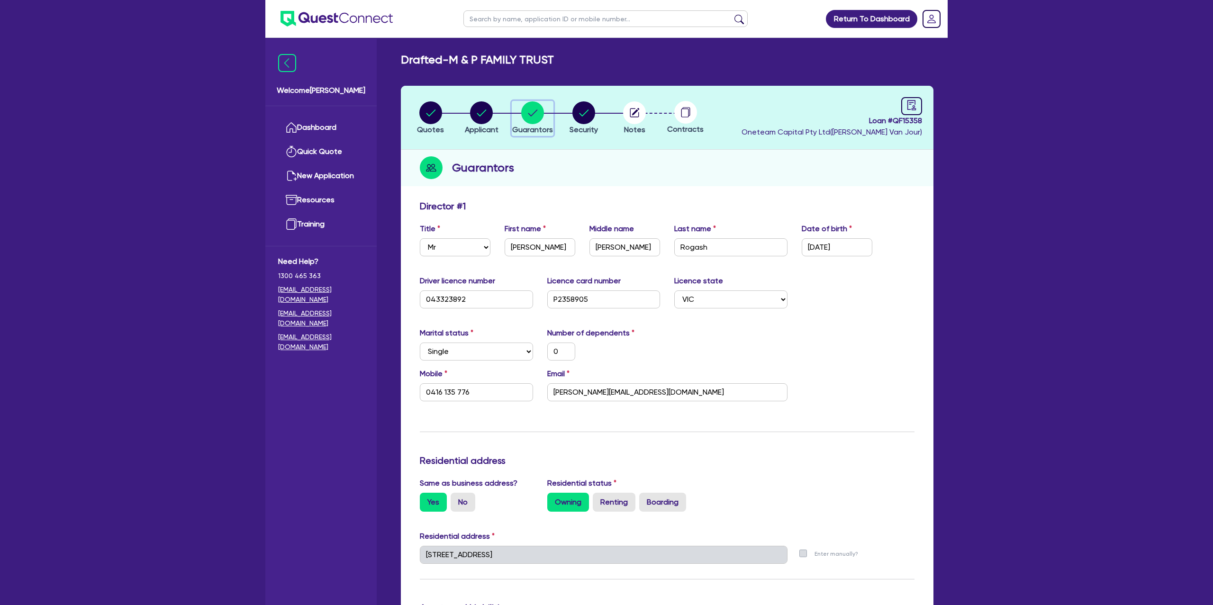
scroll to position [133, 0]
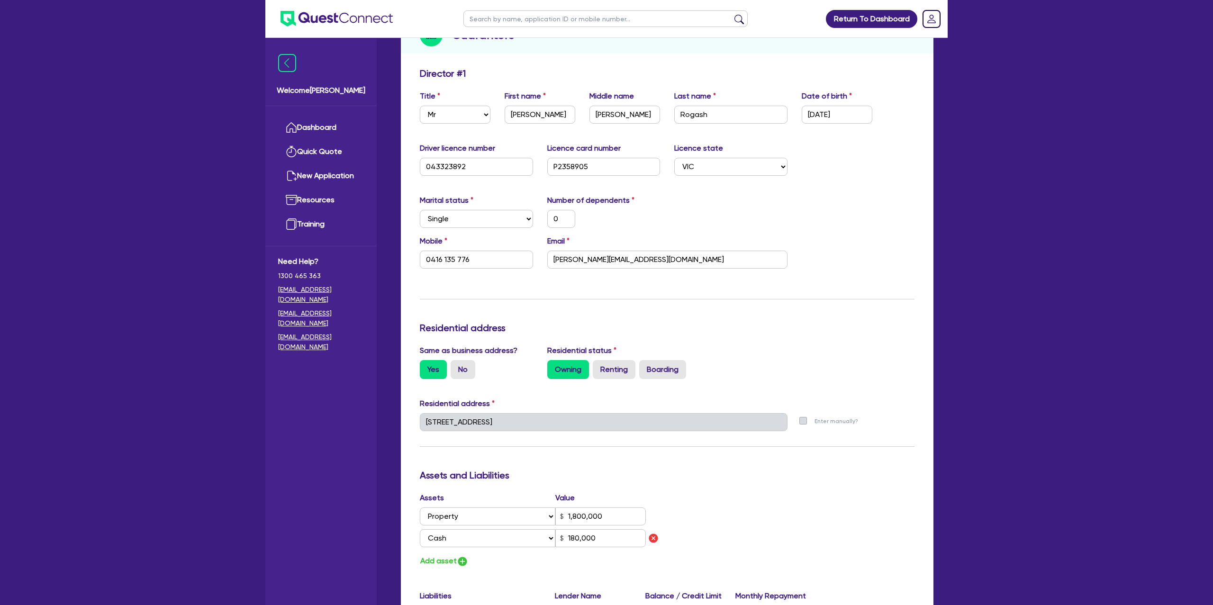
click at [597, 74] on div "Director # 1" at bounding box center [667, 75] width 509 height 15
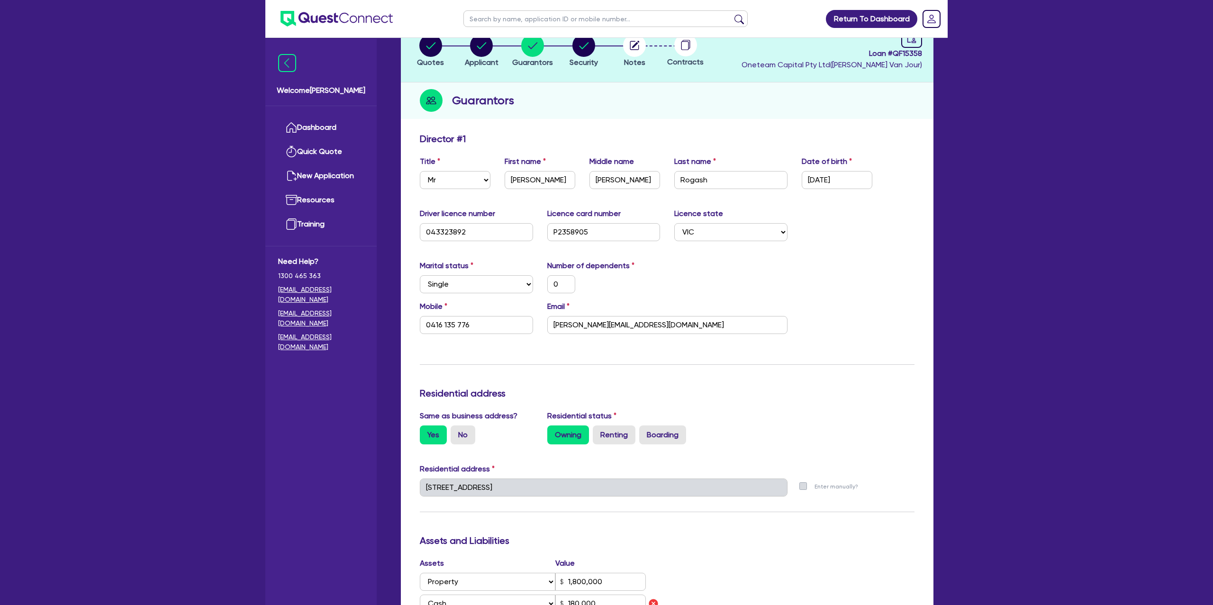
scroll to position [0, 0]
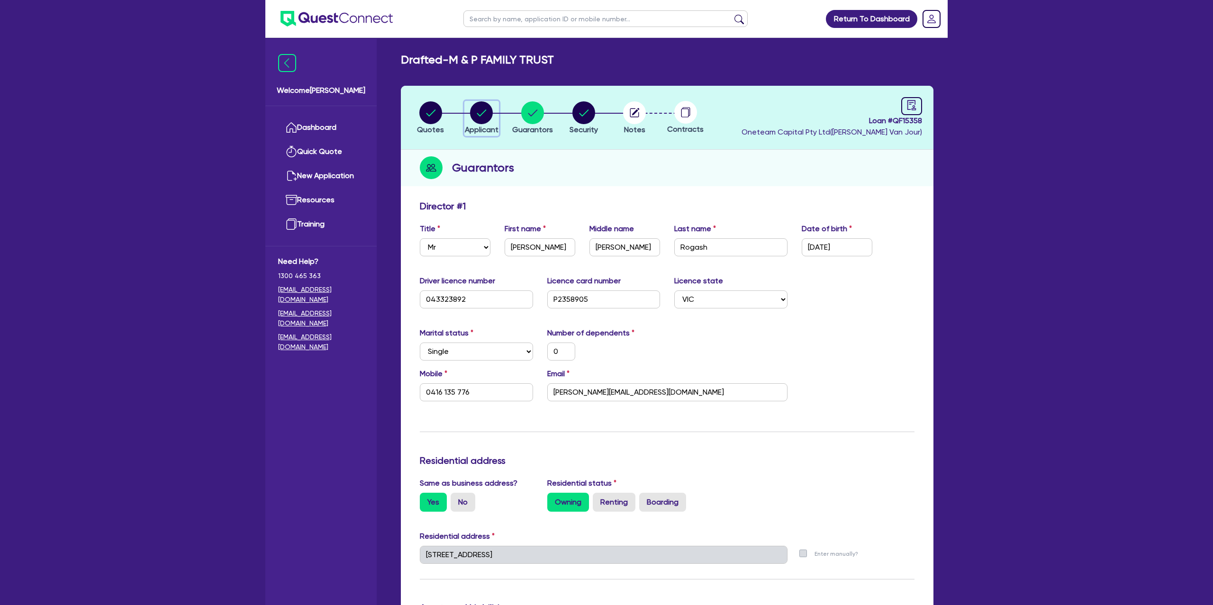
click at [483, 104] on circle "button" at bounding box center [481, 112] width 23 height 23
select select "TRUST"
select select "INDIVIDUAL"
select select "BUILDING_CONSTRUCTION"
select select "TRADES_SERVICES_BUSINESSES_GOVERNMENT"
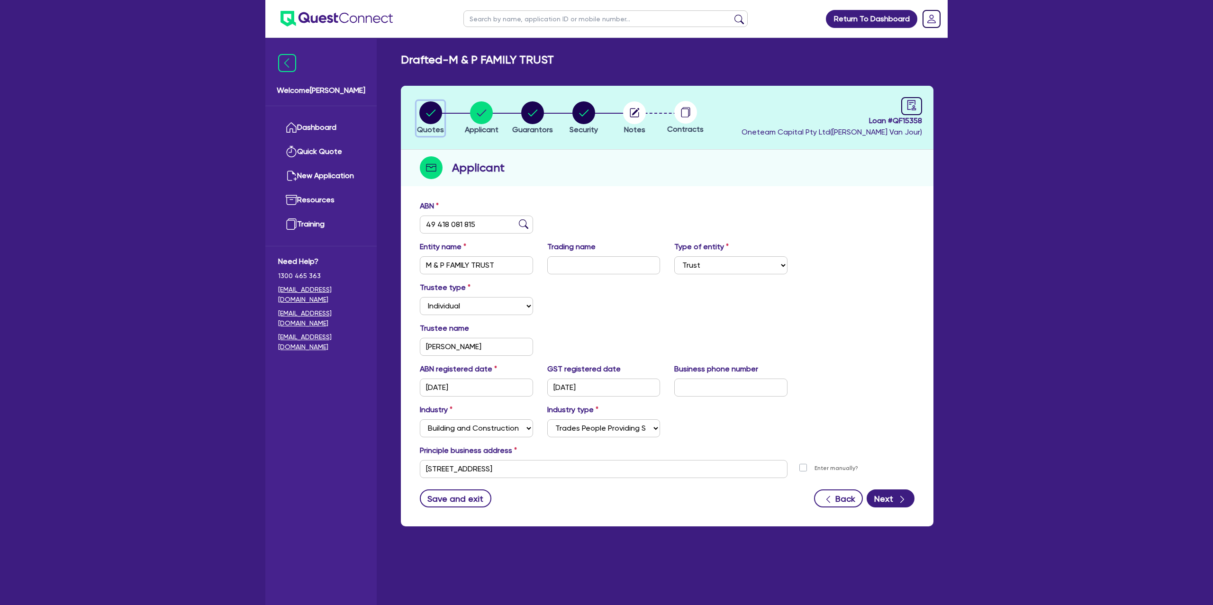
click at [439, 110] on circle "button" at bounding box center [430, 112] width 23 height 23
select select "Other"
select select "CARS_AND_LIGHT_TRUCKS"
select select "PASSENGER_VEHICLES"
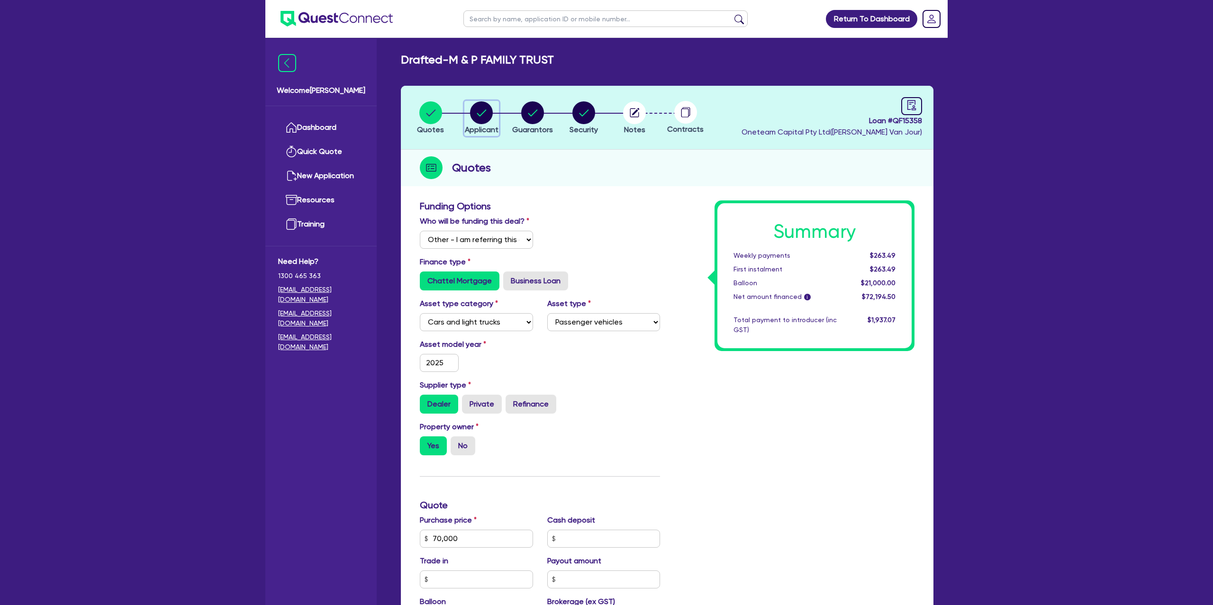
click at [486, 112] on circle "button" at bounding box center [481, 112] width 23 height 23
select select "TRUST"
select select "INDIVIDUAL"
select select "BUILDING_CONSTRUCTION"
select select "TRADES_SERVICES_BUSINESSES_GOVERNMENT"
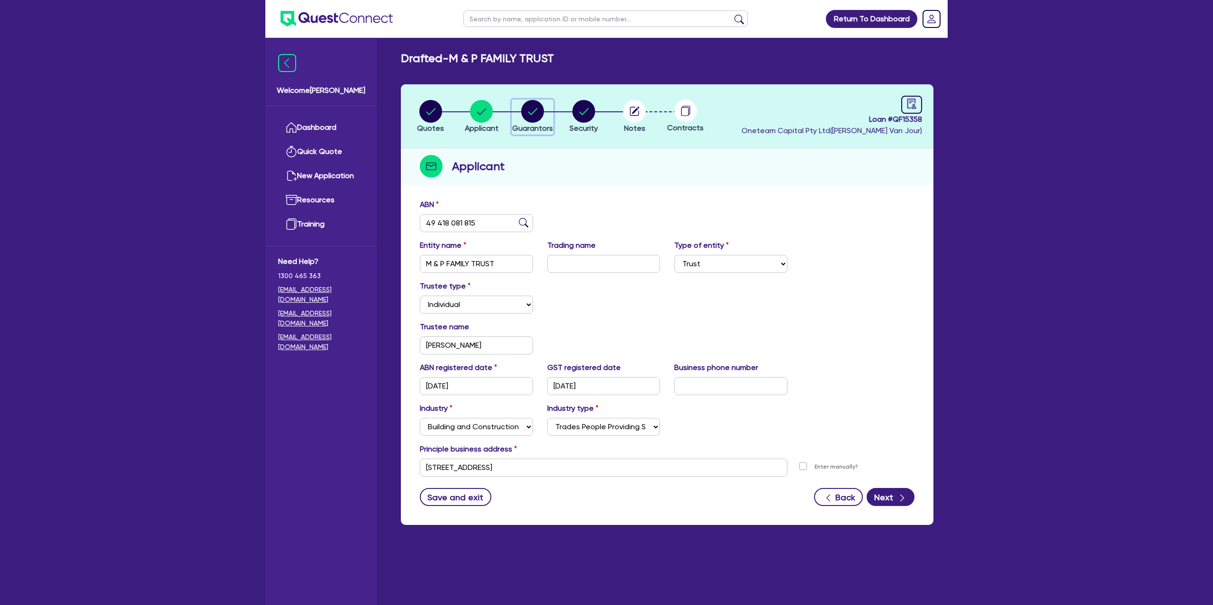
click at [525, 106] on circle "button" at bounding box center [532, 111] width 23 height 23
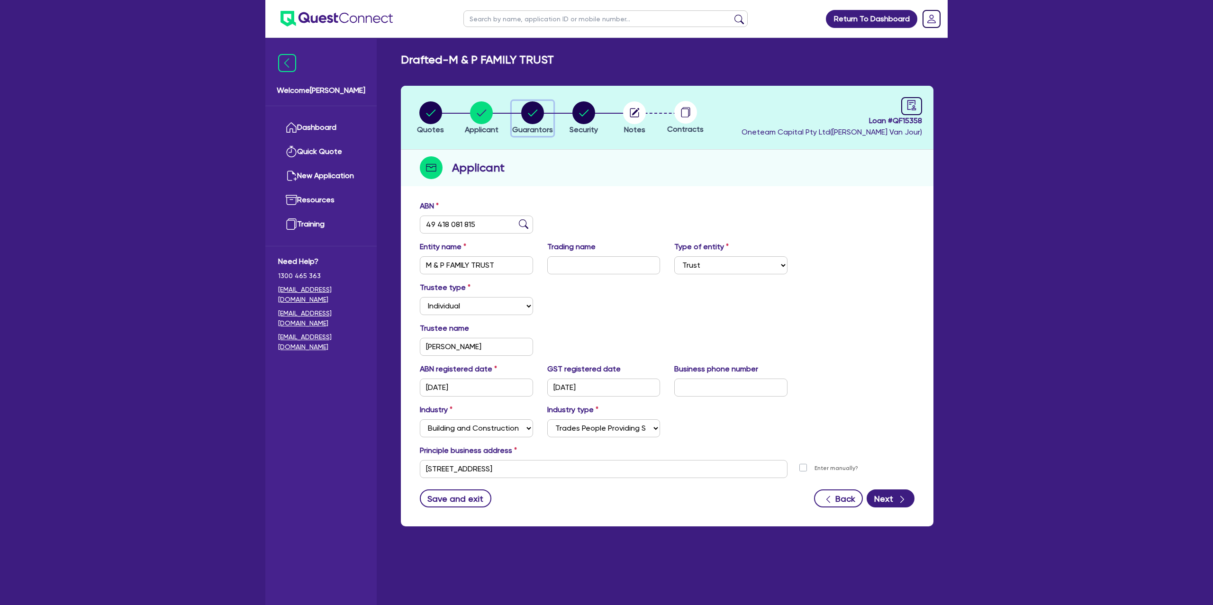
select select "MR"
select select "VIC"
select select "SINGLE"
select select "PROPERTY"
select select "CASH"
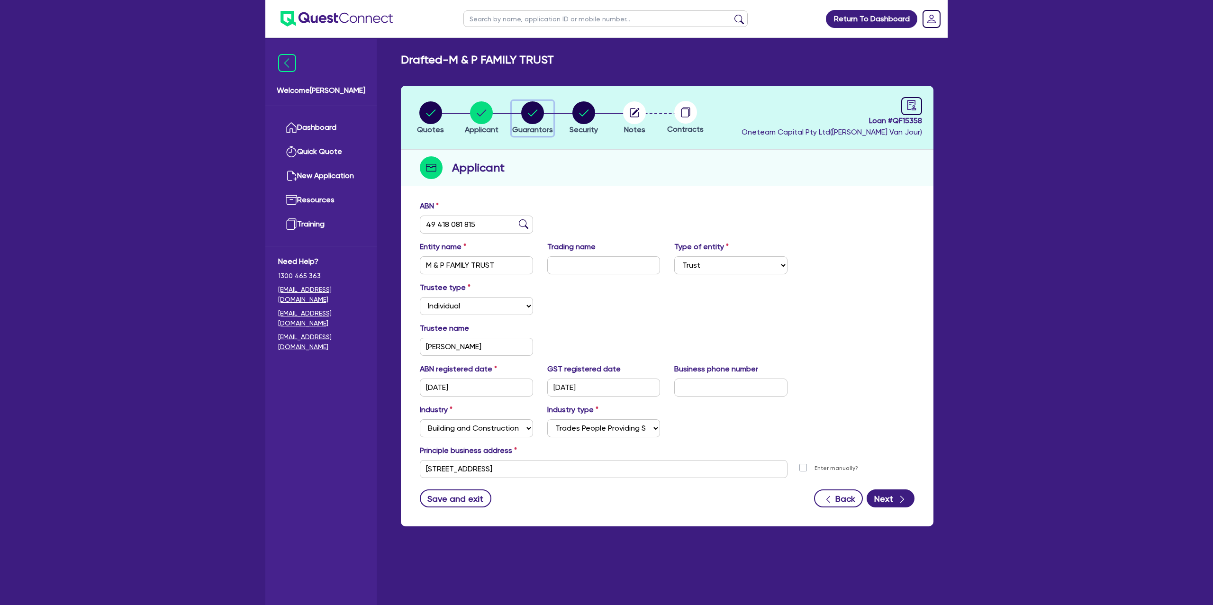
select select "MORTGAGE"
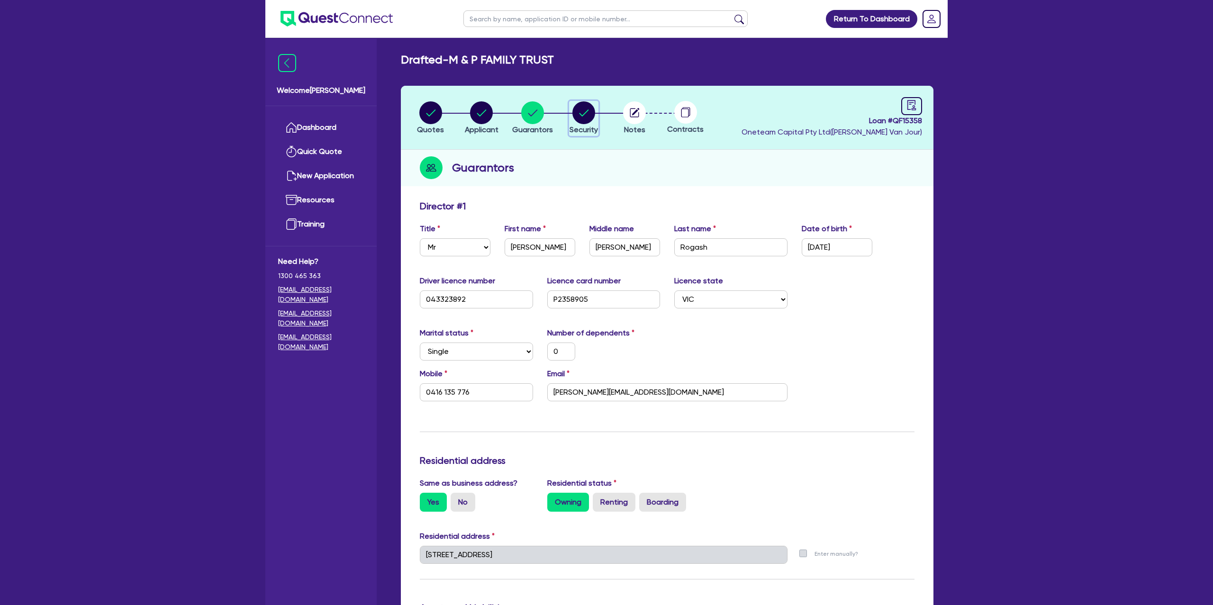
click at [578, 106] on circle "button" at bounding box center [584, 112] width 23 height 23
select select "CARS_AND_LIGHT_TRUCKS"
select select "PASSENGER_VEHICLES"
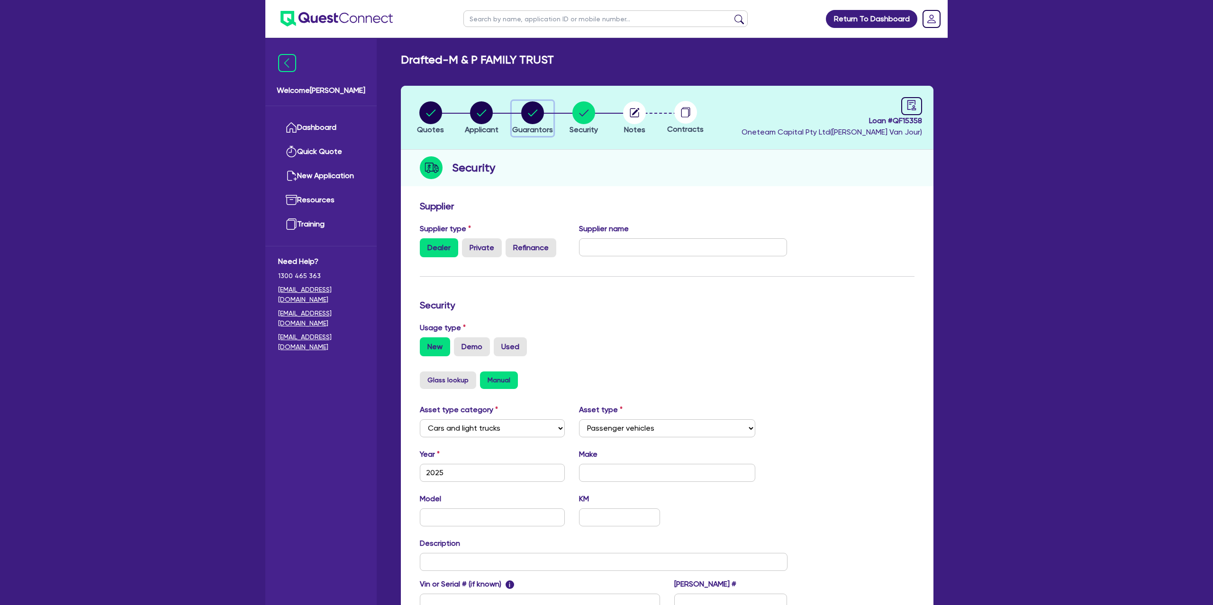
click at [539, 109] on circle "button" at bounding box center [532, 112] width 23 height 23
select select "MR"
select select "VIC"
select select "SINGLE"
select select "PROPERTY"
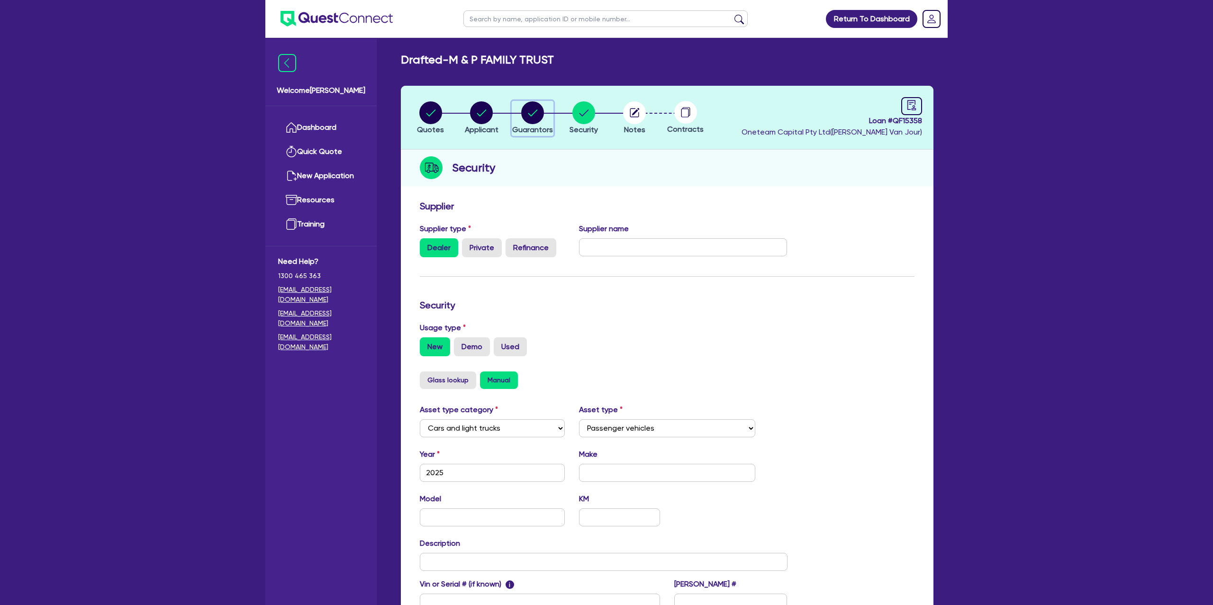
select select "CASH"
select select "MORTGAGE"
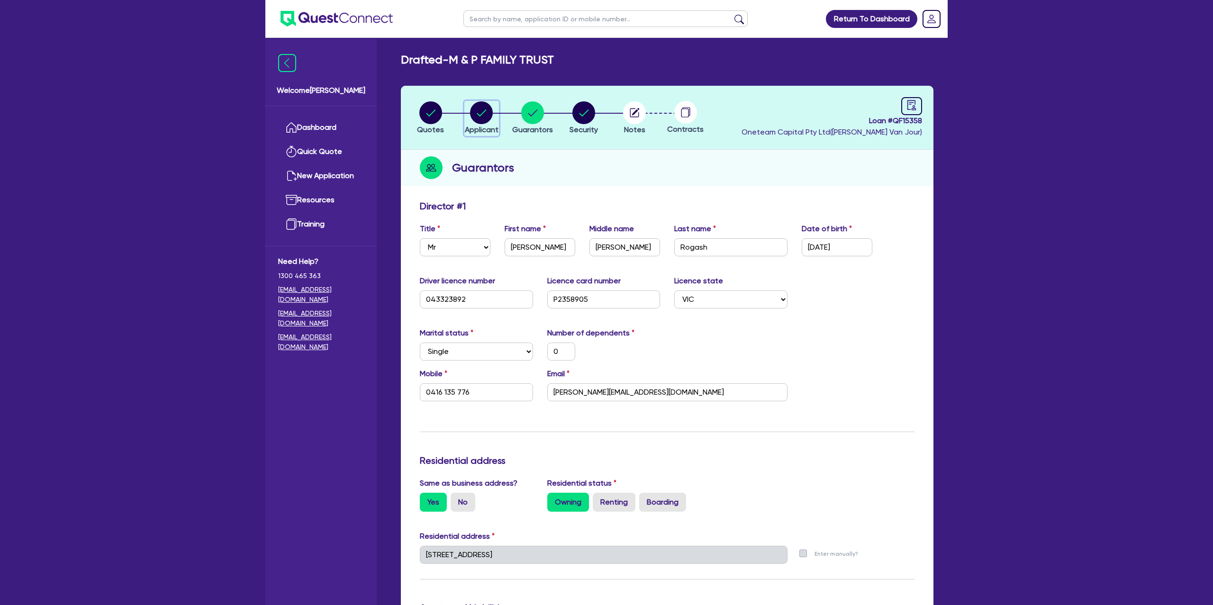
click at [478, 112] on circle "button" at bounding box center [481, 112] width 23 height 23
select select "TRUST"
select select "INDIVIDUAL"
select select "BUILDING_CONSTRUCTION"
select select "TRADES_SERVICES_BUSINESSES_GOVERNMENT"
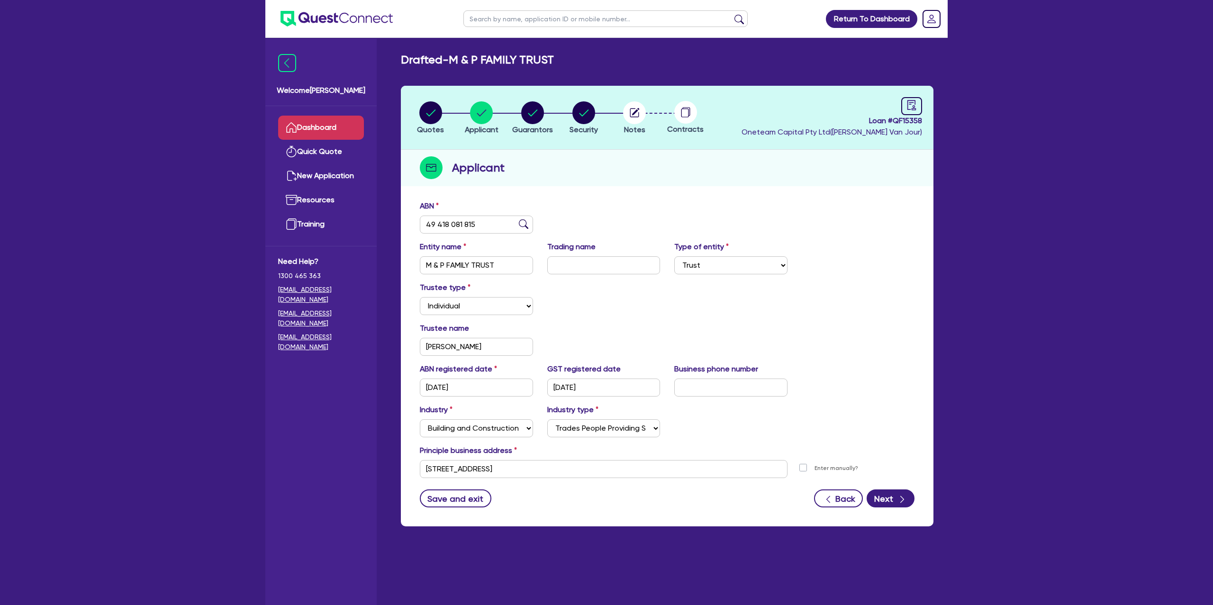
click at [325, 124] on link "Dashboard" at bounding box center [321, 128] width 86 height 24
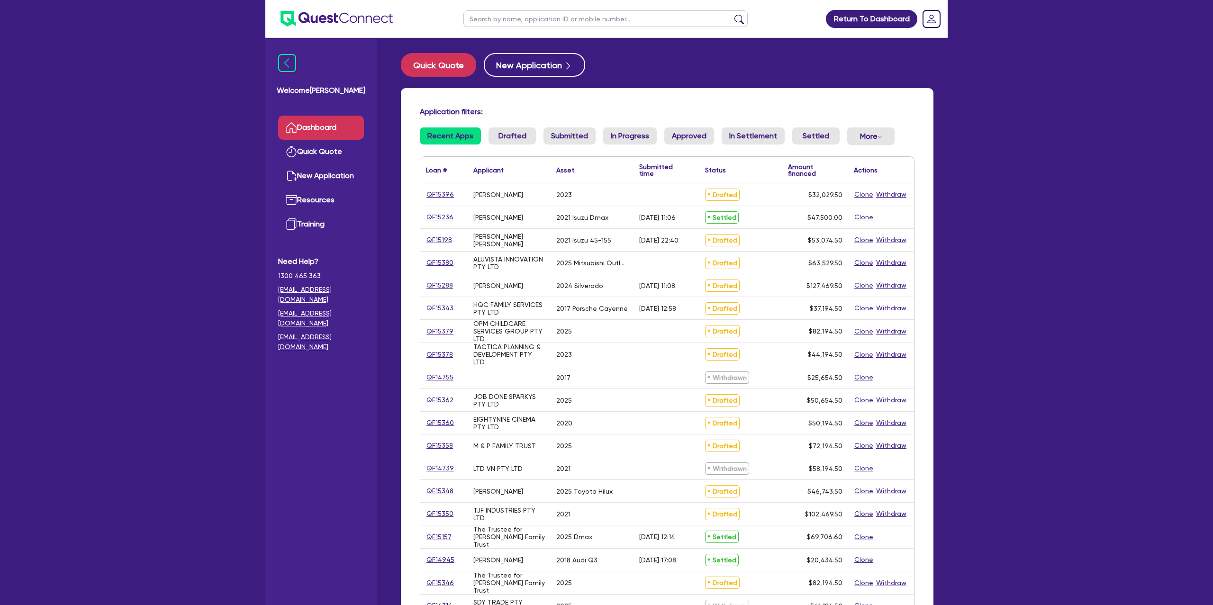
drag, startPoint x: 517, startPoint y: 31, endPoint x: 517, endPoint y: 16, distance: 14.7
click at [513, 24] on ul at bounding box center [605, 18] width 303 height 37
click at [516, 16] on input "text" at bounding box center [606, 18] width 284 height 17
click at [446, 196] on link "QF15396" at bounding box center [440, 194] width 28 height 11
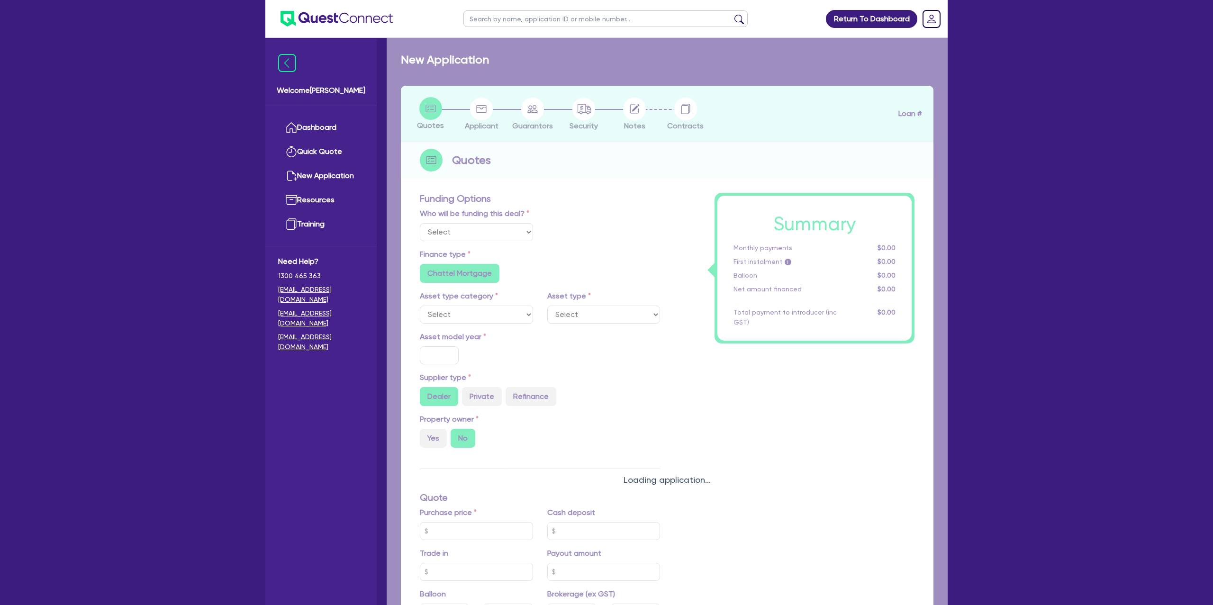
select select "Other"
select select "CARS_AND_LIGHT_TRUCKS"
type input "2023"
type input "30,000"
type input "35"
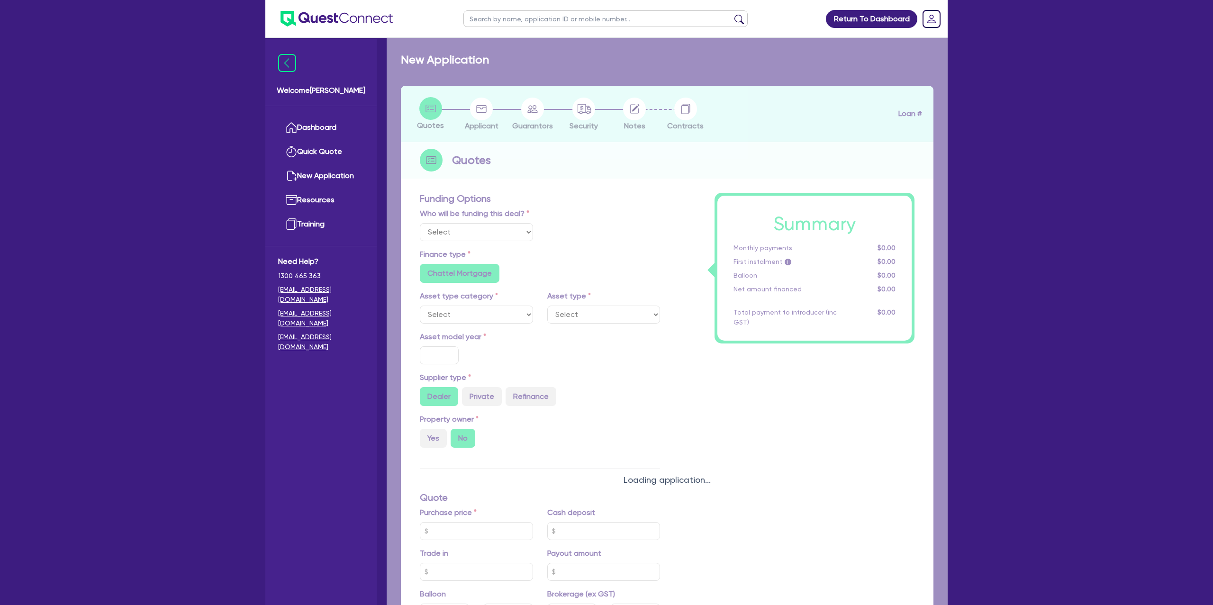
type input "10,500"
radio input "false"
type input "8.99"
radio input "false"
type input "1,250"
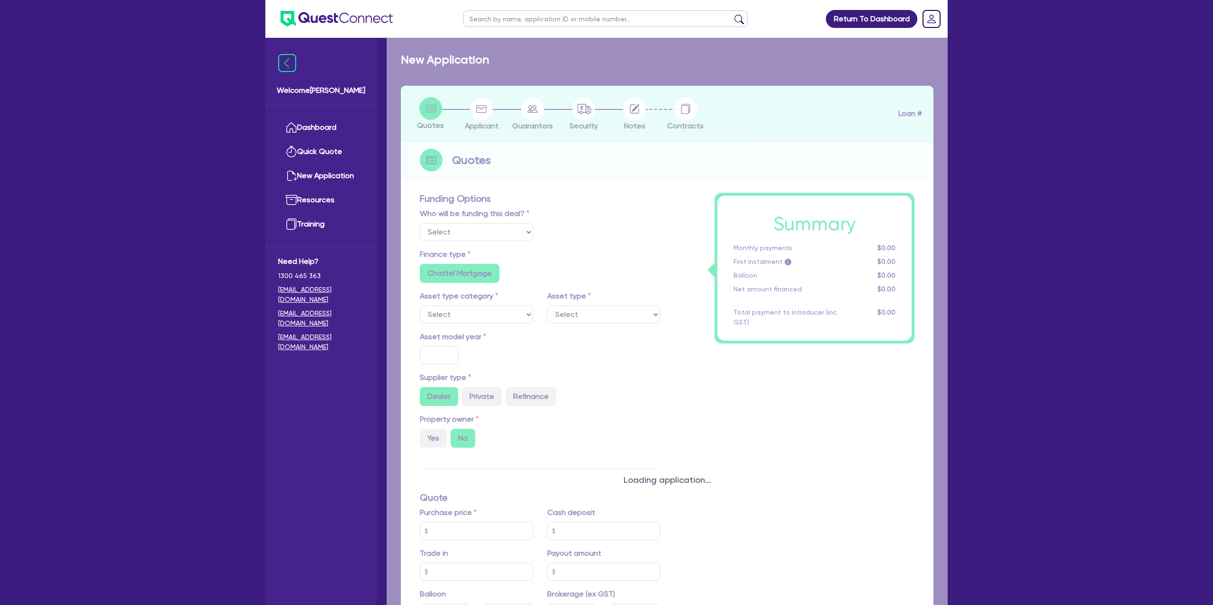
radio input "true"
select select "PASSENGER_VEHICLES"
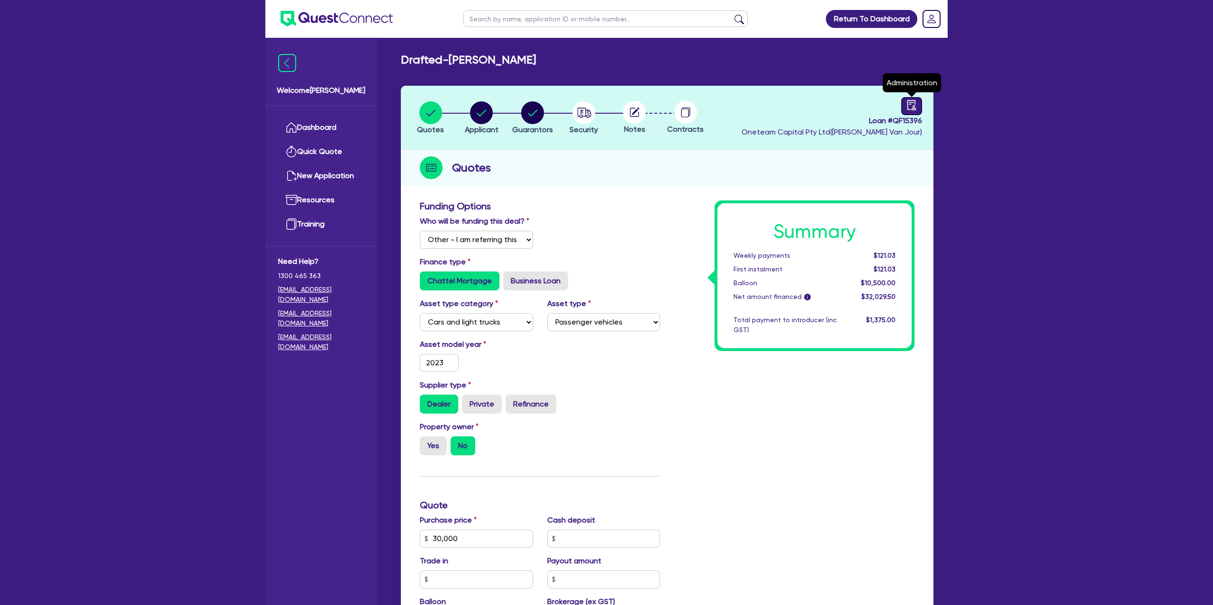
click at [914, 108] on icon "audit" at bounding box center [912, 105] width 9 height 10
select select "DRAFTED_NEW"
select select "Other"
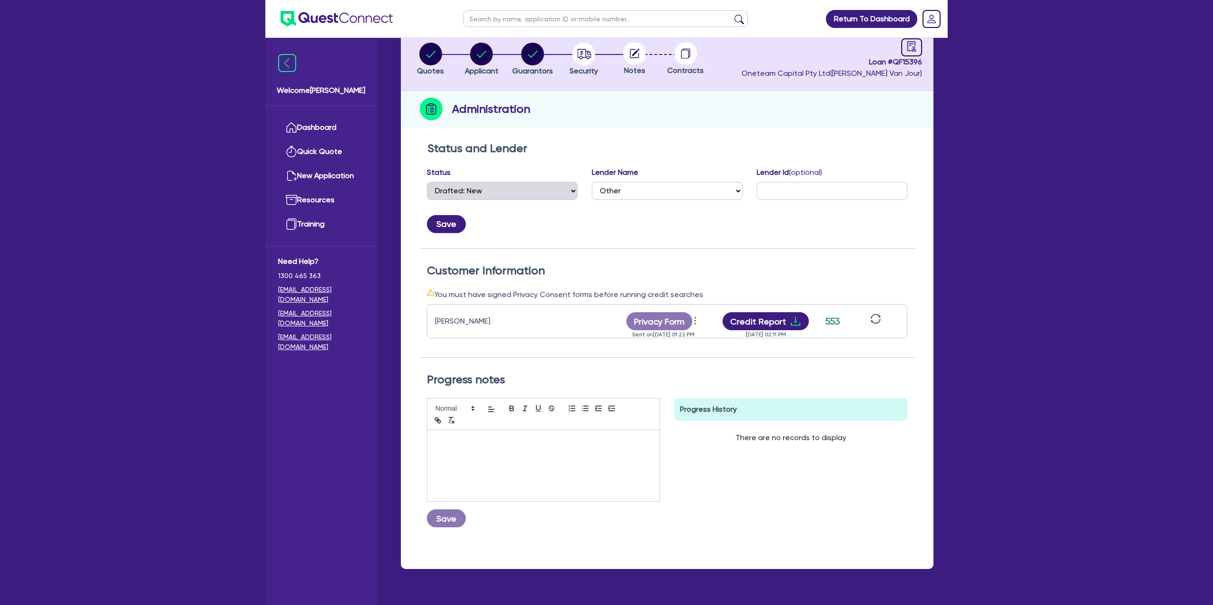
scroll to position [81, 0]
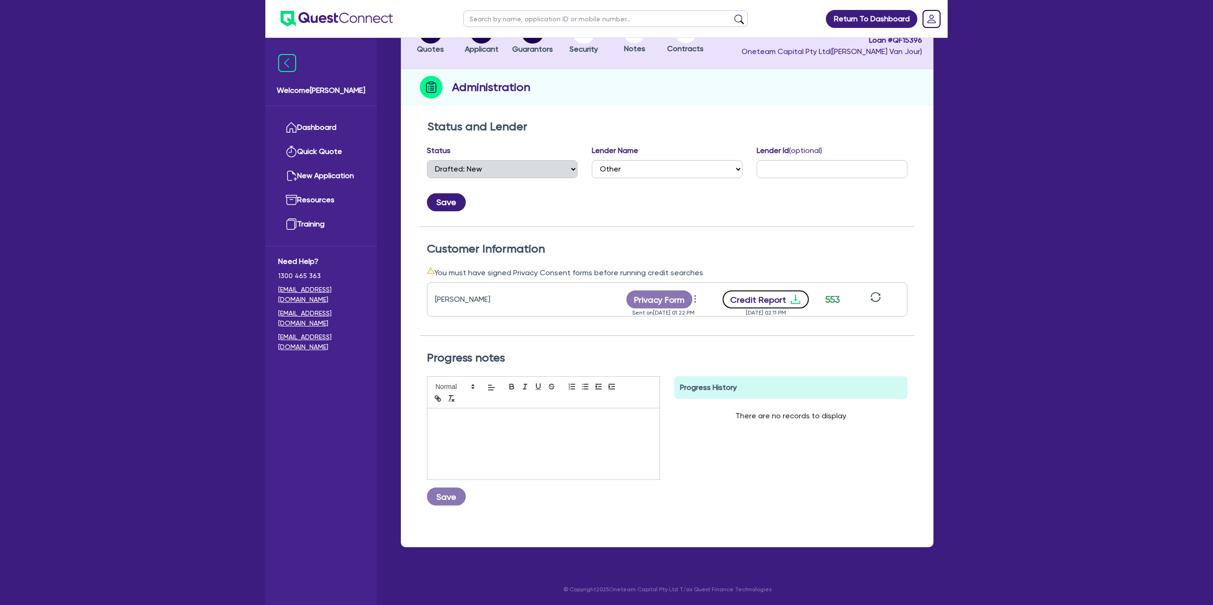
click at [782, 303] on button "Credit Report" at bounding box center [766, 300] width 87 height 18
